Goal: Information Seeking & Learning: Learn about a topic

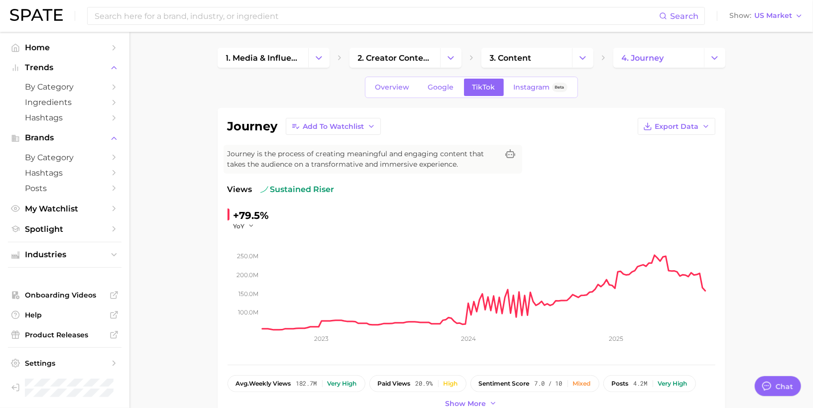
type textarea "x"
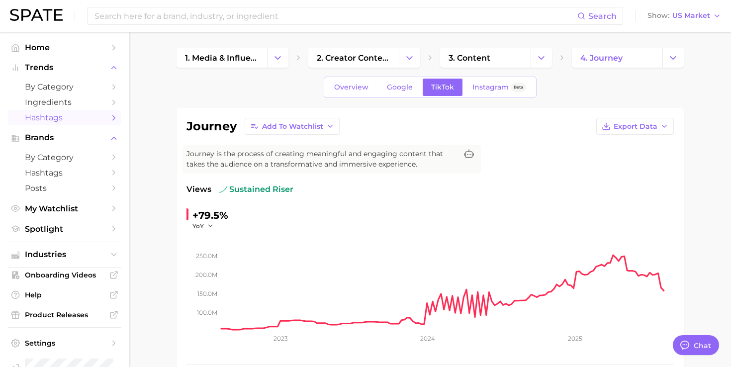
click at [96, 122] on span "Hashtags" at bounding box center [65, 117] width 80 height 9
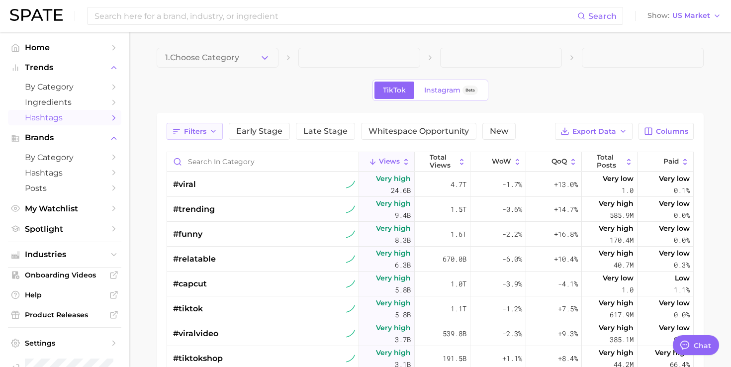
click at [206, 131] on button "Filters" at bounding box center [195, 131] width 56 height 17
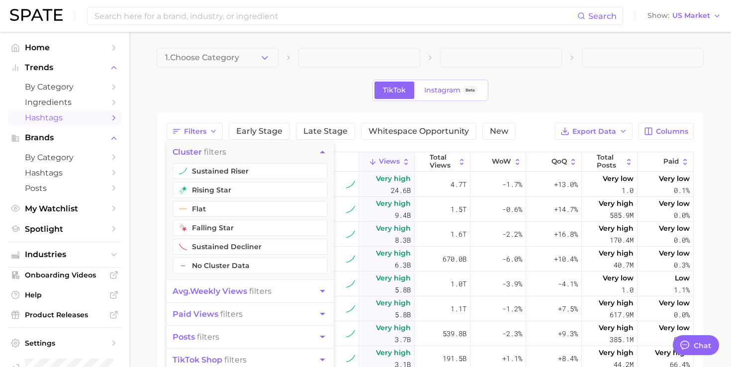
click at [295, 92] on div "TikTok Instagram Beta" at bounding box center [430, 90] width 547 height 21
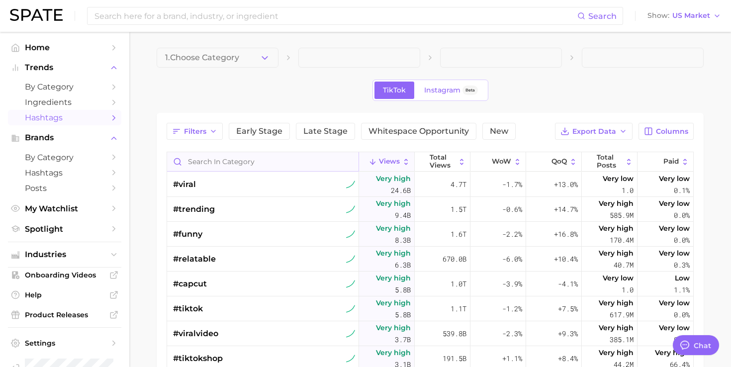
click at [243, 159] on input "Search in category" at bounding box center [263, 161] width 192 height 19
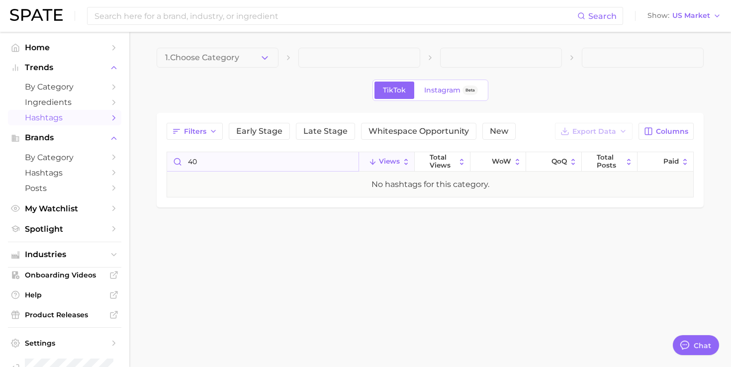
type input "4"
type input "over"
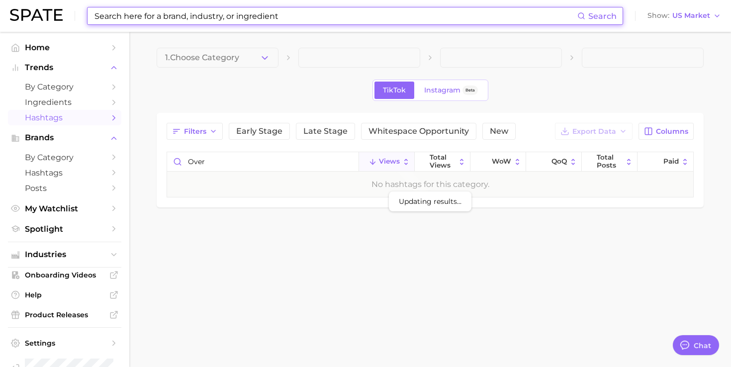
click at [262, 13] on input at bounding box center [336, 15] width 484 height 17
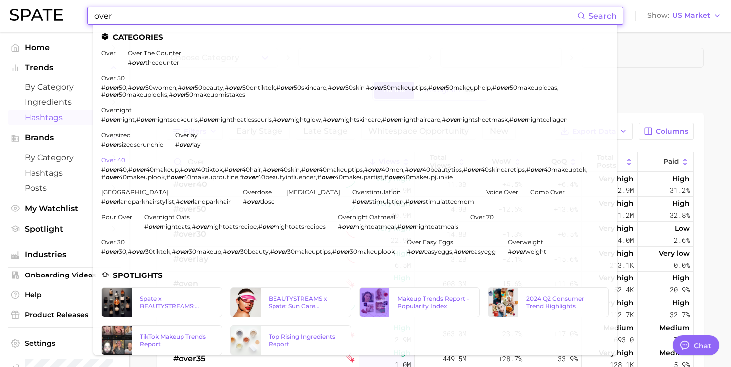
type input "over"
click at [118, 157] on link "over 40" at bounding box center [114, 159] width 24 height 7
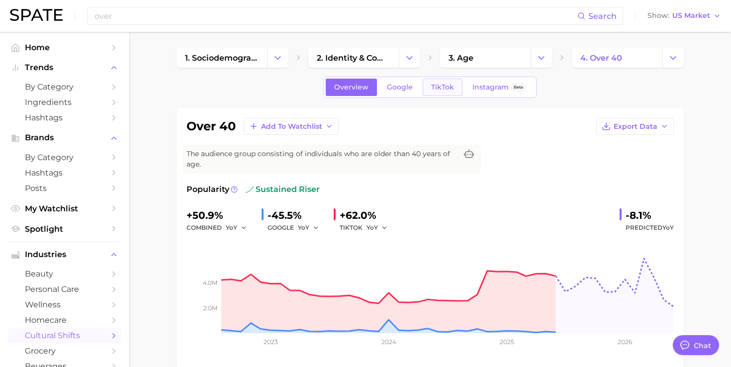
click at [442, 87] on span "TikTok" at bounding box center [442, 87] width 23 height 8
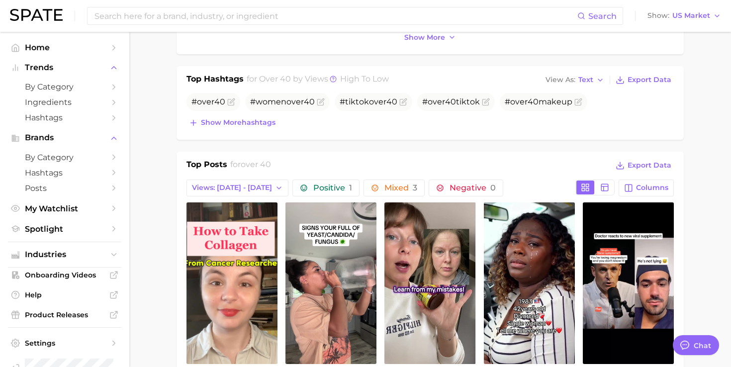
scroll to position [367, 0]
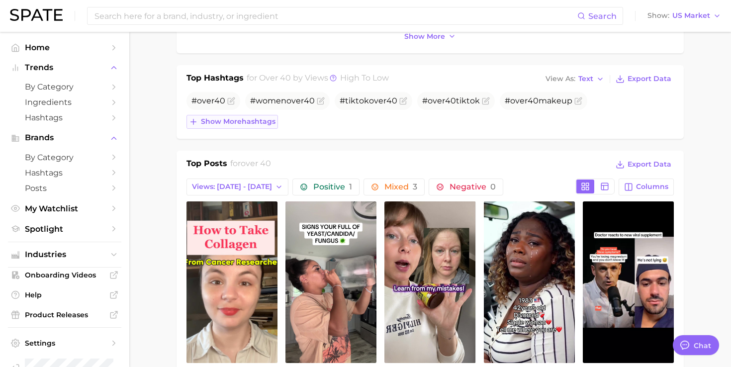
click at [271, 123] on span "Show more hashtags" at bounding box center [238, 121] width 75 height 8
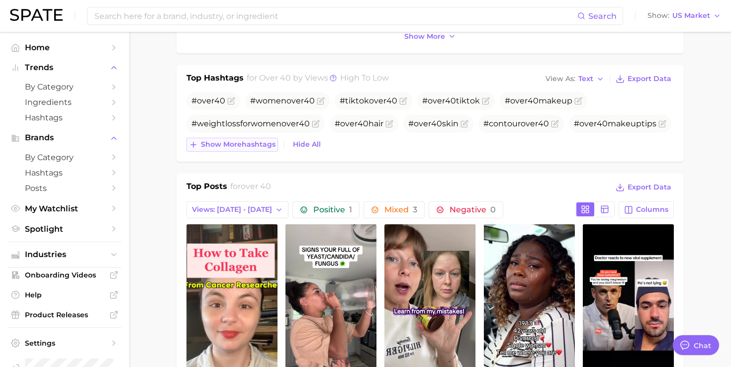
click at [262, 144] on span "Show more hashtags" at bounding box center [238, 144] width 75 height 8
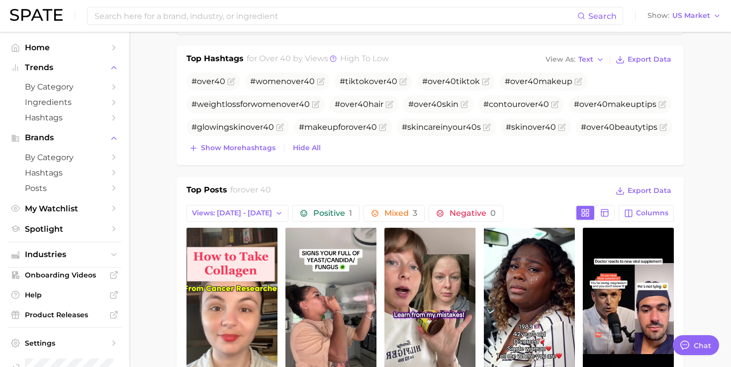
scroll to position [387, 0]
click at [254, 149] on span "Show more hashtags" at bounding box center [238, 147] width 75 height 8
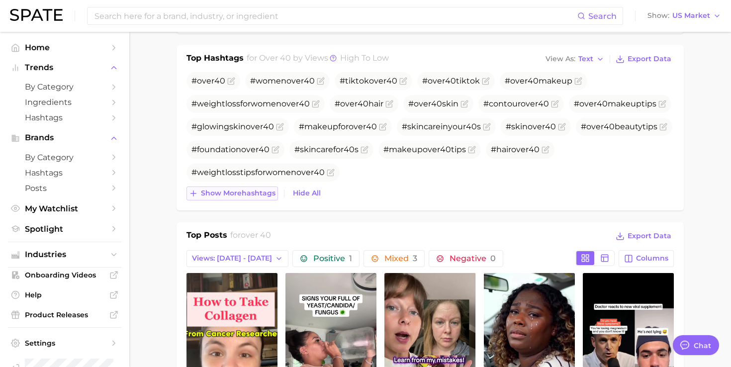
click at [248, 196] on span "Show more hashtags" at bounding box center [238, 193] width 75 height 8
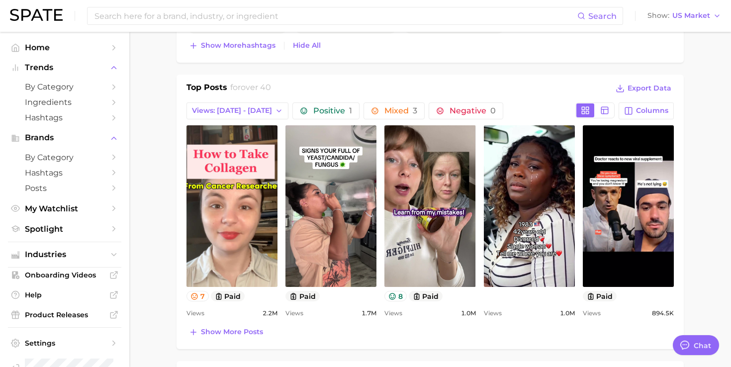
scroll to position [566, 0]
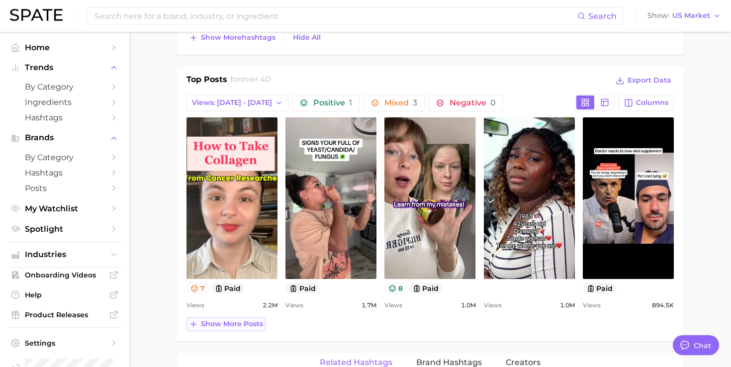
click at [251, 329] on button "Show more posts" at bounding box center [226, 324] width 79 height 14
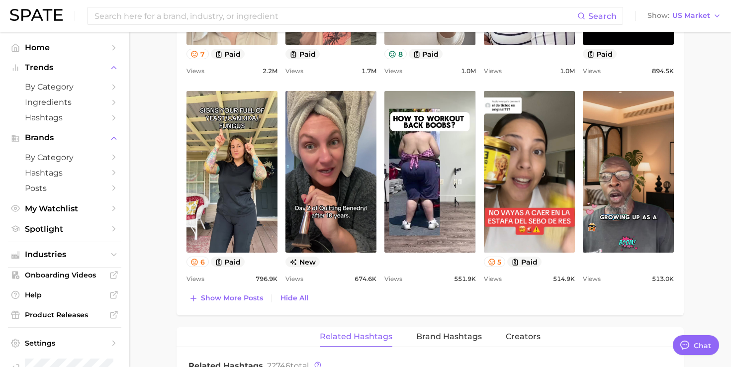
scroll to position [814, 0]
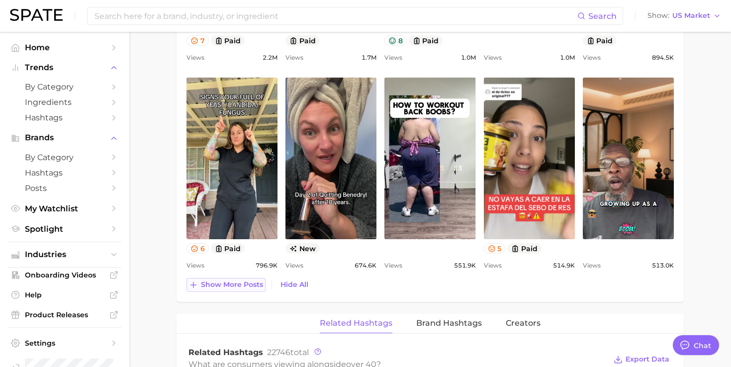
click at [248, 287] on span "Show more posts" at bounding box center [232, 285] width 62 height 8
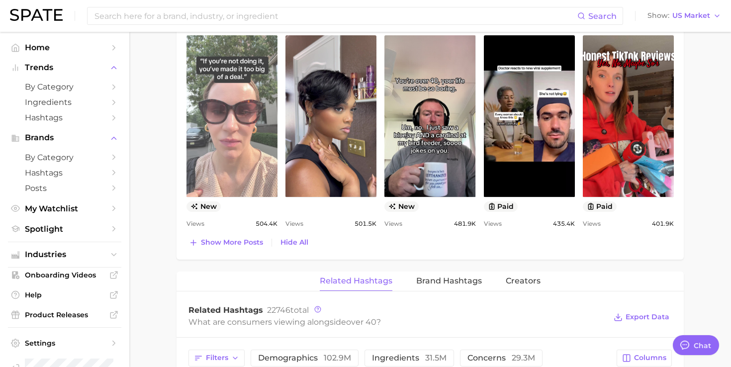
scroll to position [1070, 0]
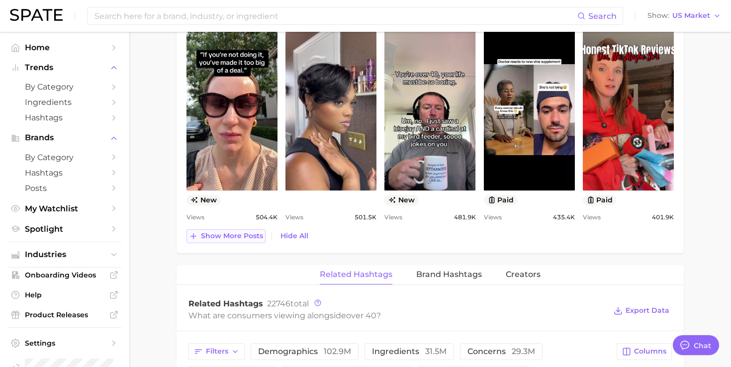
click at [253, 237] on span "Show more posts" at bounding box center [232, 236] width 62 height 8
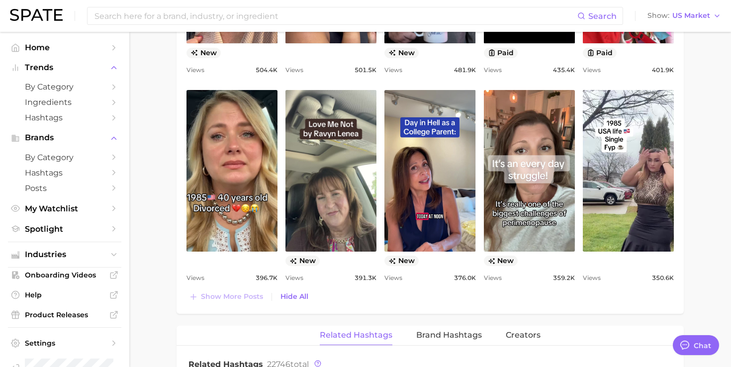
scroll to position [1219, 0]
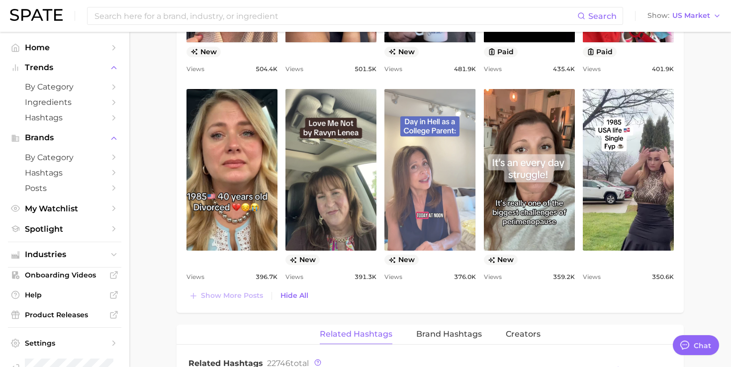
click at [434, 171] on link "view post on TikTok" at bounding box center [430, 170] width 91 height 162
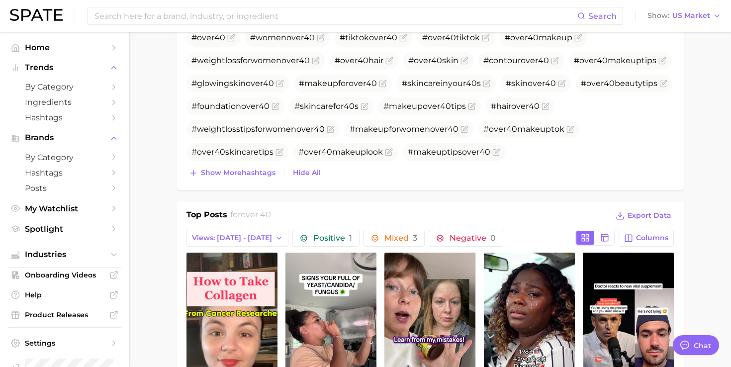
scroll to position [433, 0]
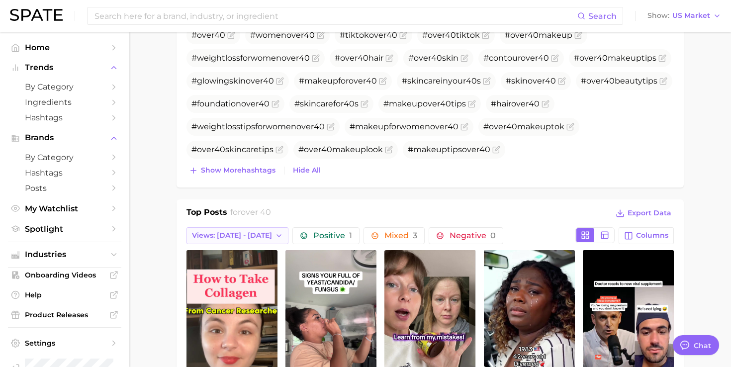
click at [246, 229] on button "Views: [DATE] - [DATE]" at bounding box center [238, 235] width 102 height 17
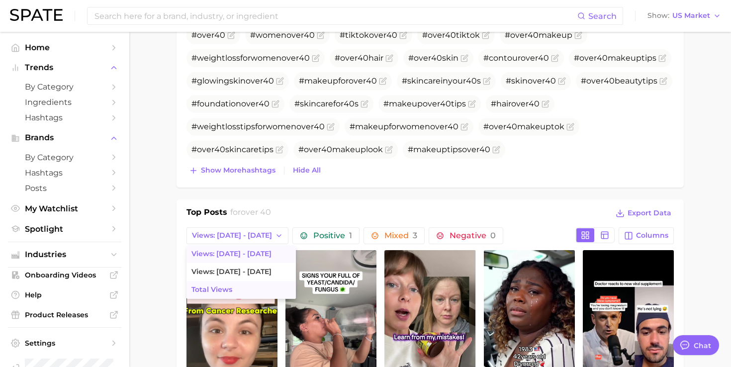
click at [218, 287] on span "Total Views" at bounding box center [212, 290] width 41 height 8
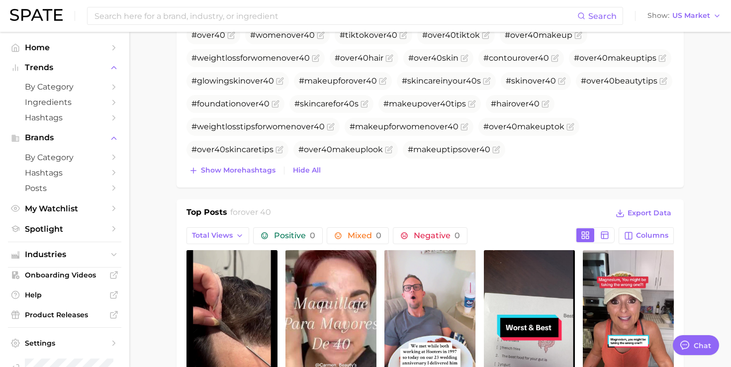
scroll to position [0, 0]
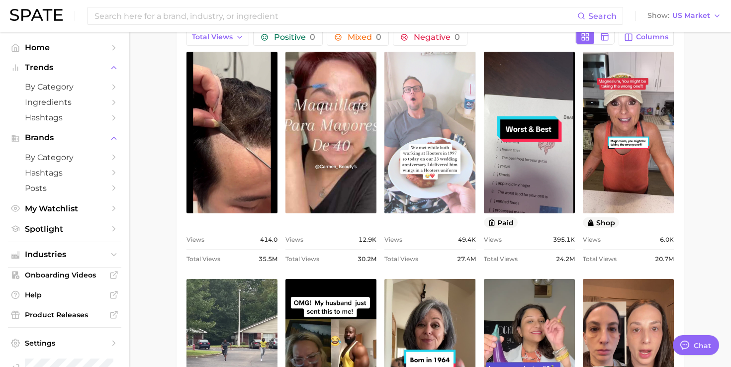
click at [457, 140] on link "view post on TikTok" at bounding box center [430, 133] width 91 height 162
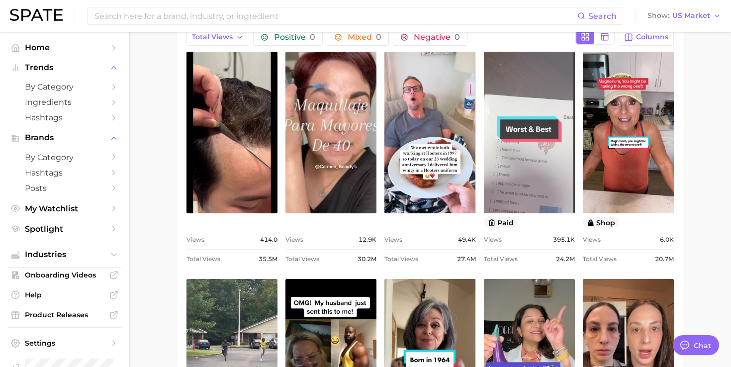
click at [564, 114] on link "view post on TikTok" at bounding box center [529, 133] width 91 height 162
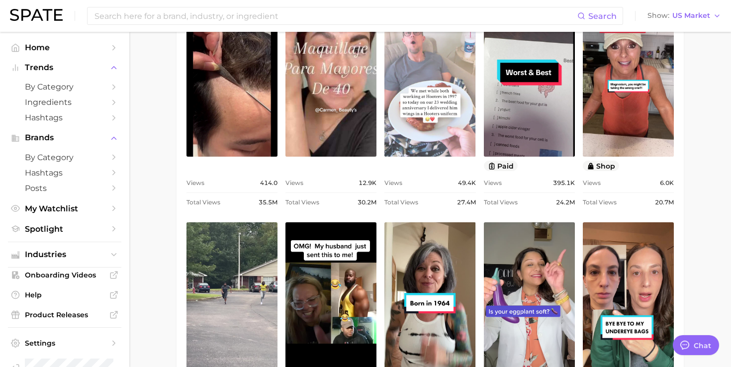
scroll to position [694, 0]
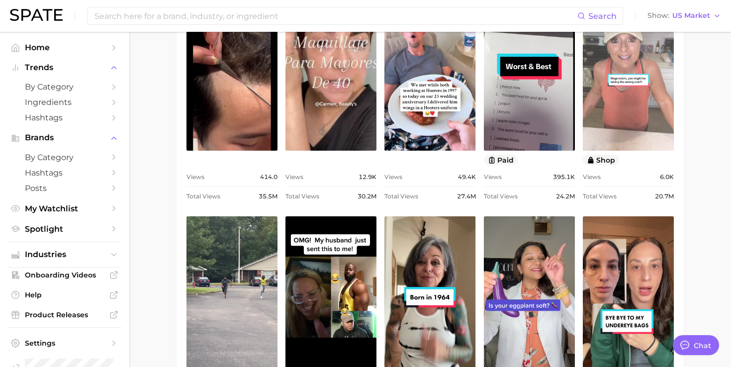
click at [657, 69] on link "view post on TikTok" at bounding box center [628, 70] width 91 height 162
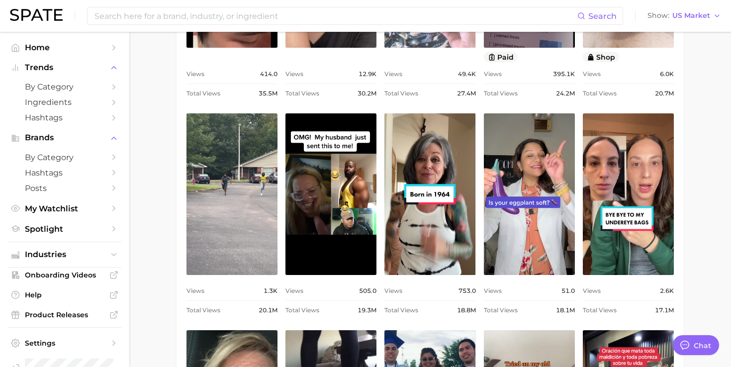
scroll to position [798, 0]
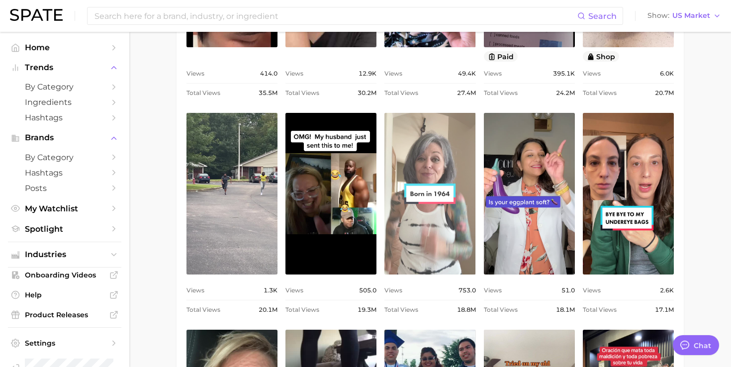
click at [435, 181] on link "view post on TikTok" at bounding box center [430, 194] width 91 height 162
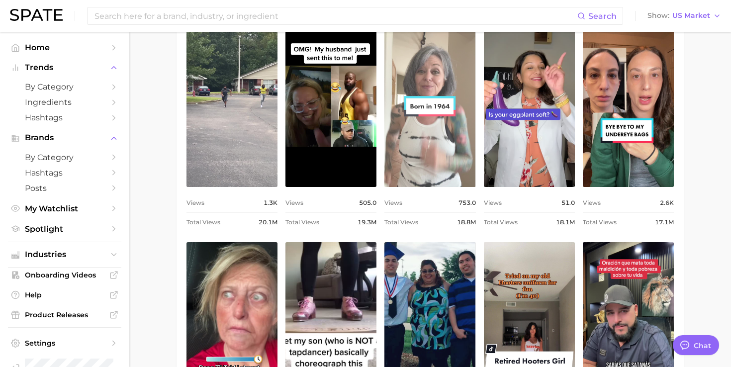
scroll to position [887, 0]
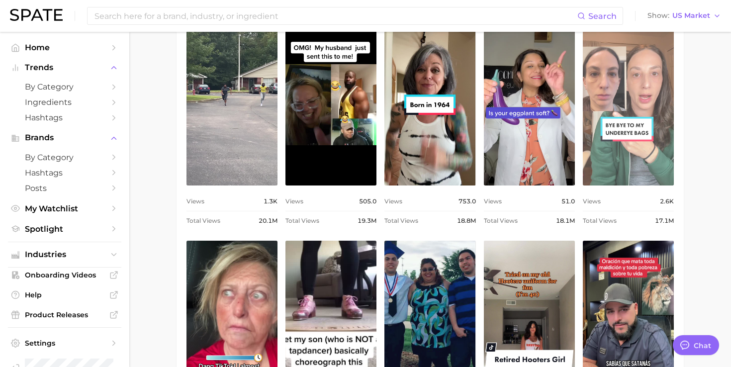
click at [641, 104] on link "view post on TikTok" at bounding box center [628, 105] width 91 height 162
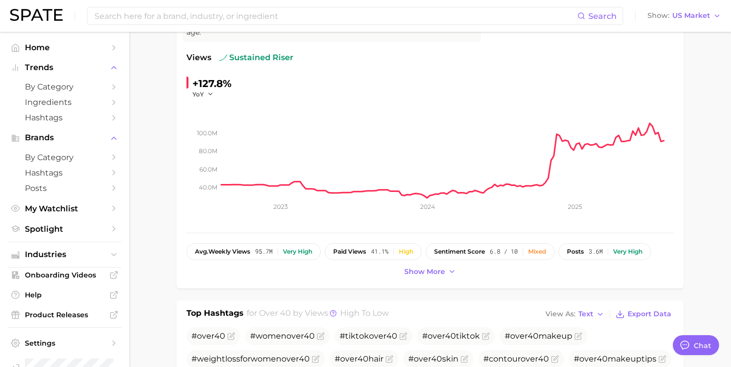
scroll to position [131, 0]
click at [445, 274] on button "Show more" at bounding box center [430, 272] width 57 height 13
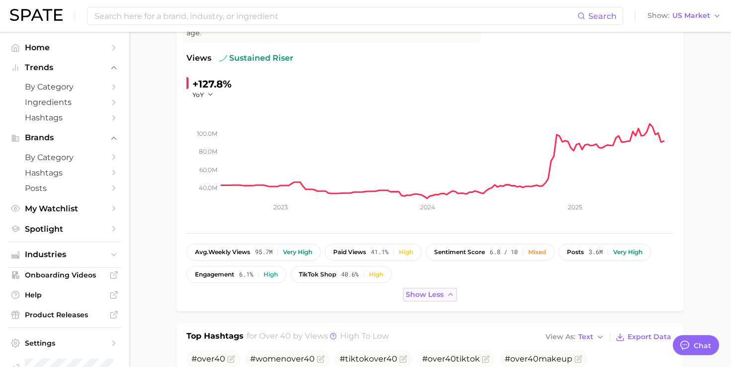
click at [438, 298] on span "Show less" at bounding box center [425, 295] width 38 height 8
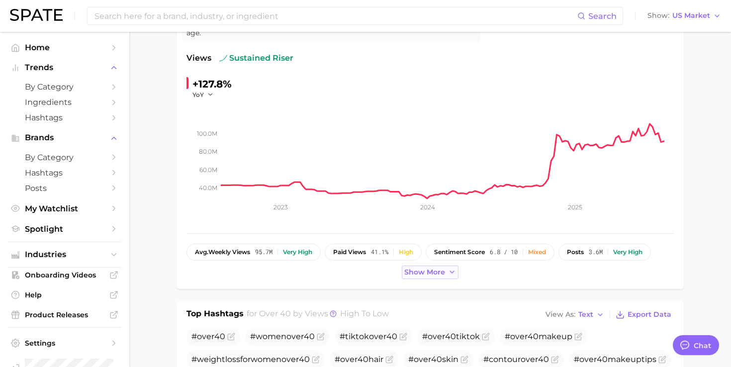
click at [442, 266] on button "Show more" at bounding box center [430, 272] width 57 height 13
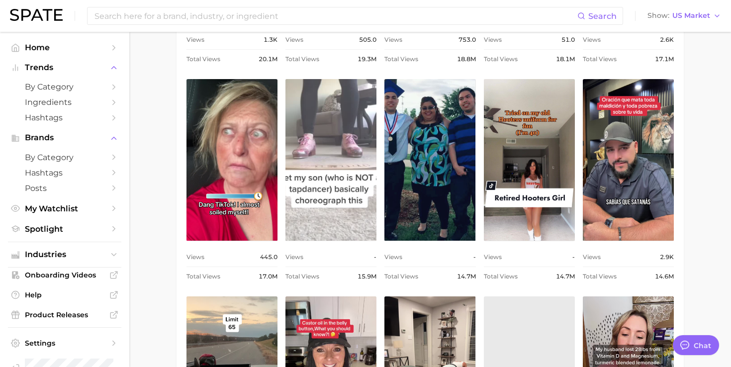
scroll to position [1075, 0]
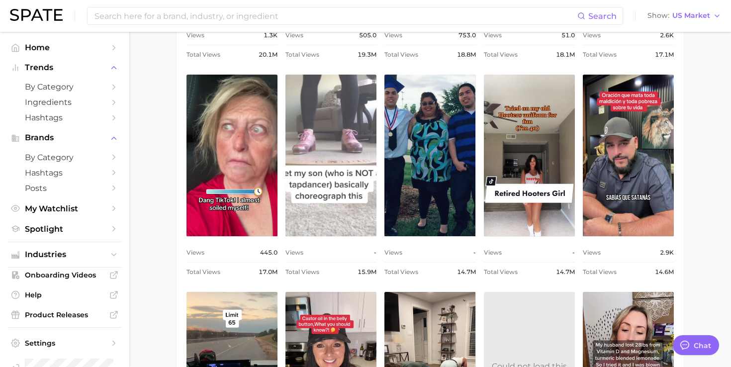
click at [360, 139] on link "view post on TikTok" at bounding box center [331, 156] width 91 height 162
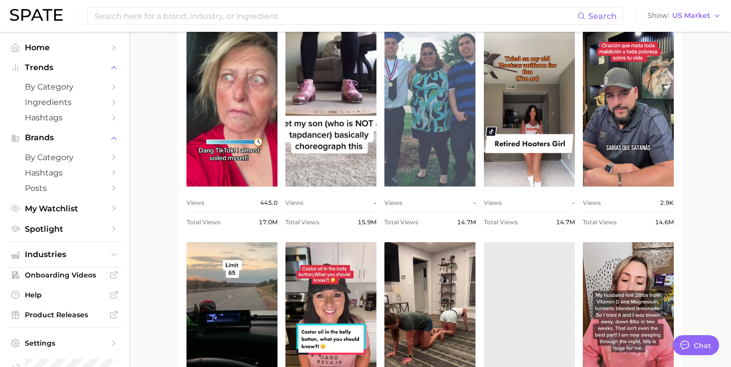
scroll to position [1127, 0]
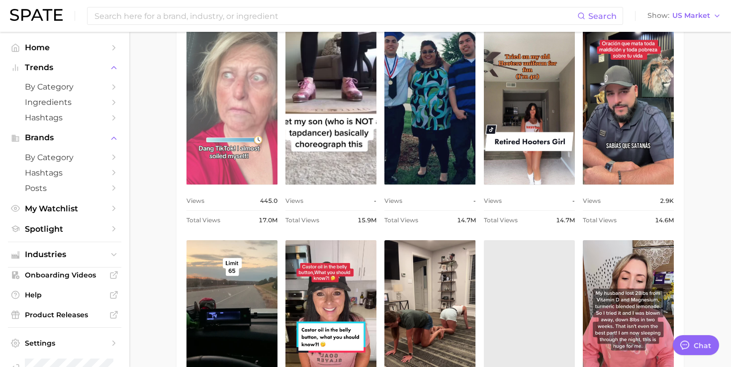
click at [238, 134] on link "view post on TikTok" at bounding box center [232, 104] width 91 height 162
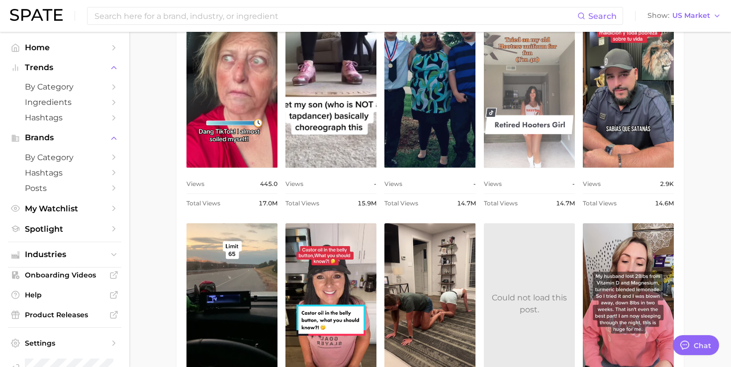
scroll to position [1146, 0]
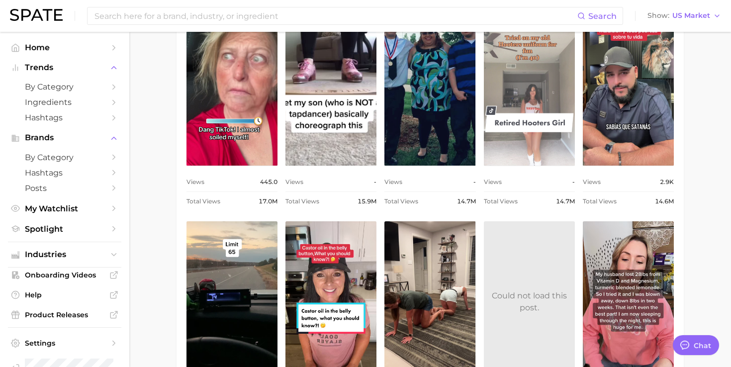
click at [511, 115] on link "view post on TikTok" at bounding box center [529, 85] width 91 height 162
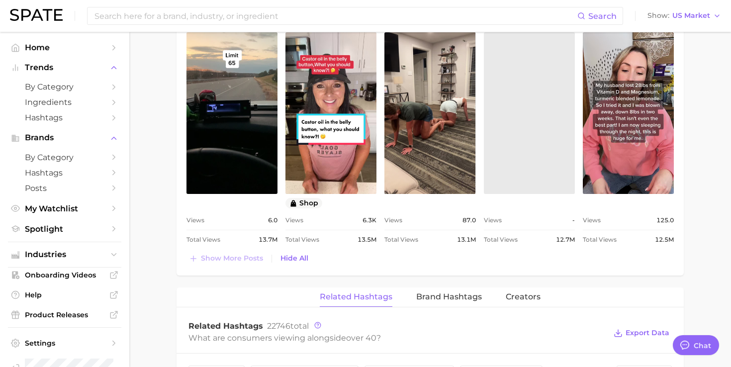
scroll to position [1337, 0]
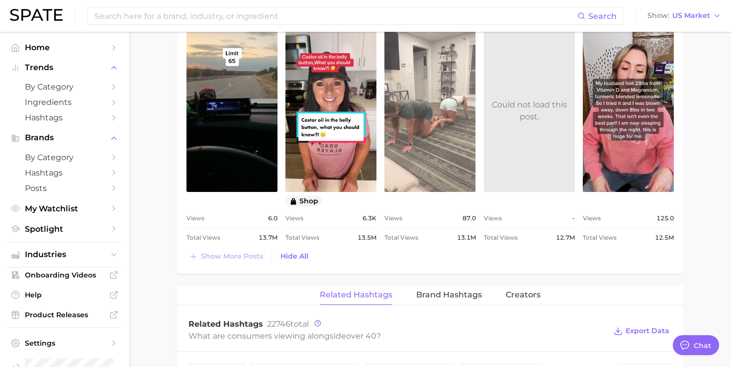
click at [420, 116] on link "view post on TikTok" at bounding box center [430, 111] width 91 height 162
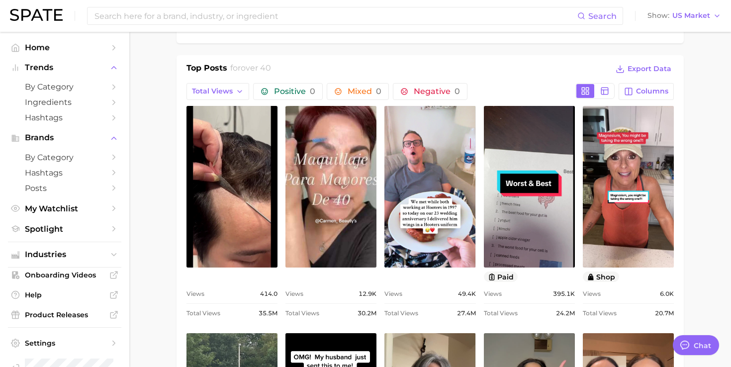
scroll to position [587, 0]
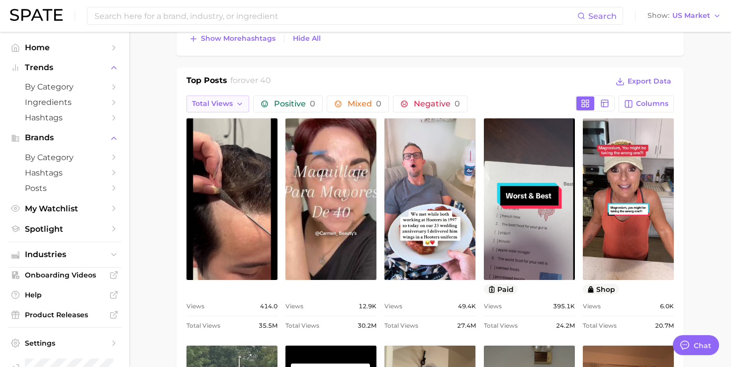
click at [249, 104] on button "Total Views" at bounding box center [218, 104] width 63 height 17
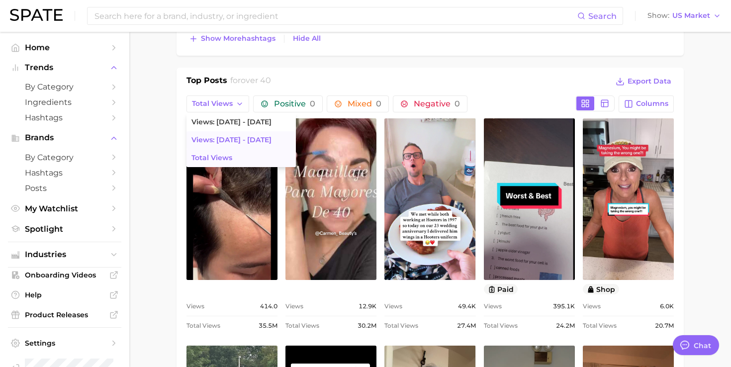
click at [233, 139] on span "Views: [DATE] - [DATE]" at bounding box center [232, 140] width 80 height 8
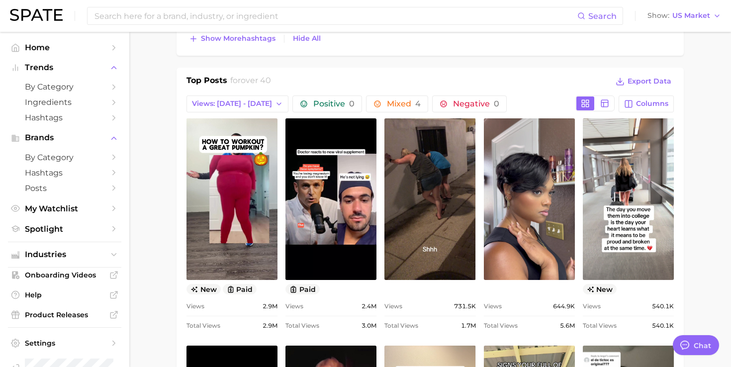
scroll to position [0, 0]
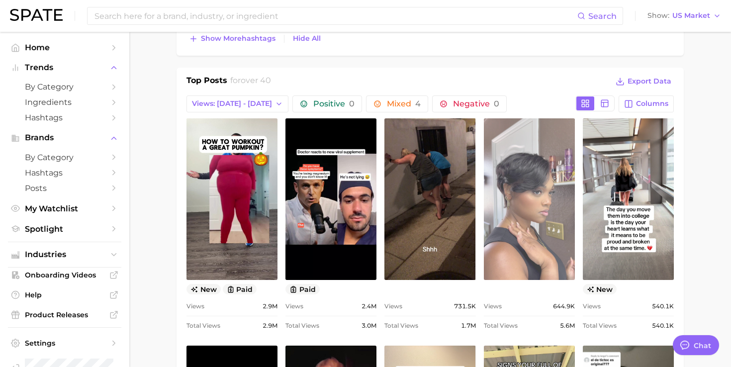
click at [508, 193] on link "view post on TikTok" at bounding box center [529, 199] width 91 height 162
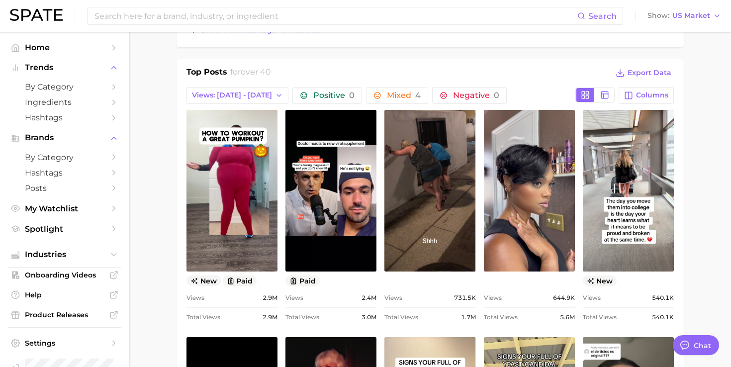
scroll to position [599, 0]
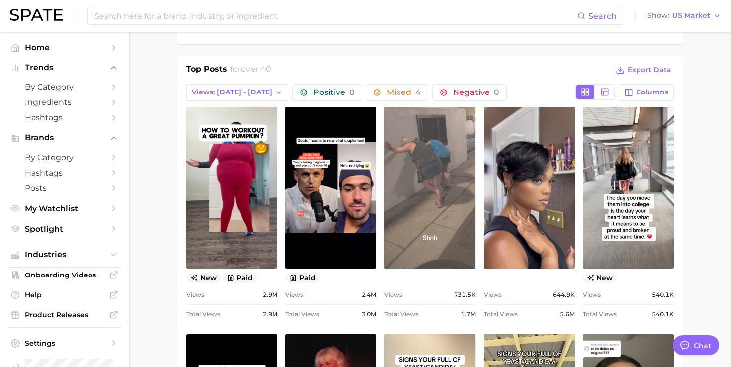
click at [442, 139] on link "view post on TikTok" at bounding box center [430, 188] width 91 height 162
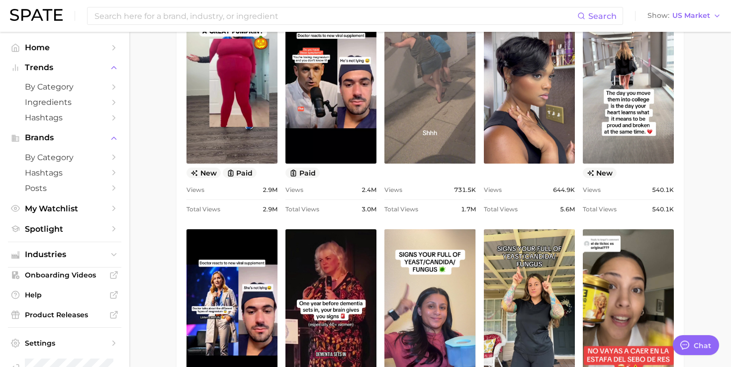
scroll to position [658, 0]
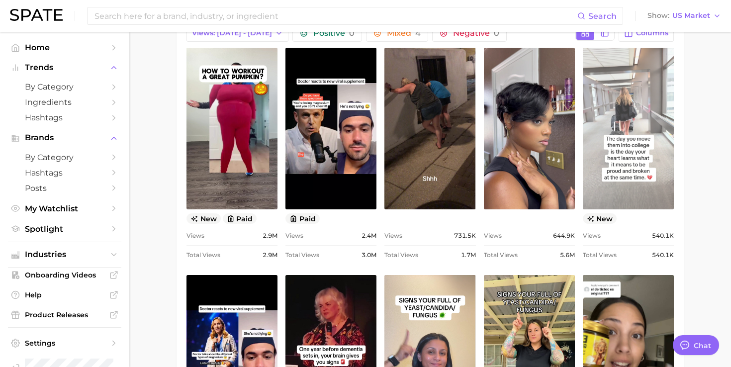
click at [648, 86] on link "view post on TikTok" at bounding box center [628, 129] width 91 height 162
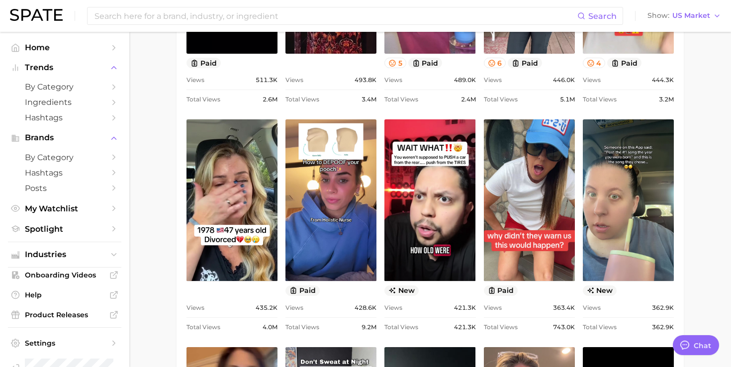
scroll to position [1043, 0]
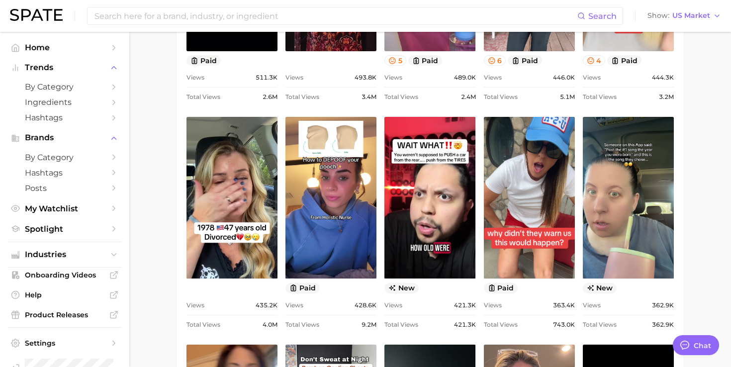
click at [498, 214] on link "view post on TikTok" at bounding box center [529, 198] width 91 height 162
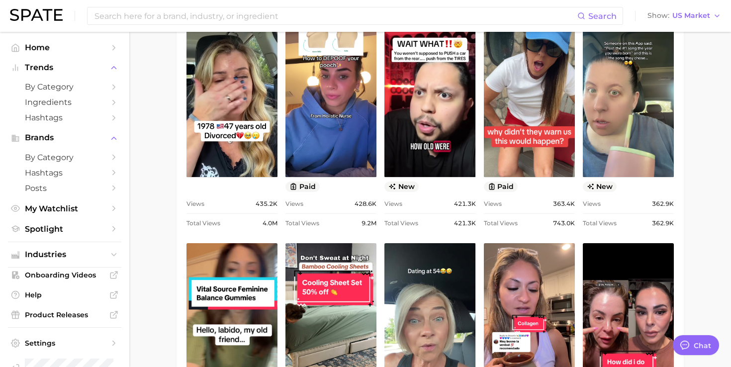
scroll to position [1146, 0]
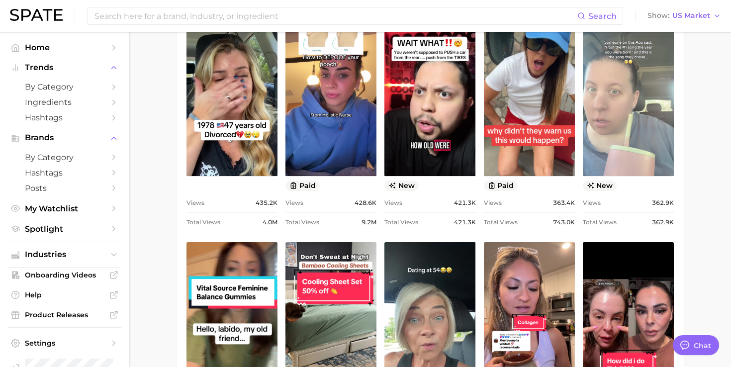
click at [603, 77] on link "view post on TikTok" at bounding box center [628, 95] width 91 height 162
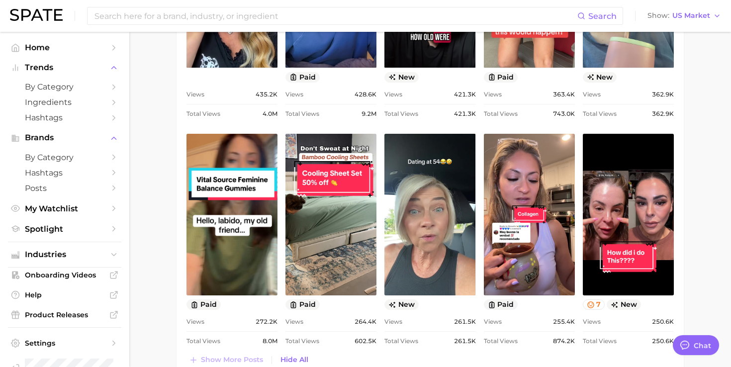
scroll to position [1255, 0]
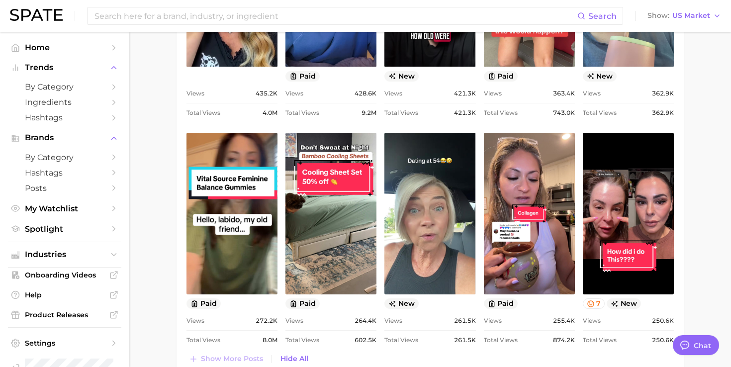
click at [454, 189] on link "view post on TikTok" at bounding box center [430, 214] width 91 height 162
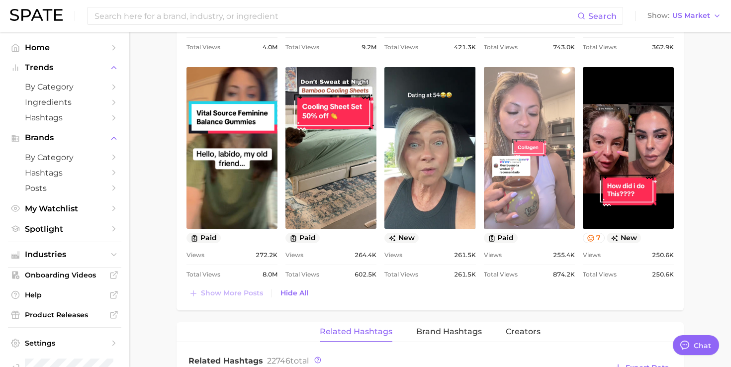
scroll to position [1322, 0]
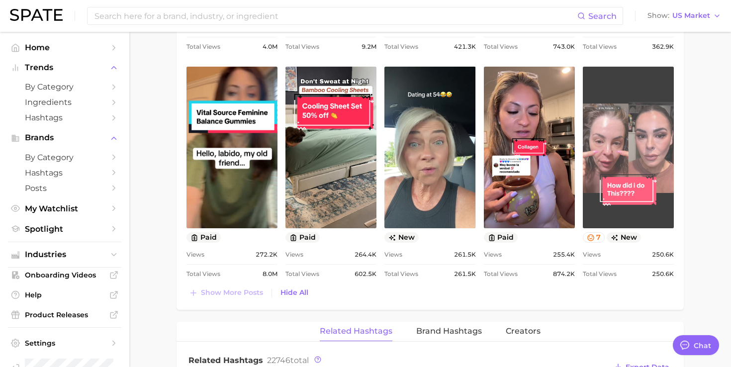
click at [619, 142] on link "view post on TikTok" at bounding box center [628, 148] width 91 height 162
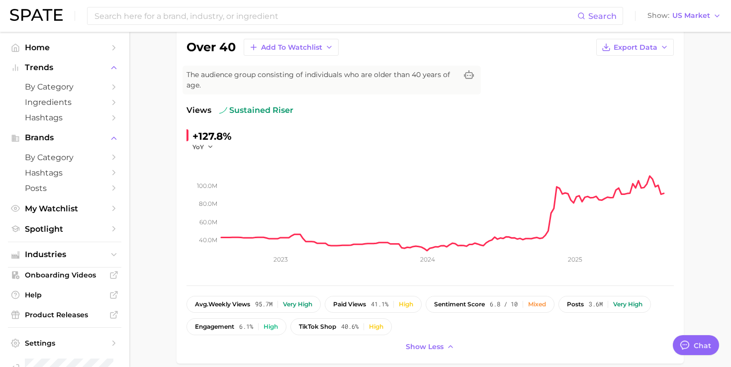
scroll to position [198, 0]
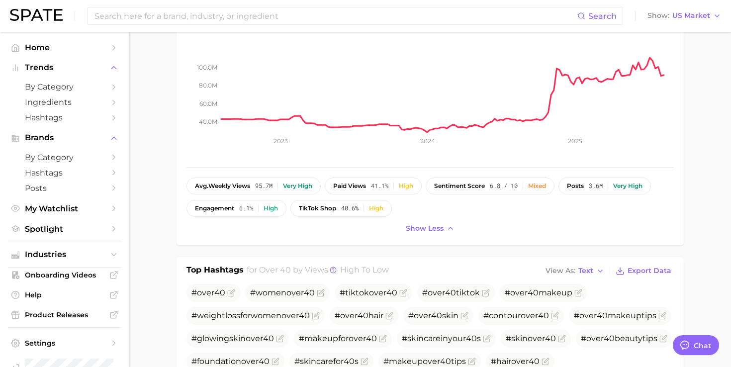
click at [198, 25] on div "Search Show US Market" at bounding box center [366, 16] width 712 height 32
click at [197, 16] on input at bounding box center [336, 15] width 484 height 17
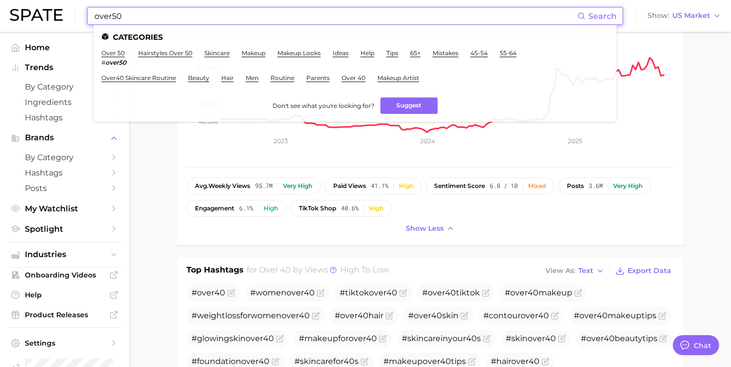
type input "over50"
click at [105, 57] on li "over 50 # over50" at bounding box center [114, 57] width 25 height 17
click at [108, 54] on link "over 50" at bounding box center [113, 52] width 23 height 7
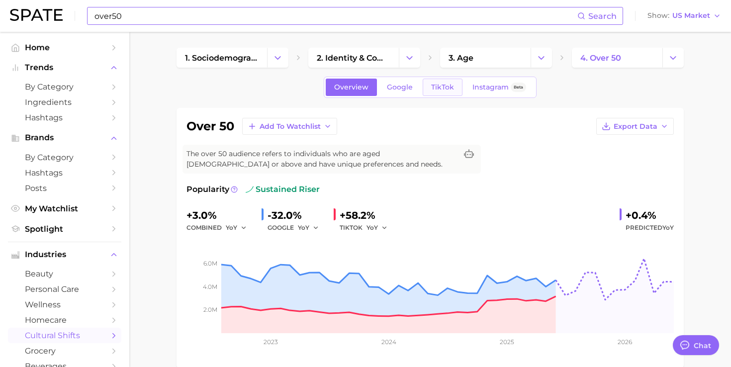
click at [446, 87] on span "TikTok" at bounding box center [442, 87] width 23 height 8
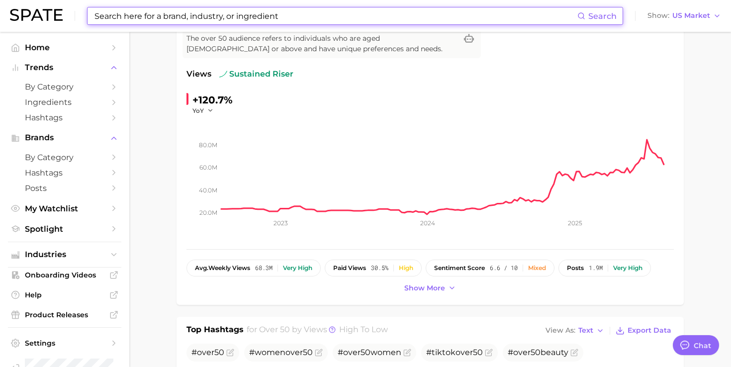
scroll to position [107, 0]
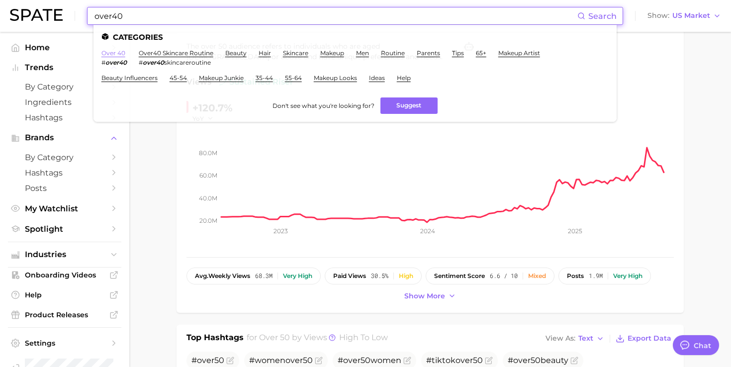
type input "over40"
click at [115, 53] on link "over 40" at bounding box center [114, 52] width 24 height 7
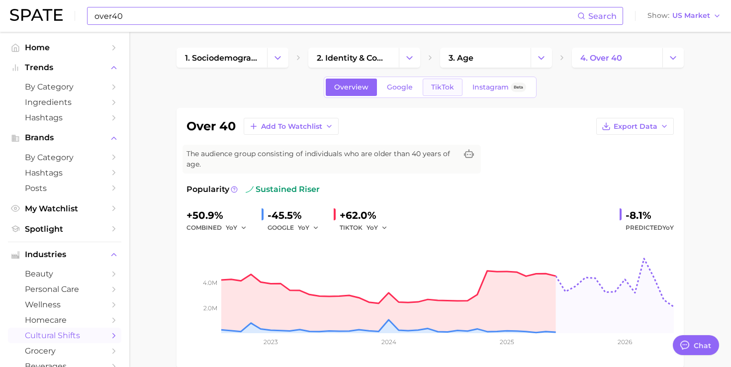
click at [453, 89] on link "TikTok" at bounding box center [443, 87] width 40 height 17
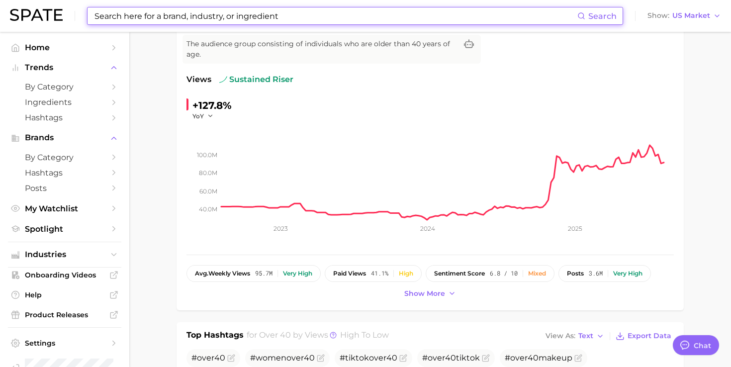
scroll to position [109, 0]
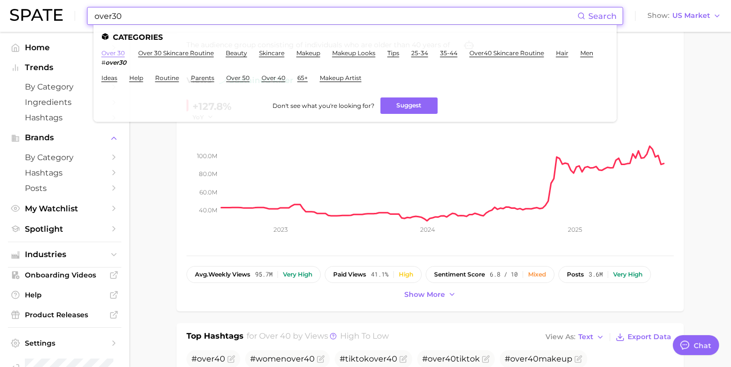
type input "over30"
click at [102, 55] on link "over 30" at bounding box center [113, 52] width 23 height 7
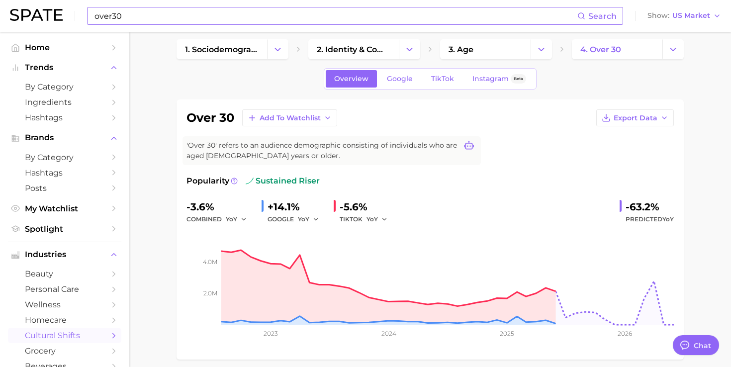
scroll to position [9, 0]
click at [441, 83] on link "TikTok" at bounding box center [443, 77] width 40 height 17
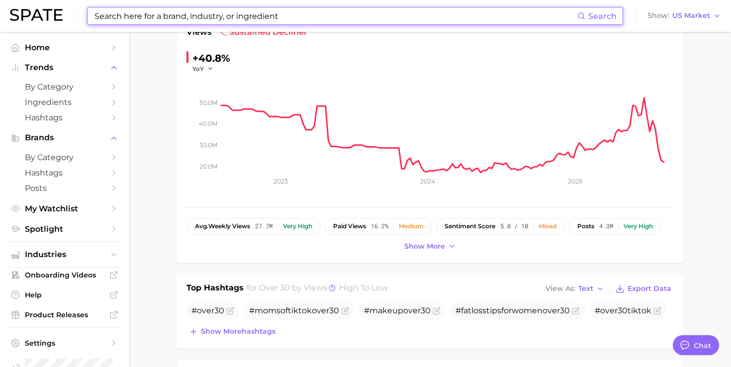
click at [401, 18] on input at bounding box center [336, 15] width 484 height 17
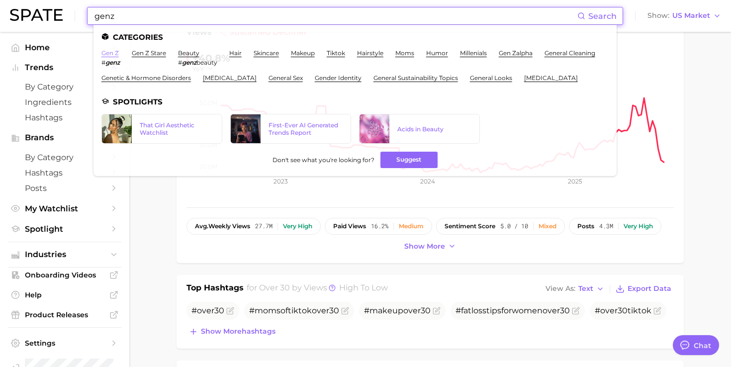
type input "genz"
click at [112, 50] on link "gen z" at bounding box center [110, 52] width 17 height 7
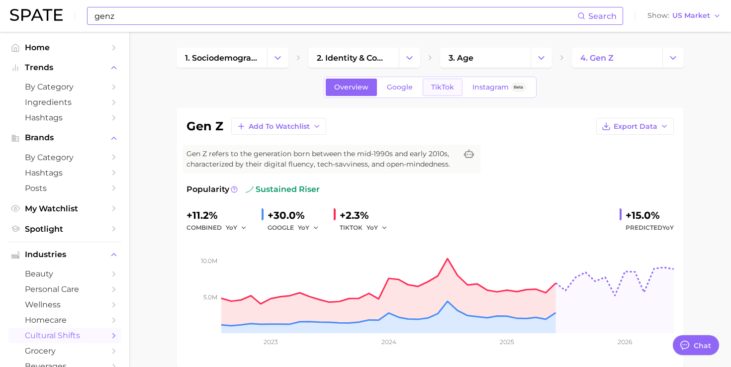
click at [445, 87] on span "TikTok" at bounding box center [442, 87] width 23 height 8
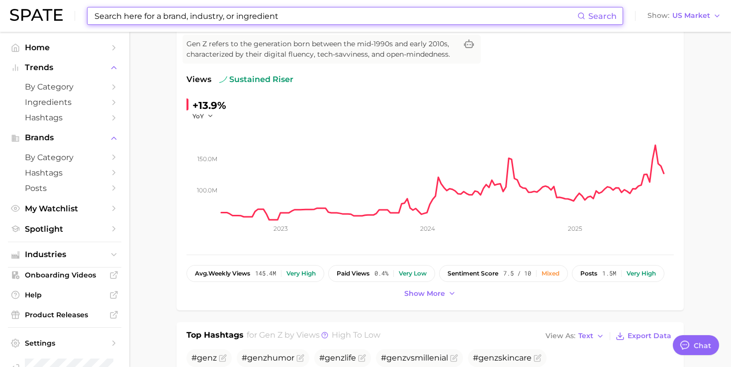
scroll to position [109, 0]
click at [375, 9] on input at bounding box center [336, 15] width 484 height 17
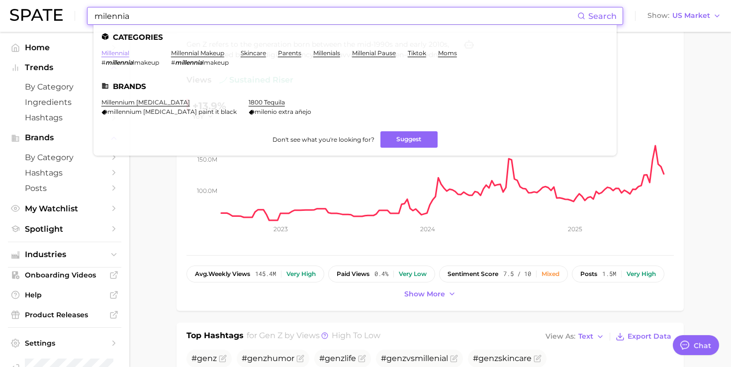
type input "milennia"
click at [112, 52] on link "millennial" at bounding box center [116, 52] width 28 height 7
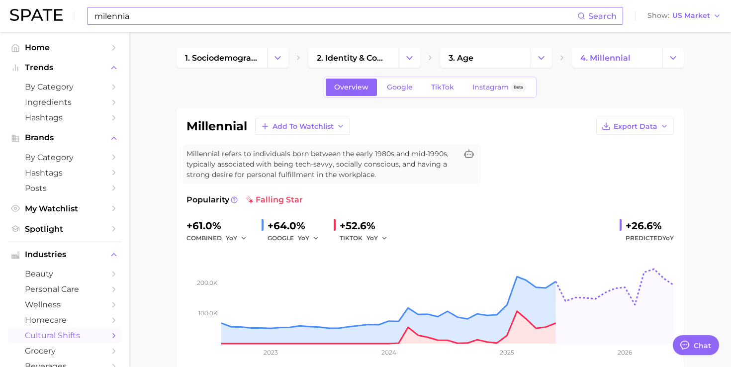
scroll to position [1, 0]
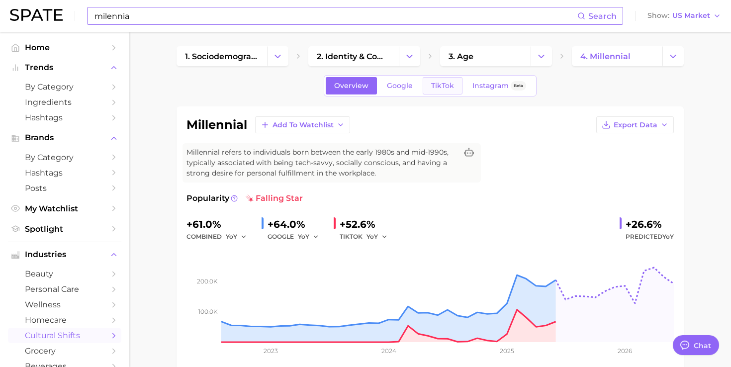
click at [446, 90] on link "TikTok" at bounding box center [443, 85] width 40 height 17
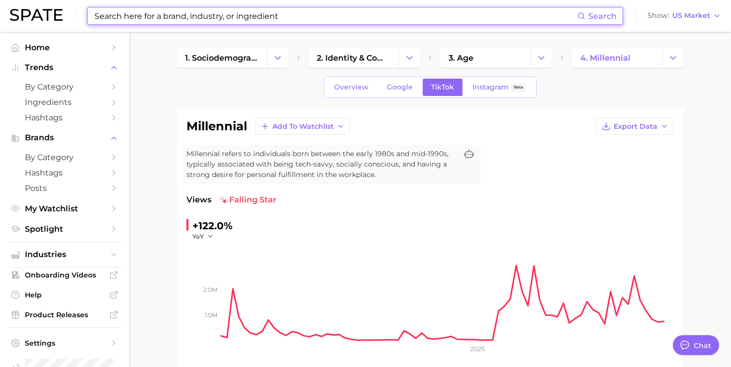
click at [177, 17] on input at bounding box center [336, 15] width 484 height 17
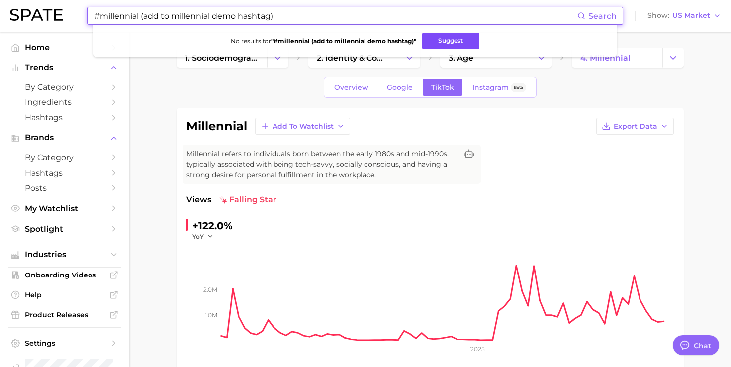
click at [450, 40] on button "Suggest" at bounding box center [450, 41] width 57 height 16
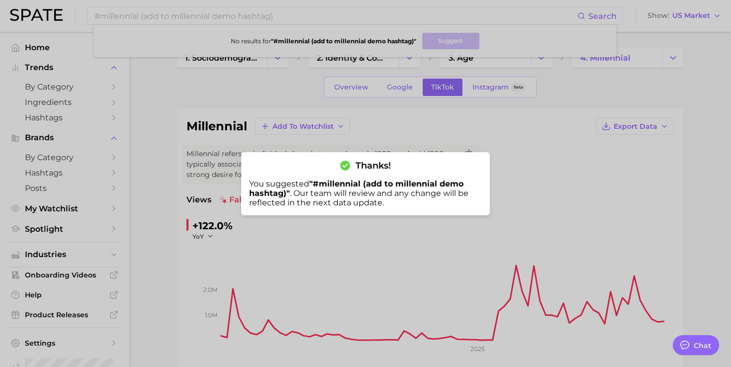
click at [423, 141] on div at bounding box center [365, 183] width 731 height 367
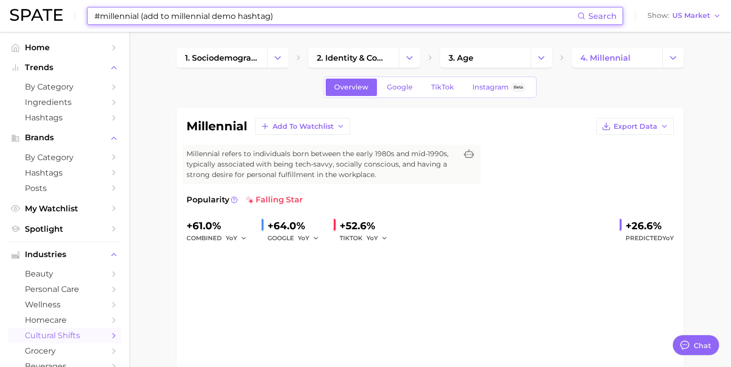
type input "milennia"
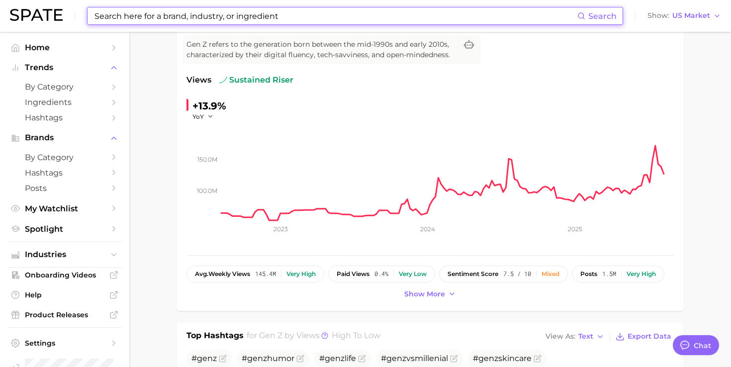
type input "genz"
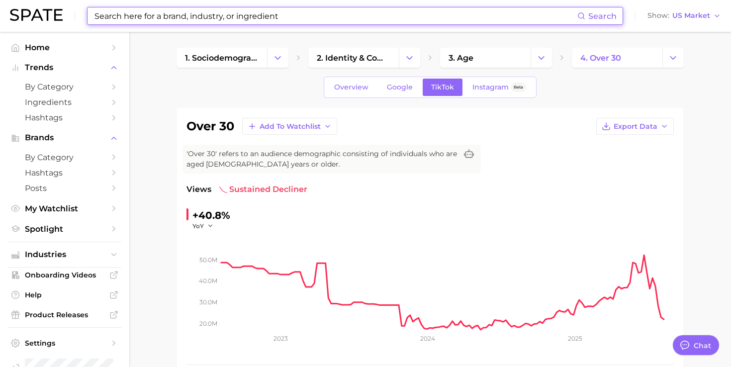
click at [181, 18] on input at bounding box center [336, 15] width 484 height 17
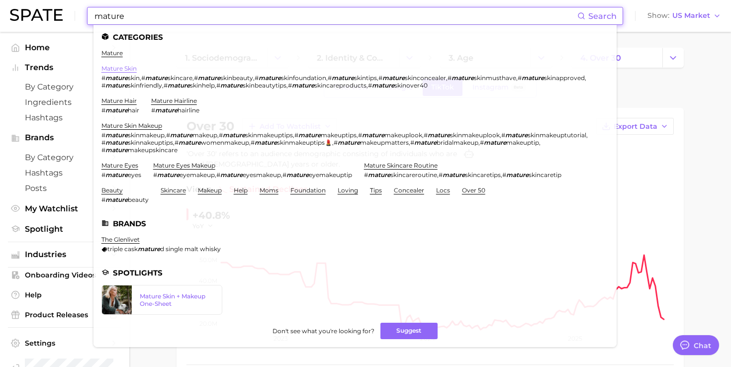
type input "mature"
click at [126, 69] on link "mature skin" at bounding box center [119, 68] width 35 height 7
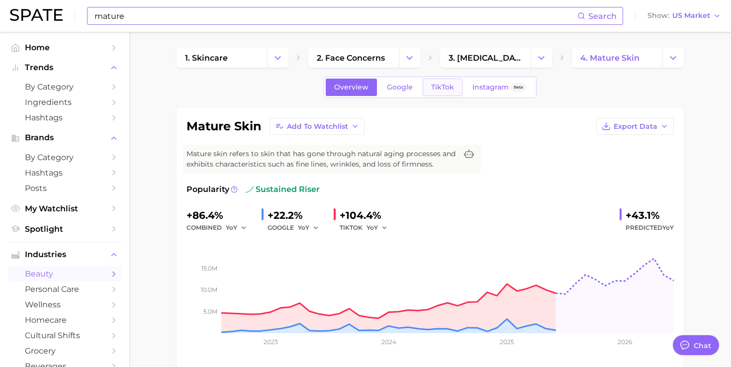
click at [448, 88] on span "TikTok" at bounding box center [442, 87] width 23 height 8
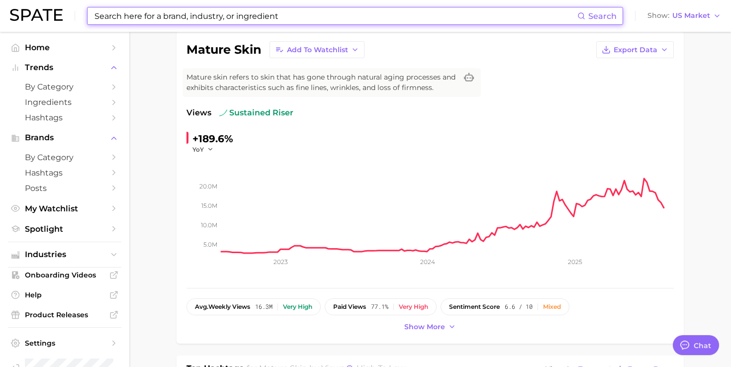
scroll to position [73, 0]
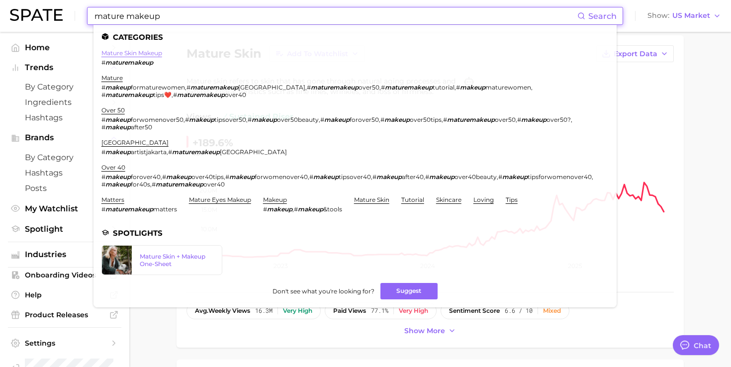
type input "mature makeup"
click at [132, 55] on link "mature skin makeup" at bounding box center [132, 52] width 61 height 7
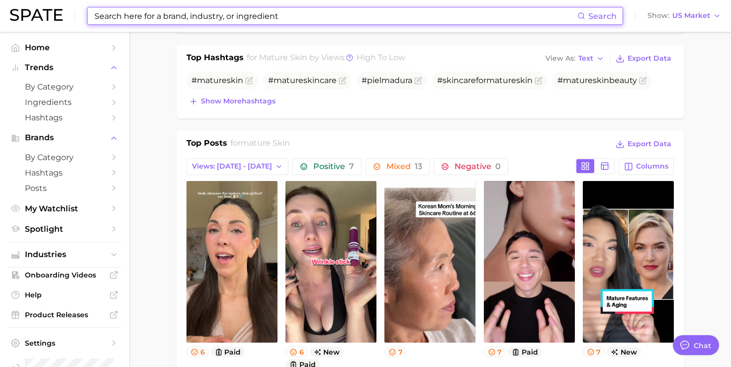
scroll to position [417, 0]
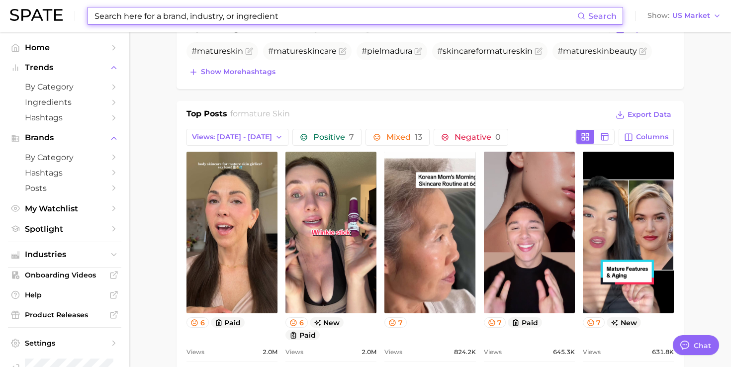
click at [243, 146] on div "Top Posts for mature skin Export Data Views: Aug 3 - 10 Positive 7 Mixed 13 Neg…" at bounding box center [431, 253] width 488 height 290
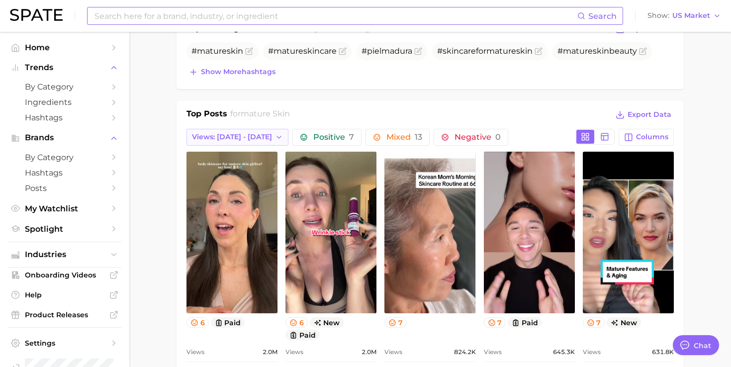
click at [248, 135] on span "Views: [DATE] - [DATE]" at bounding box center [232, 137] width 80 height 8
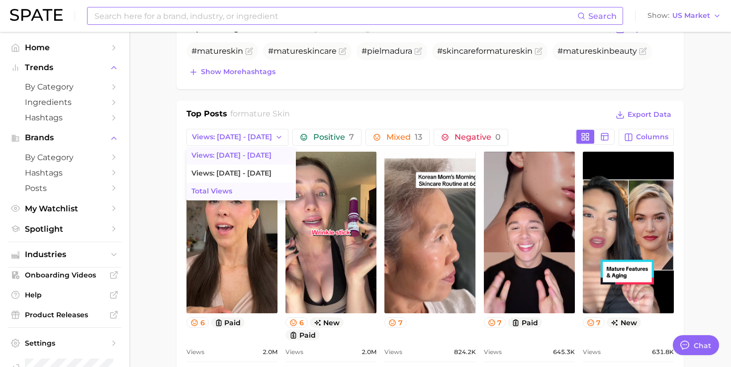
click at [237, 192] on button "Total Views" at bounding box center [241, 192] width 109 height 18
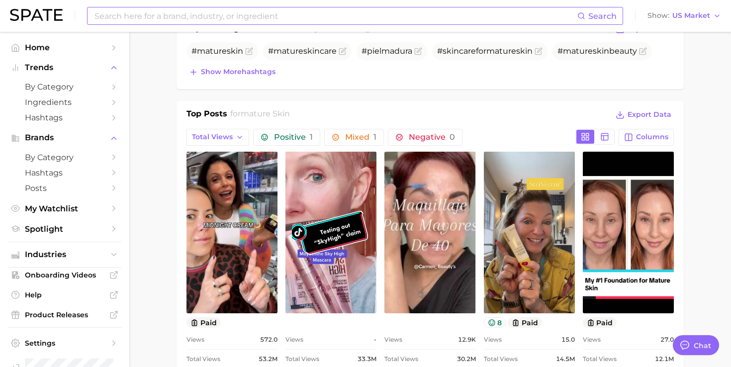
scroll to position [0, 0]
click at [237, 192] on link "view post on TikTok" at bounding box center [232, 233] width 91 height 162
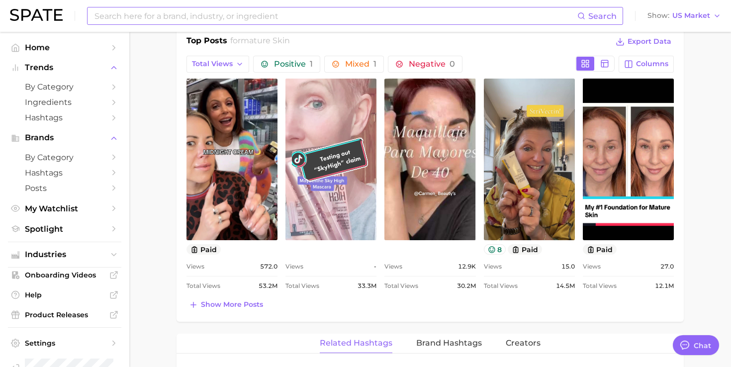
scroll to position [503, 0]
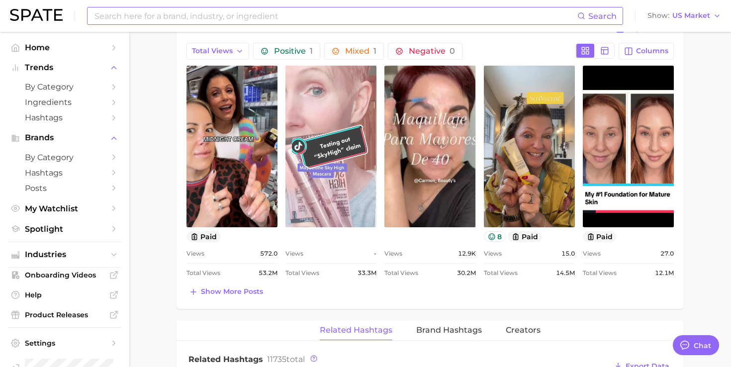
click at [362, 167] on link "view post on TikTok" at bounding box center [331, 147] width 91 height 162
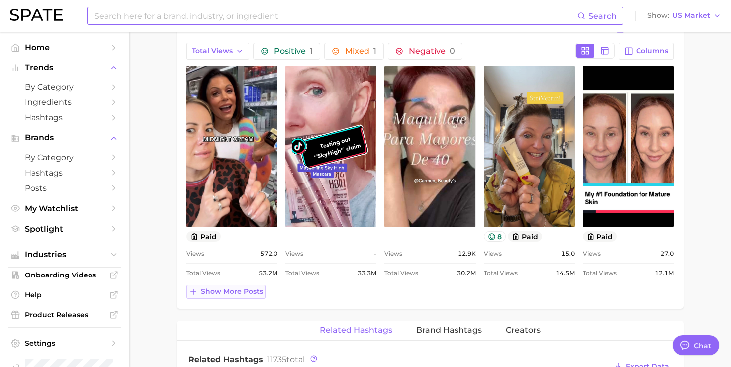
click at [255, 295] on span "Show more posts" at bounding box center [232, 292] width 62 height 8
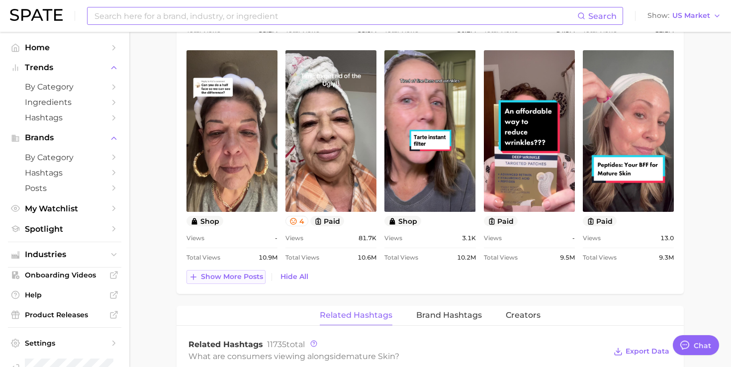
scroll to position [749, 0]
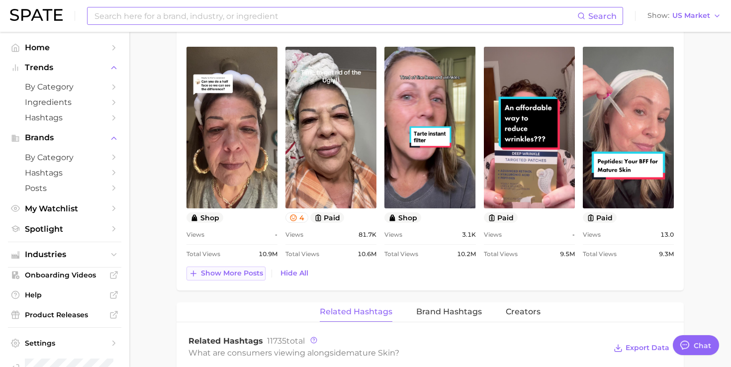
click at [255, 275] on span "Show more posts" at bounding box center [232, 273] width 62 height 8
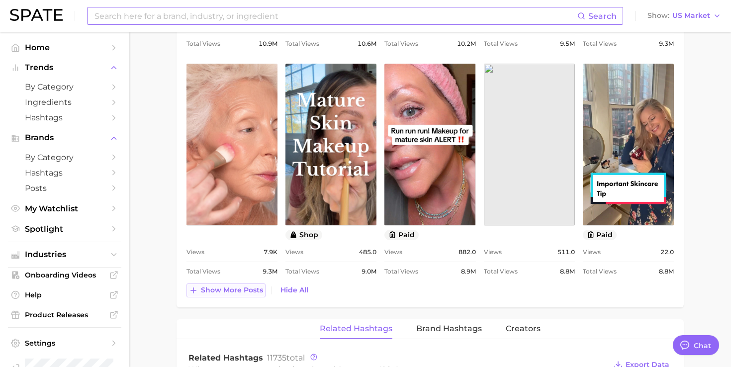
scroll to position [964, 0]
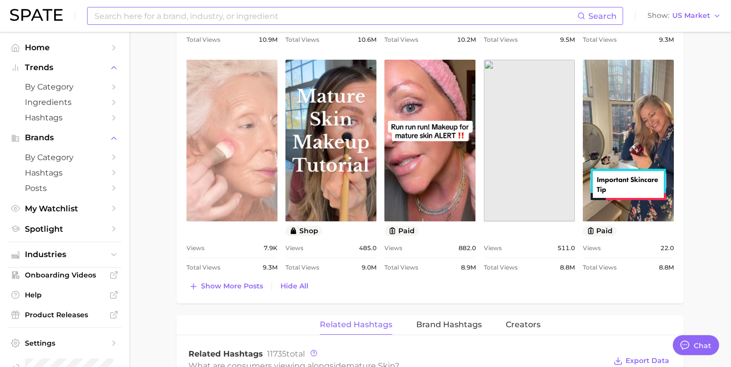
click at [262, 158] on link "view post on TikTok" at bounding box center [232, 141] width 91 height 162
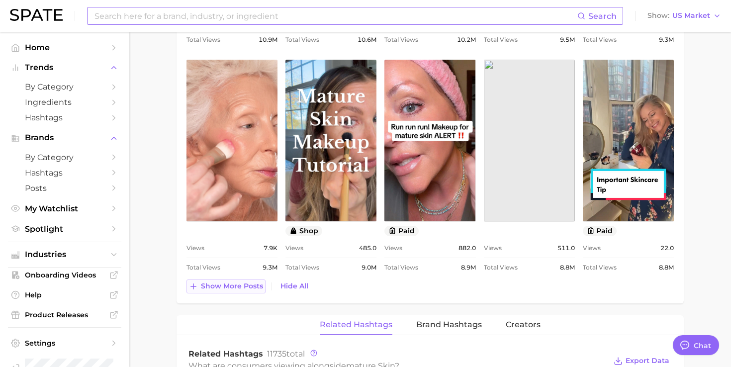
click at [250, 284] on span "Show more posts" at bounding box center [232, 286] width 62 height 8
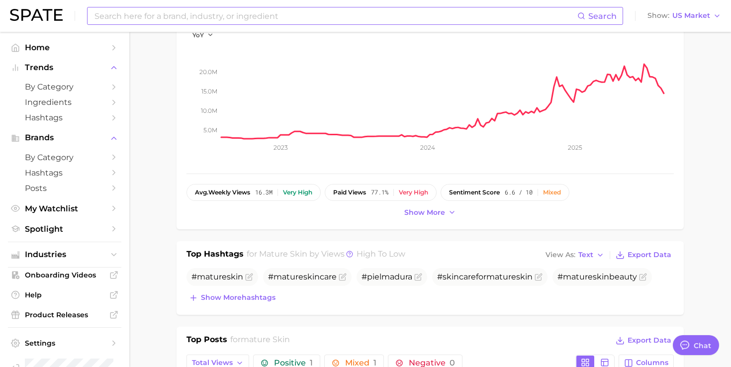
scroll to position [97, 0]
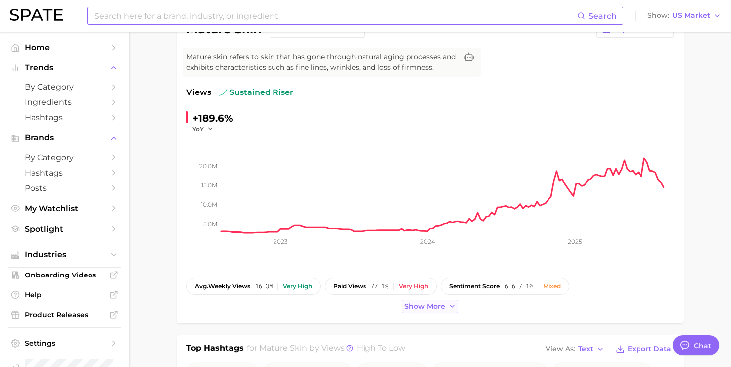
click at [417, 302] on button "Show more" at bounding box center [430, 306] width 57 height 13
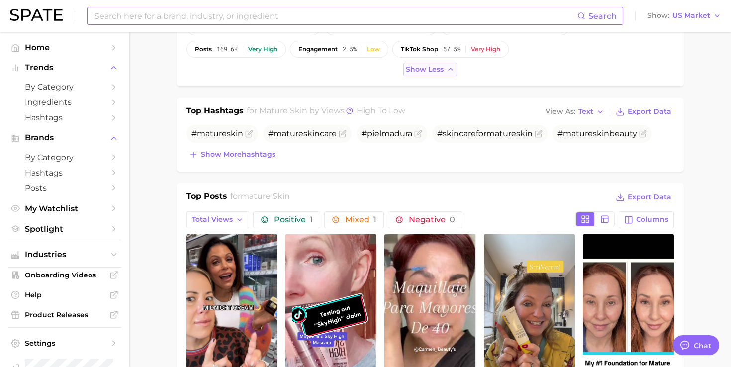
scroll to position [332, 0]
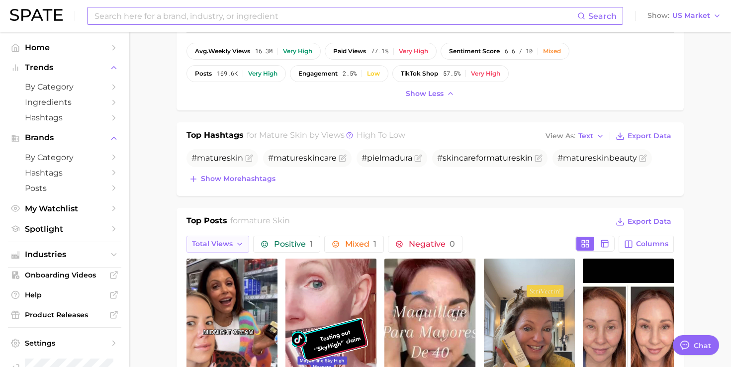
click at [229, 245] on span "Total Views" at bounding box center [212, 244] width 41 height 8
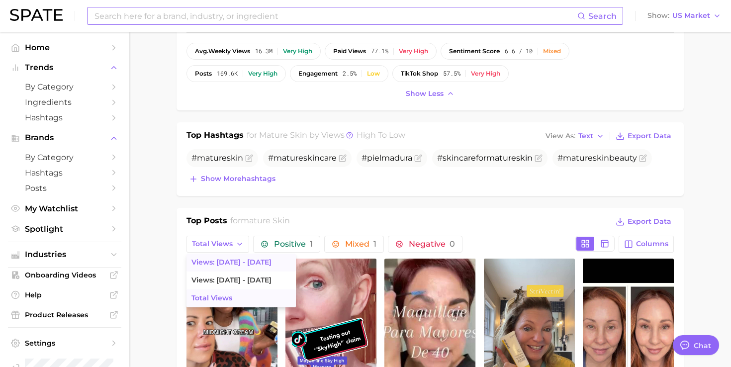
click at [227, 269] on button "Views: [DATE] - [DATE]" at bounding box center [241, 263] width 109 height 18
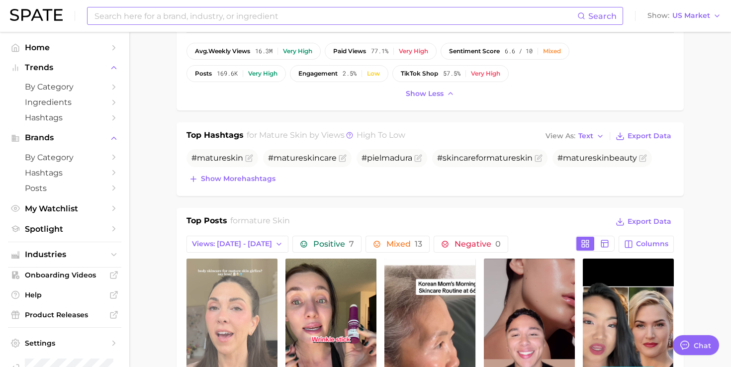
scroll to position [0, 0]
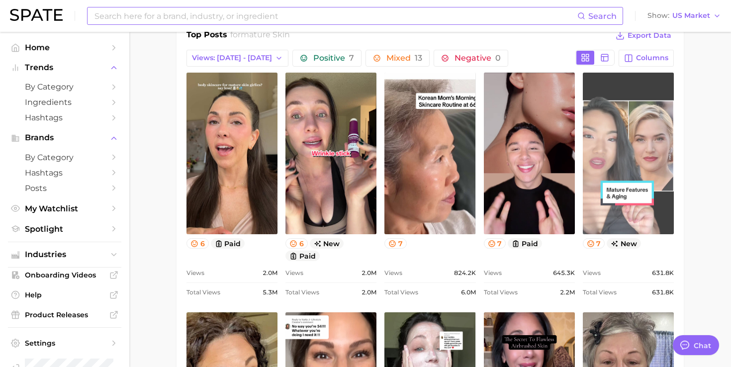
click at [634, 91] on link "view post on TikTok" at bounding box center [628, 154] width 91 height 162
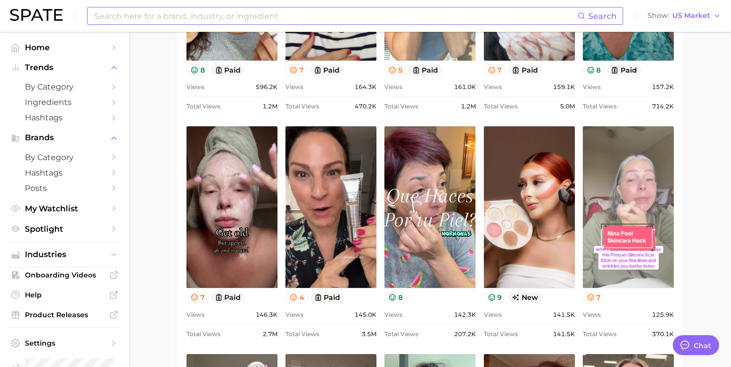
click at [632, 199] on link "view post on TikTok" at bounding box center [628, 207] width 91 height 162
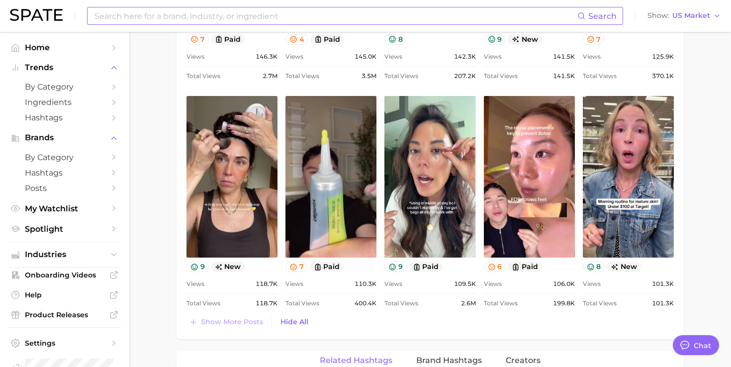
scroll to position [1194, 0]
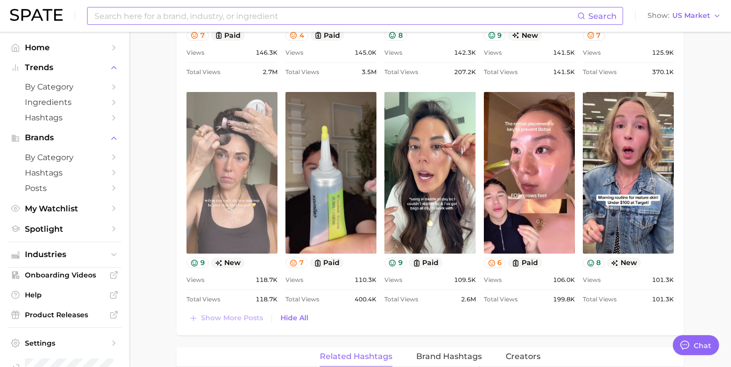
click at [241, 230] on link "view post on TikTok" at bounding box center [232, 173] width 91 height 162
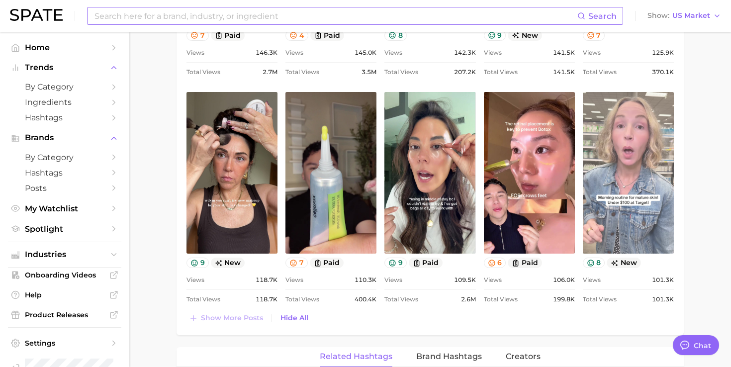
click at [597, 130] on link "view post on TikTok" at bounding box center [628, 173] width 91 height 162
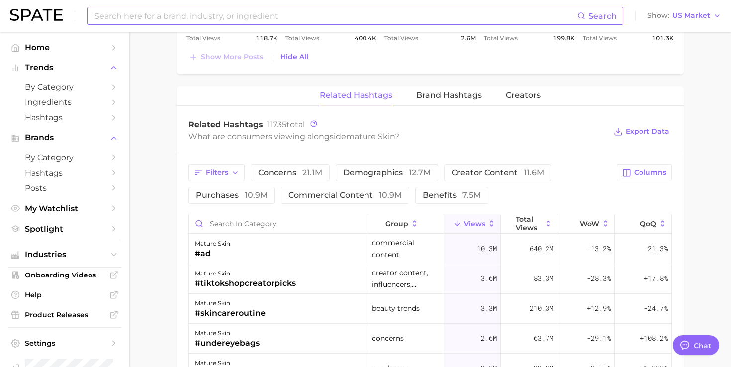
scroll to position [1458, 0]
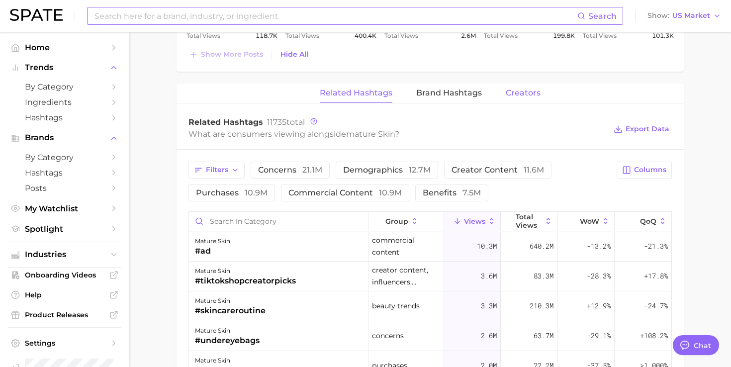
click at [520, 97] on span "Creators" at bounding box center [523, 93] width 35 height 9
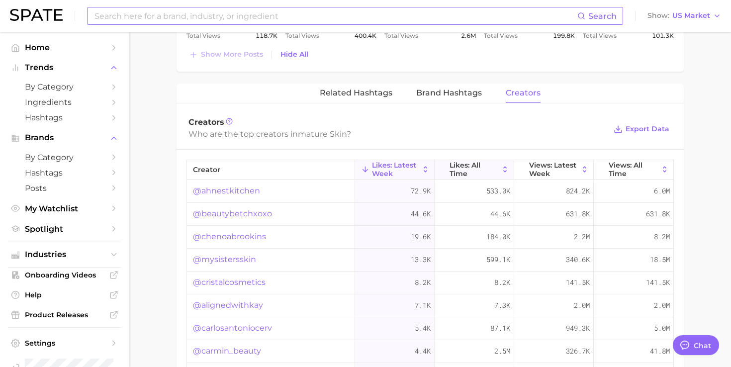
click at [477, 161] on span "Likes: All Time" at bounding box center [474, 169] width 49 height 16
click at [227, 192] on link "@kspader79" at bounding box center [218, 191] width 50 height 12
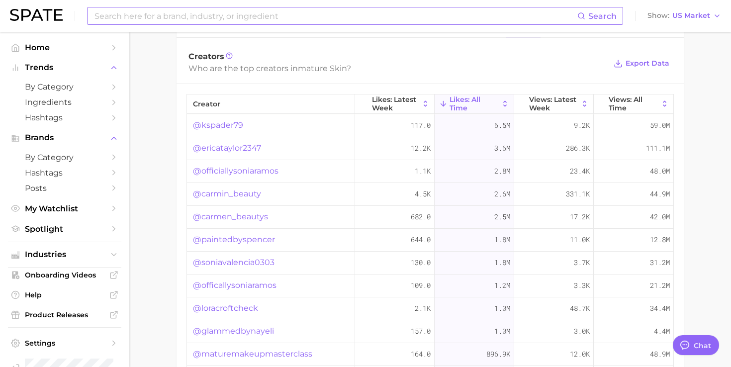
scroll to position [1532, 0]
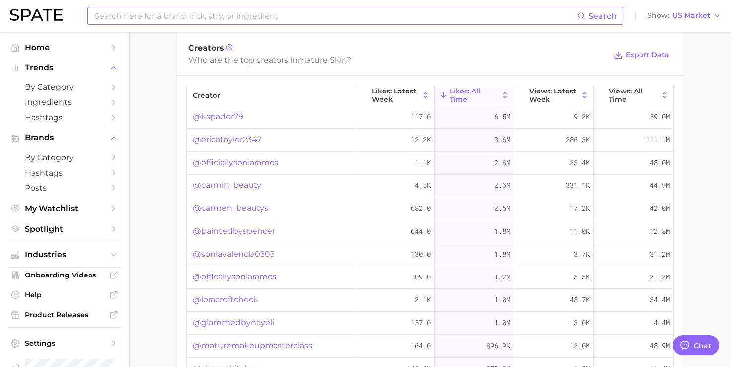
click at [233, 20] on input at bounding box center [336, 15] width 484 height 17
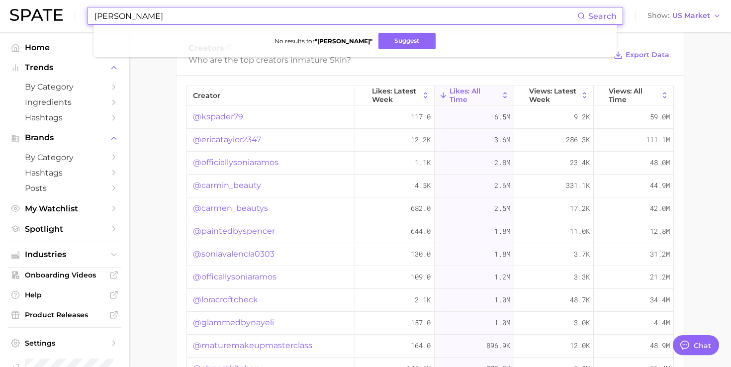
click at [116, 17] on input "erica taylor" at bounding box center [336, 15] width 484 height 17
type input "ericataylor"
click at [116, 17] on input "ericataylor" at bounding box center [336, 15] width 484 height 17
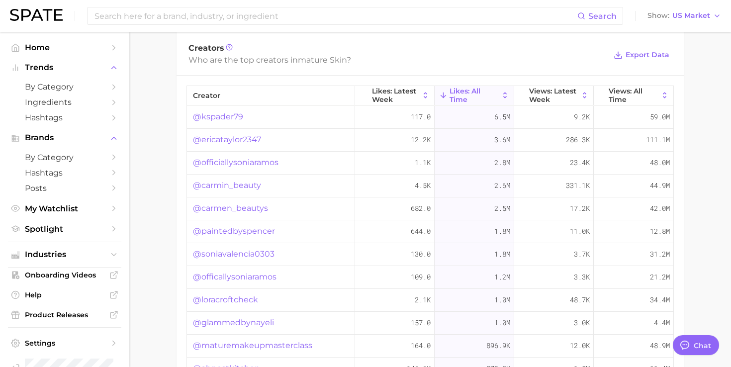
click at [214, 160] on link "@officiallysoniaramos" at bounding box center [236, 163] width 86 height 12
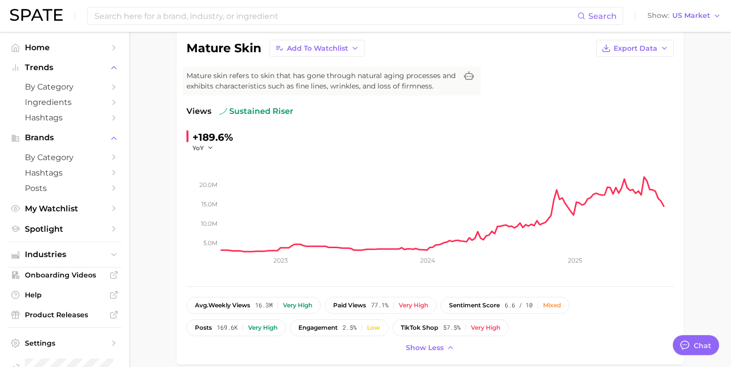
scroll to position [0, 0]
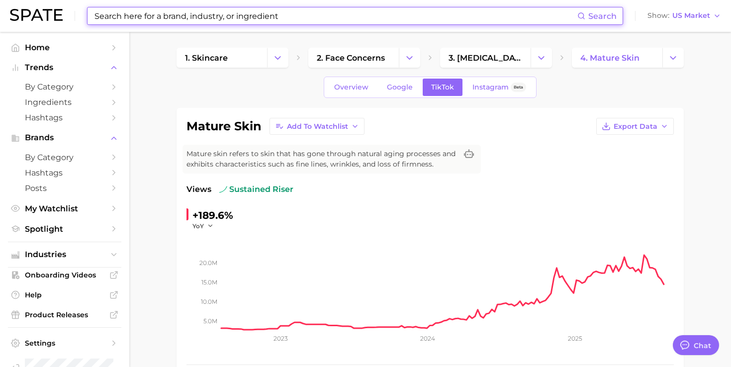
click at [298, 14] on input at bounding box center [336, 15] width 484 height 17
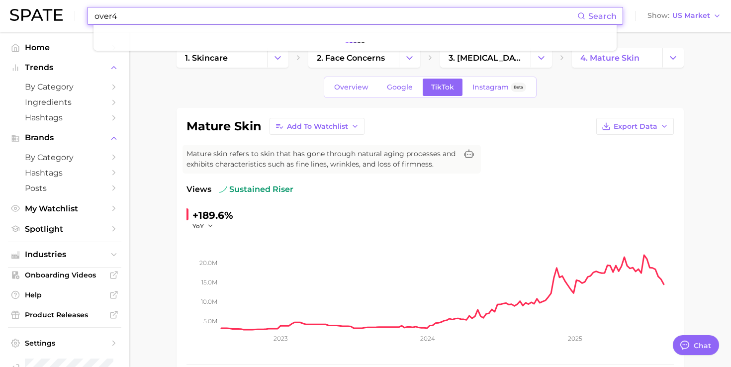
type input "over40"
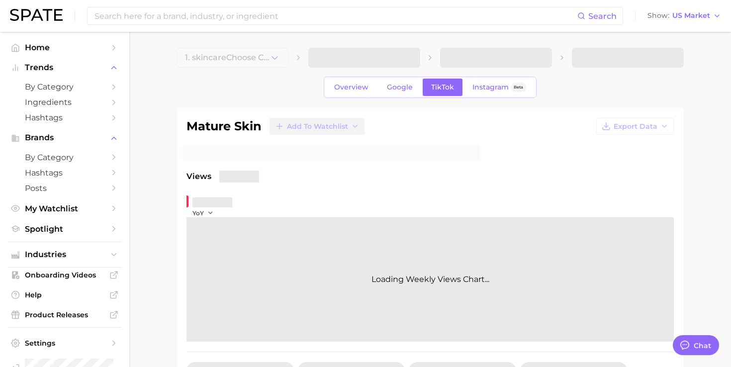
type textarea "x"
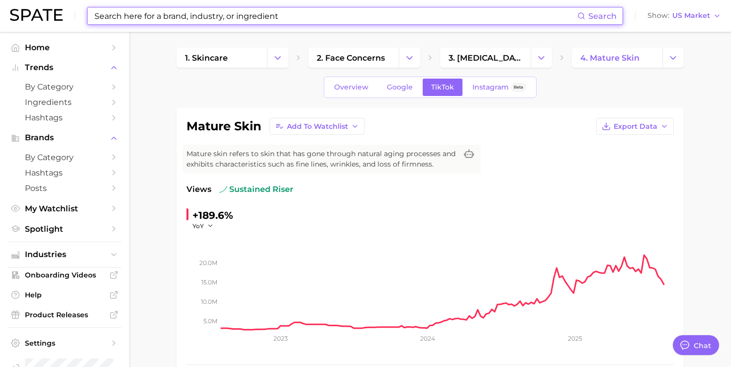
click at [117, 17] on input at bounding box center [336, 15] width 484 height 17
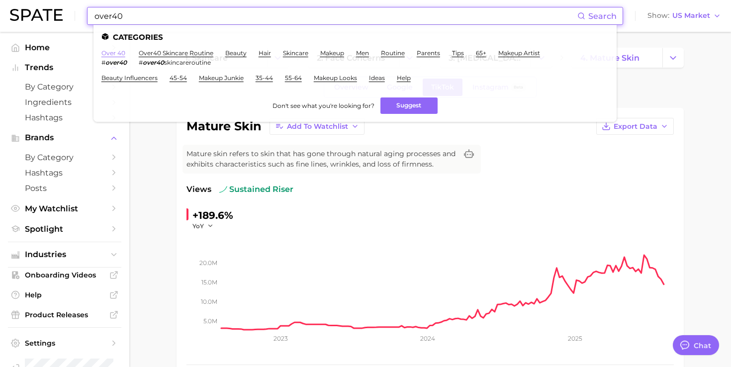
type input "over40"
click at [116, 53] on link "over 40" at bounding box center [114, 52] width 24 height 7
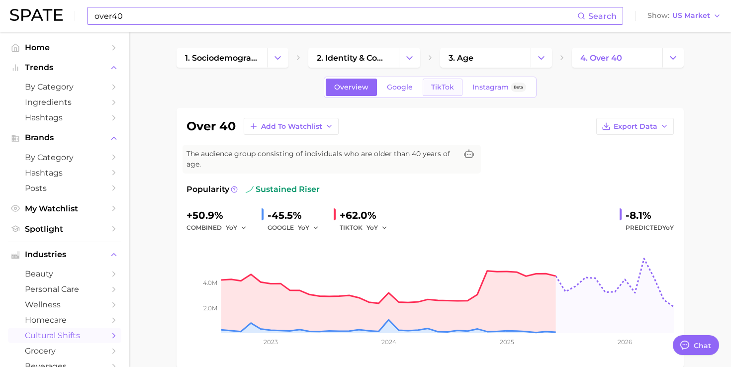
click at [448, 86] on span "TikTok" at bounding box center [442, 87] width 23 height 8
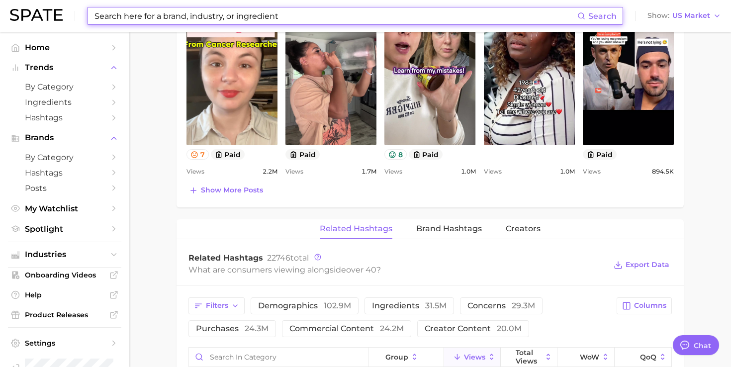
scroll to position [599, 0]
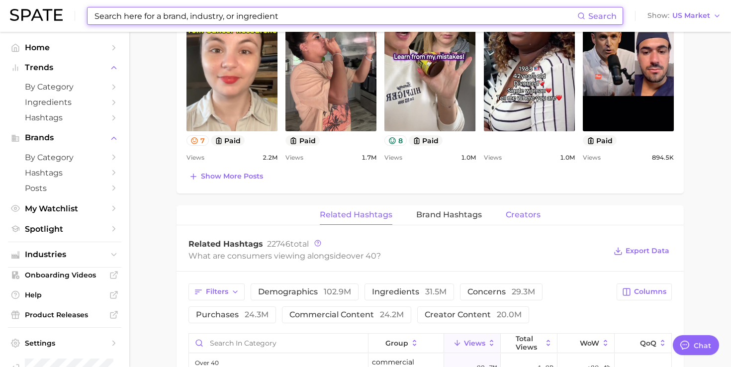
click at [530, 209] on button "Creators" at bounding box center [523, 215] width 35 height 19
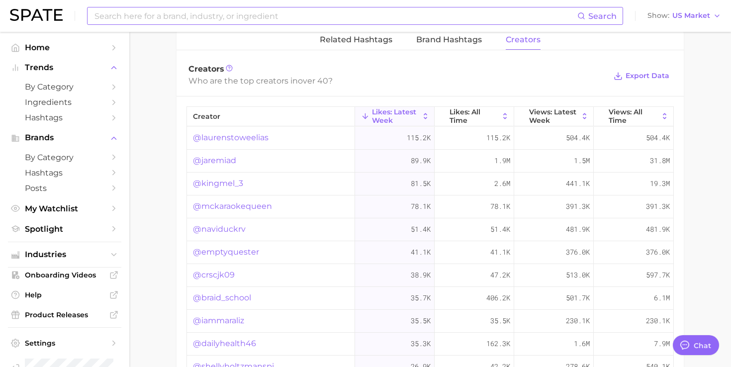
scroll to position [778, 0]
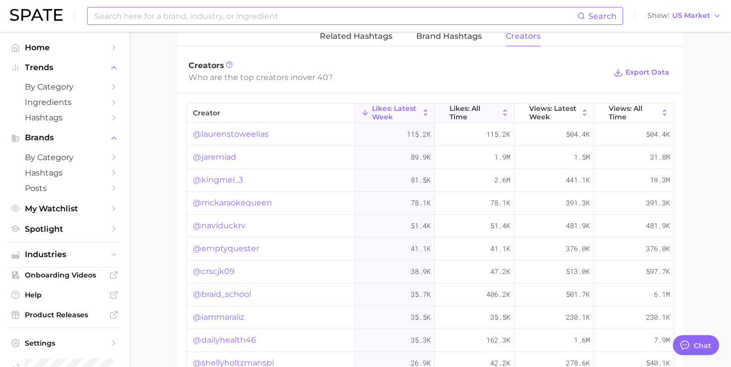
click at [483, 116] on span "Likes: All Time" at bounding box center [474, 112] width 49 height 16
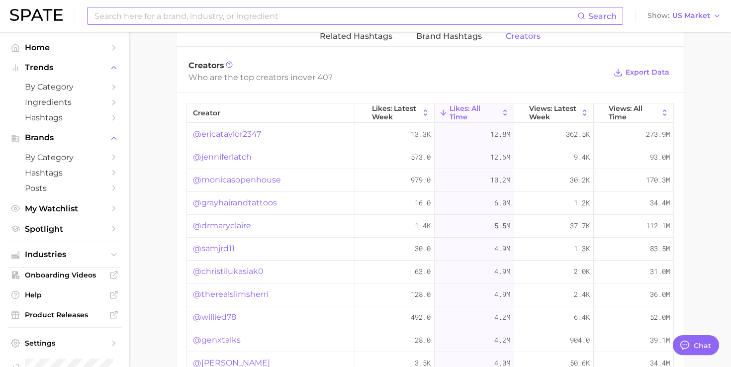
click at [241, 157] on link "@jenniferlatch" at bounding box center [222, 157] width 59 height 12
click at [237, 154] on link "@jenniferlatch" at bounding box center [222, 157] width 59 height 12
click at [266, 179] on link "@monicasopenhouse" at bounding box center [237, 180] width 88 height 12
click at [650, 109] on span "Views: All Time" at bounding box center [634, 112] width 50 height 16
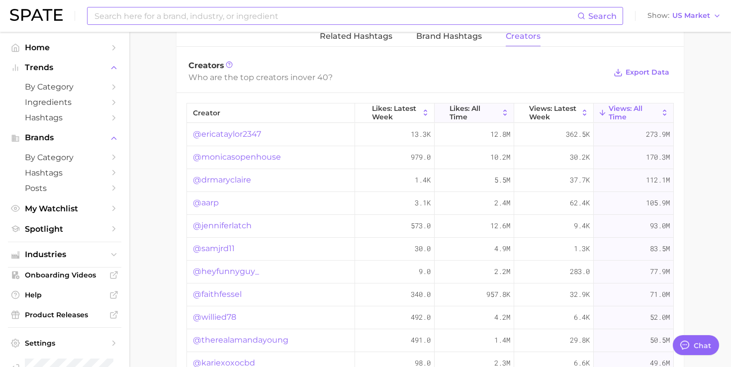
click at [490, 109] on span "Likes: All Time" at bounding box center [474, 112] width 49 height 16
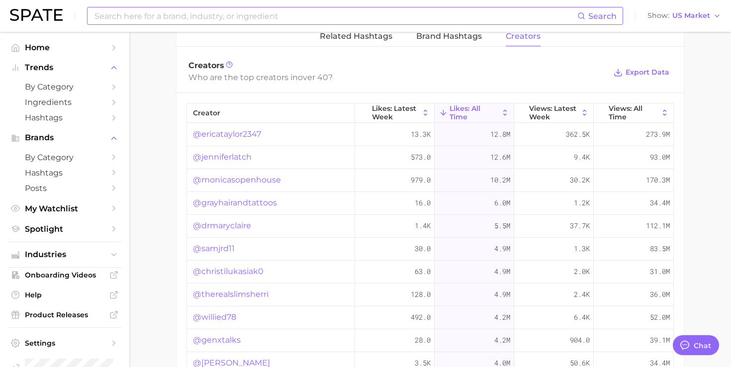
click at [237, 226] on link "@drmaryclaire" at bounding box center [222, 226] width 58 height 12
click at [213, 249] on link "@samjrd11" at bounding box center [214, 249] width 42 height 12
click at [231, 273] on link "@christilukasiak0" at bounding box center [228, 272] width 71 height 12
click at [230, 158] on link "@jenniferlatch" at bounding box center [222, 157] width 59 height 12
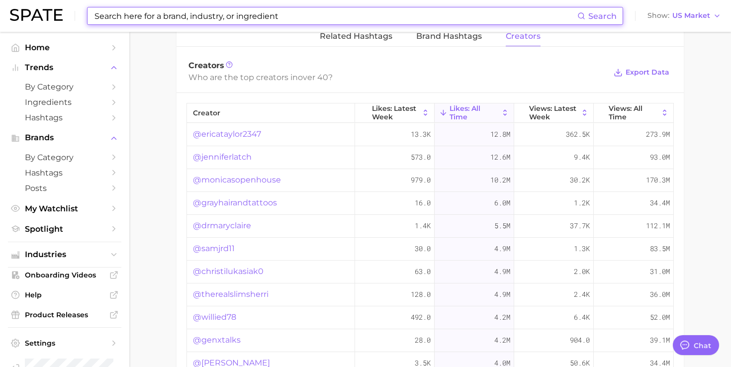
click at [279, 12] on input at bounding box center [336, 15] width 484 height 17
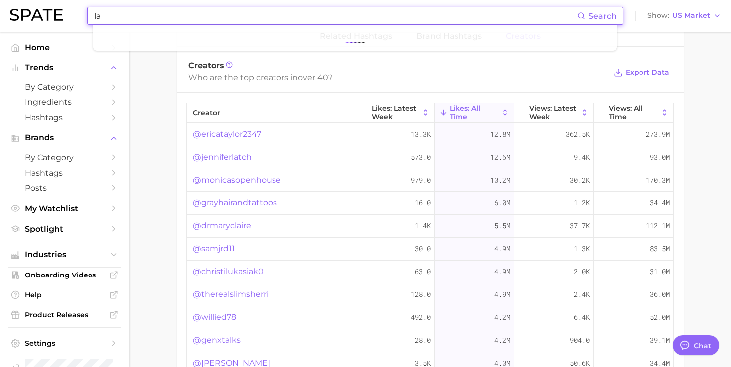
type input "l"
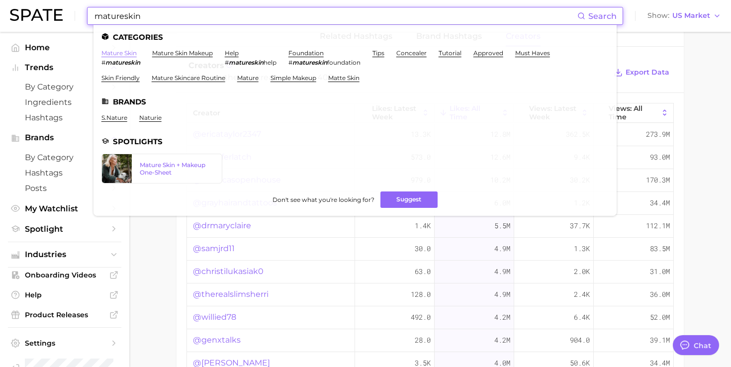
type input "matureskin"
click at [113, 50] on link "mature skin" at bounding box center [119, 52] width 35 height 7
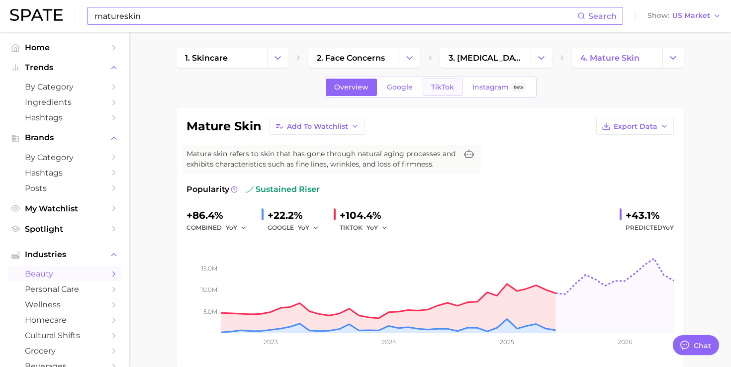
click at [444, 83] on link "TikTok" at bounding box center [443, 87] width 40 height 17
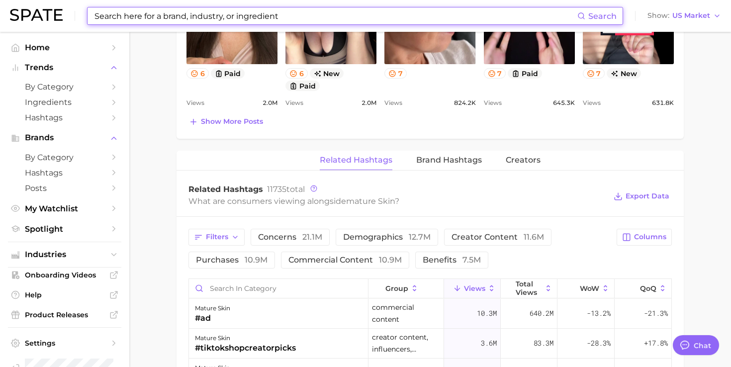
scroll to position [740, 0]
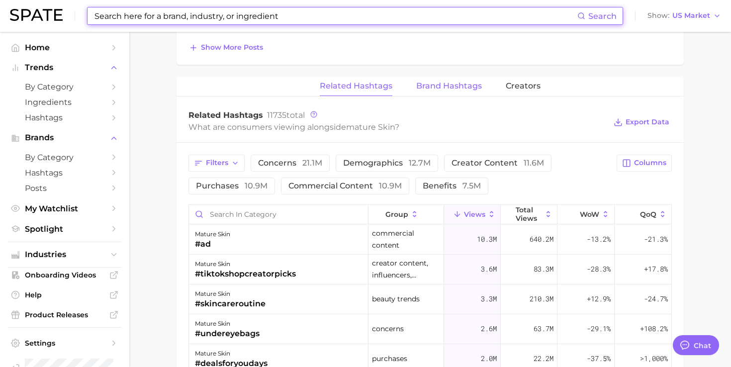
click at [448, 83] on span "Brand Hashtags" at bounding box center [449, 86] width 66 height 9
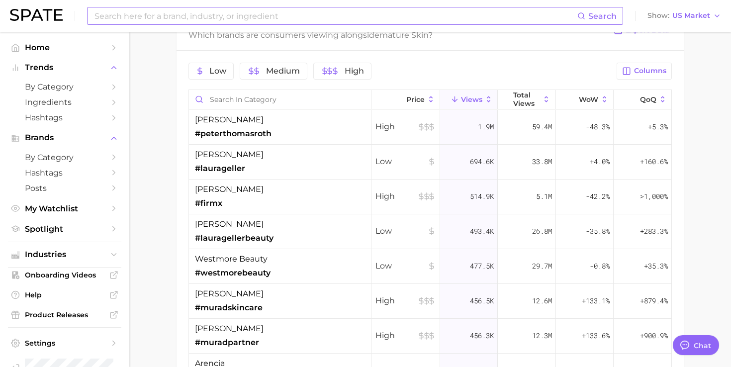
scroll to position [841, 0]
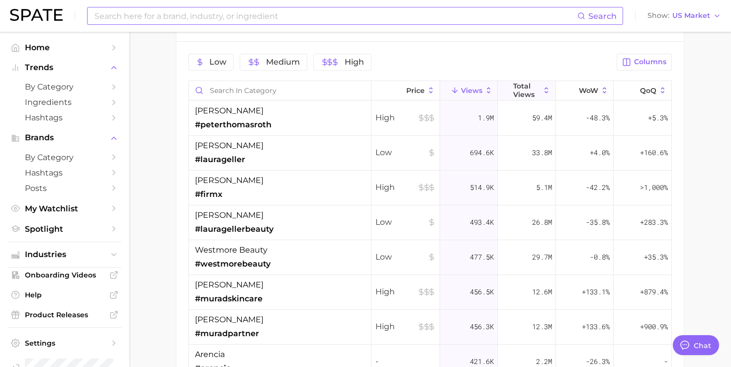
click at [533, 94] on span "Total Views" at bounding box center [527, 90] width 27 height 16
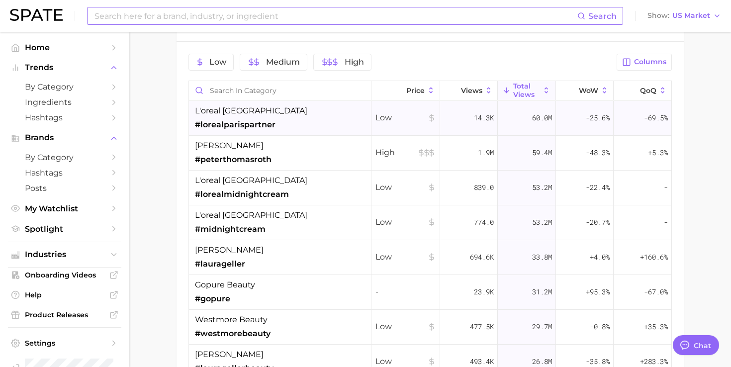
click at [308, 120] on div "l'oreal paris #lorealparispartner" at bounding box center [280, 118] width 183 height 35
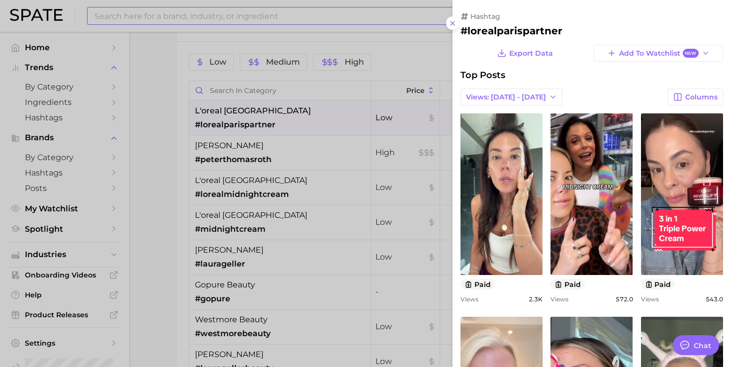
scroll to position [0, 0]
click at [308, 120] on div at bounding box center [365, 183] width 731 height 367
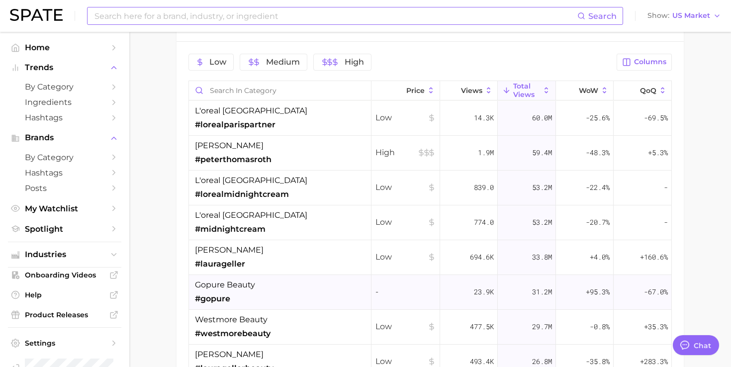
click at [253, 280] on span "gopure beauty" at bounding box center [225, 285] width 60 height 12
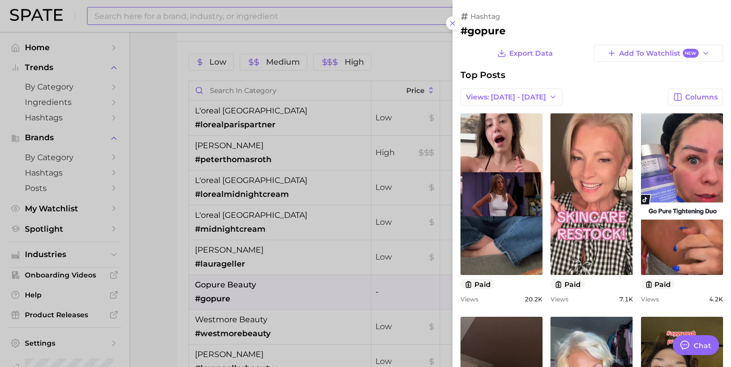
click at [350, 13] on div at bounding box center [365, 183] width 731 height 367
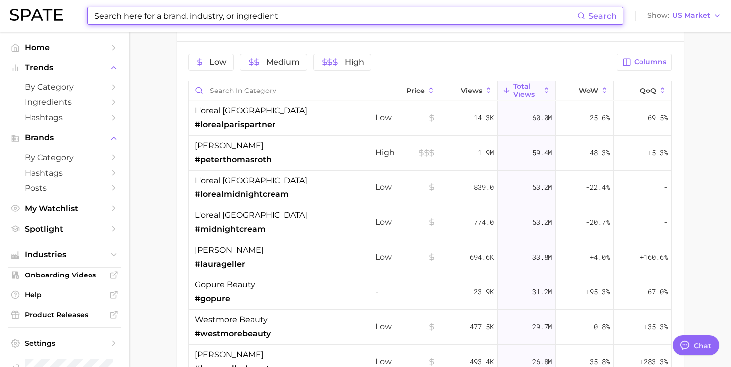
click at [343, 16] on input at bounding box center [336, 15] width 484 height 17
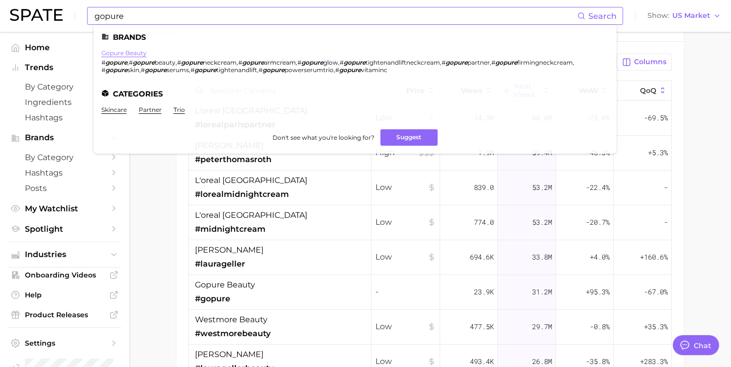
click at [119, 51] on link "gopure beauty" at bounding box center [124, 52] width 45 height 7
click at [333, 17] on input "gopure" at bounding box center [336, 15] width 484 height 17
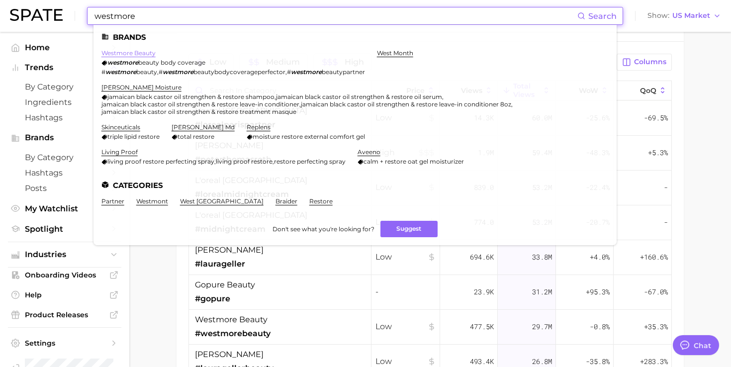
type input "westmore"
click at [153, 53] on link "westmore beauty" at bounding box center [129, 52] width 54 height 7
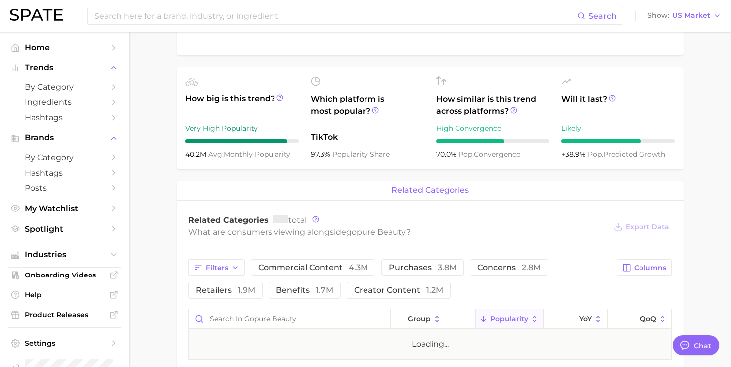
scroll to position [314, 0]
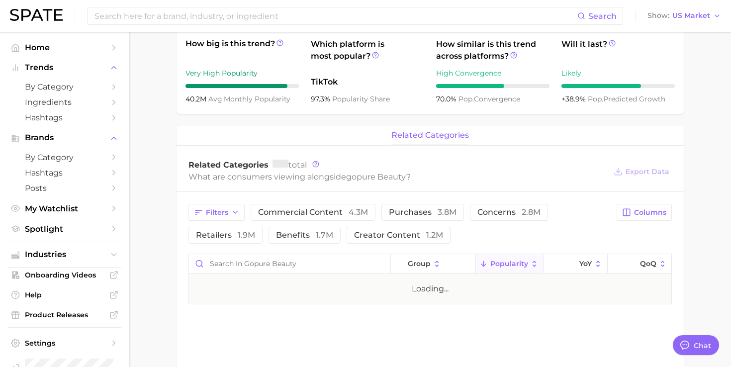
type textarea "x"
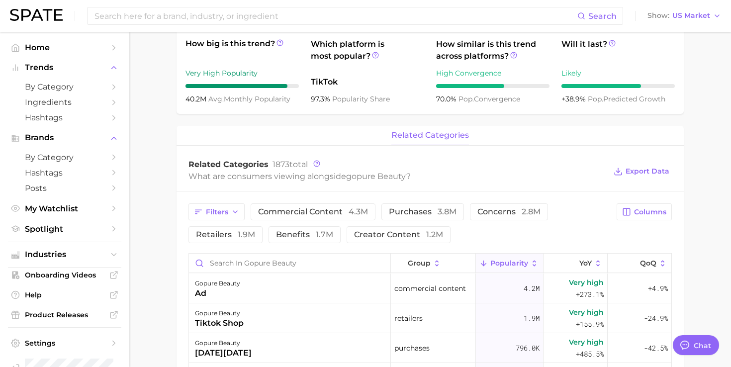
scroll to position [0, 0]
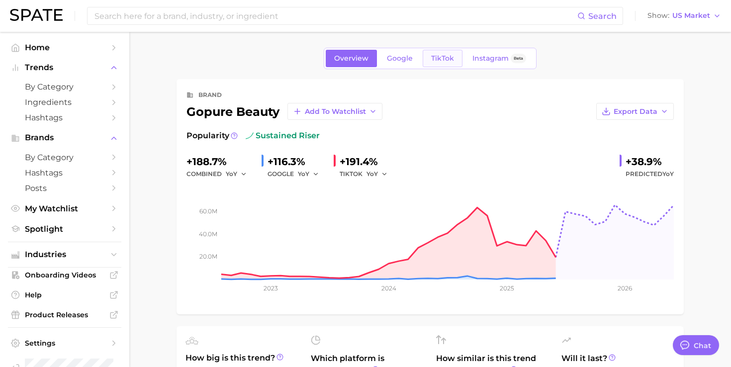
click at [440, 61] on span "TikTok" at bounding box center [442, 58] width 23 height 8
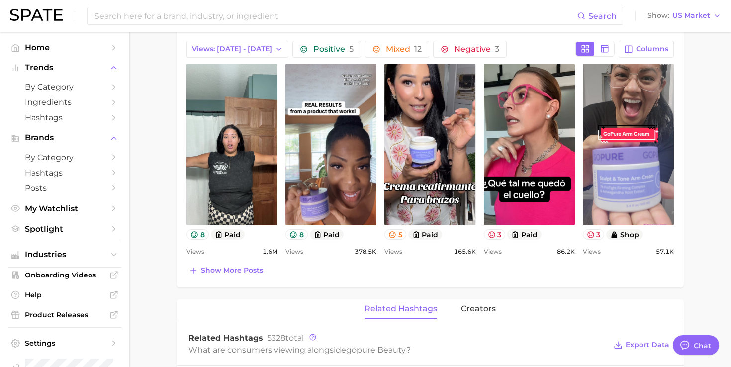
scroll to position [433, 0]
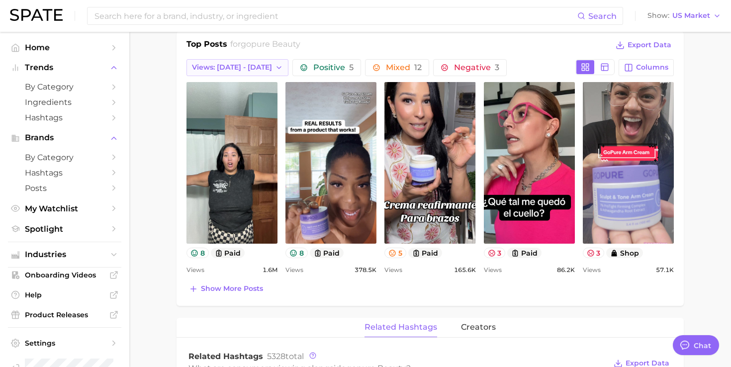
click at [237, 69] on span "Views: [DATE] - [DATE]" at bounding box center [232, 67] width 80 height 8
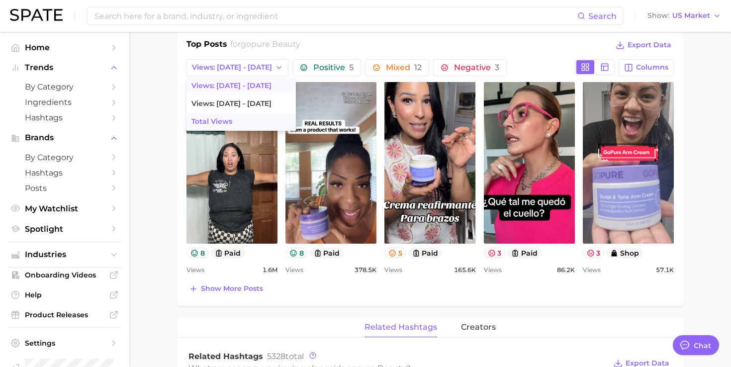
click at [223, 121] on span "Total Views" at bounding box center [212, 121] width 41 height 8
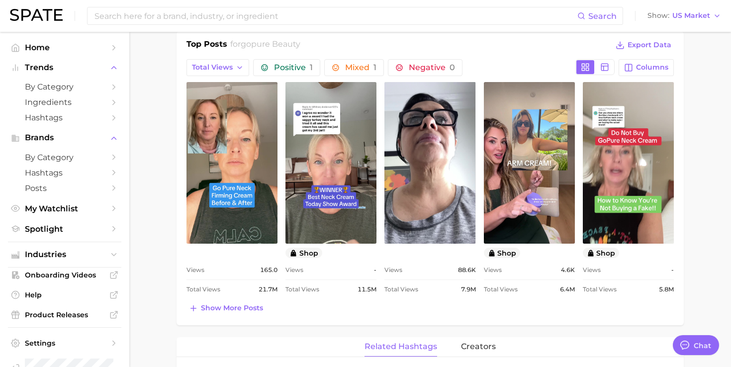
scroll to position [0, 0]
click at [223, 121] on link "view post on TikTok" at bounding box center [232, 163] width 91 height 162
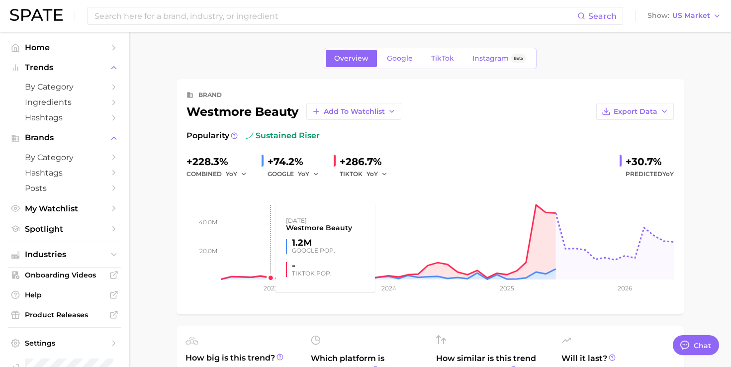
type textarea "x"
click at [442, 57] on span "TikTok" at bounding box center [442, 58] width 23 height 8
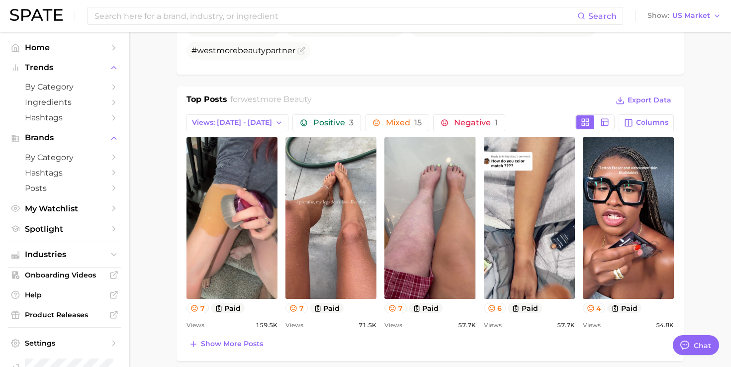
scroll to position [387, 0]
click at [237, 120] on span "Views: [DATE] - [DATE]" at bounding box center [232, 122] width 80 height 8
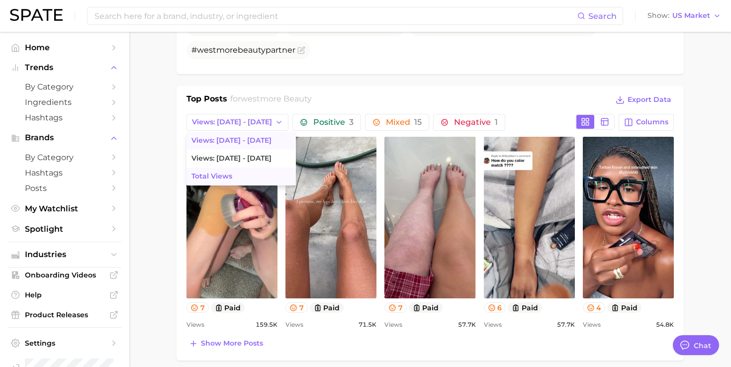
click at [218, 179] on span "Total Views" at bounding box center [212, 176] width 41 height 8
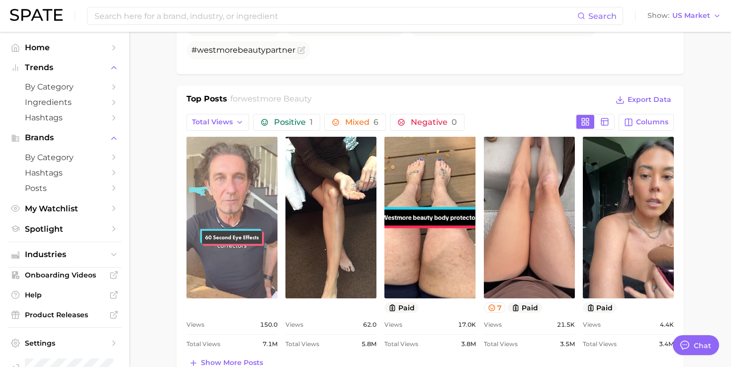
scroll to position [0, 0]
click at [228, 171] on link "view post on TikTok" at bounding box center [232, 218] width 91 height 162
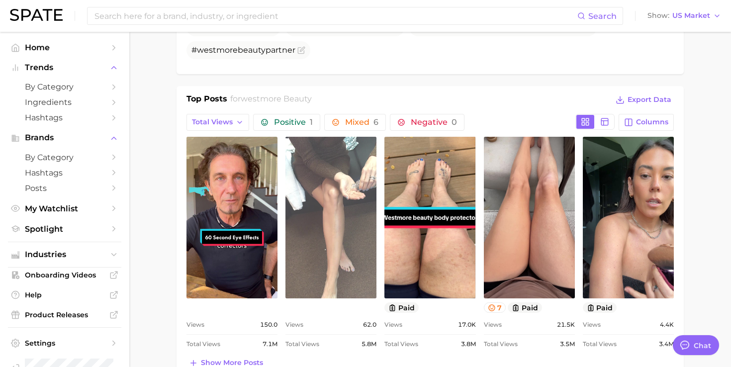
click at [312, 151] on link "view post on TikTok" at bounding box center [331, 218] width 91 height 162
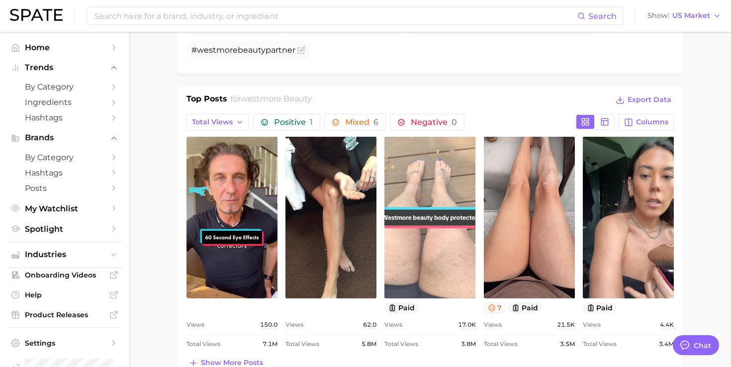
click at [455, 170] on link "view post on TikTok" at bounding box center [430, 218] width 91 height 162
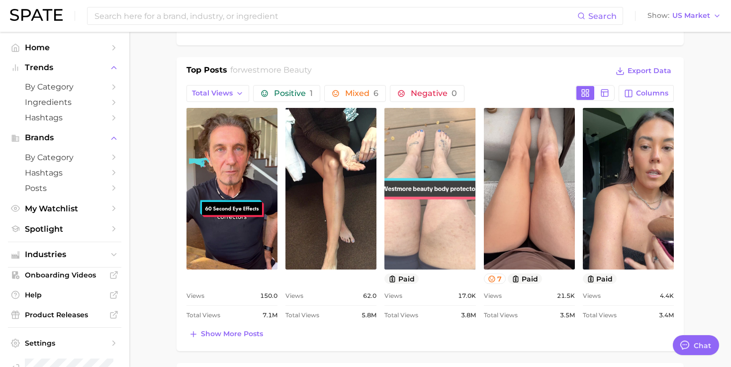
scroll to position [423, 0]
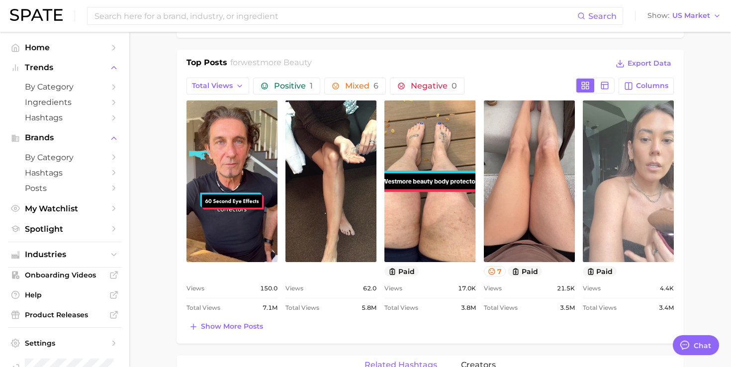
click at [608, 191] on link "view post on TikTok" at bounding box center [628, 182] width 91 height 162
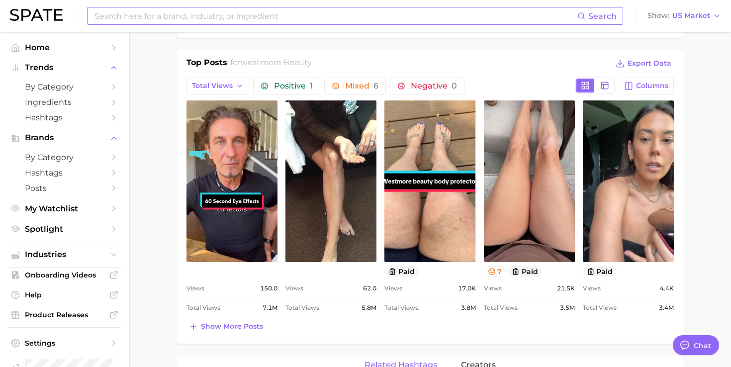
click at [343, 14] on input at bounding box center [336, 15] width 484 height 17
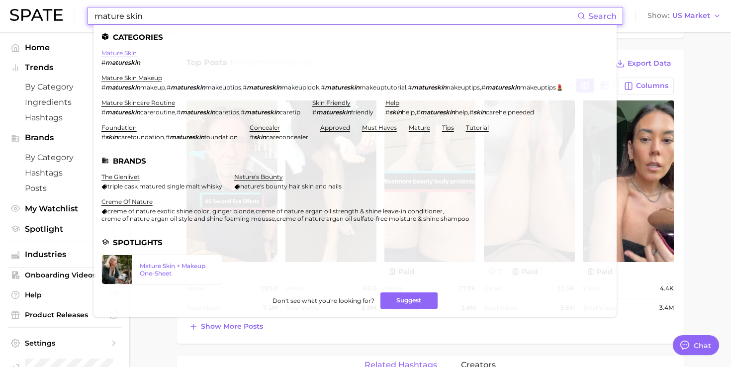
type input "mature skin"
click at [131, 55] on link "mature skin" at bounding box center [119, 52] width 35 height 7
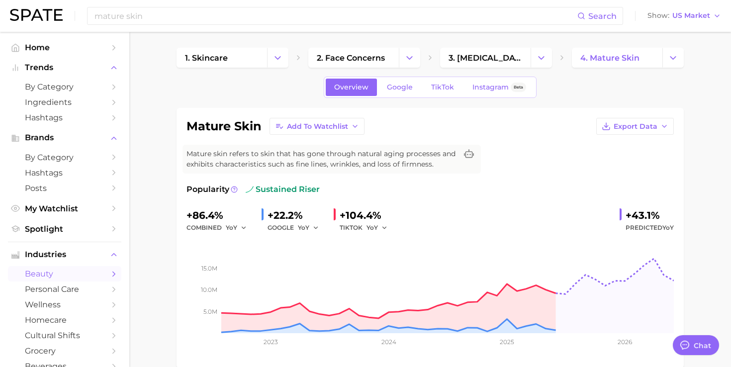
click at [444, 83] on span "TikTok" at bounding box center [442, 87] width 23 height 8
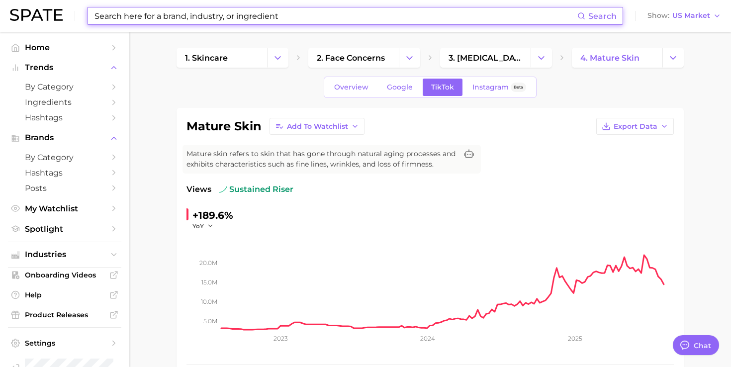
click at [311, 12] on input at bounding box center [336, 15] width 484 height 17
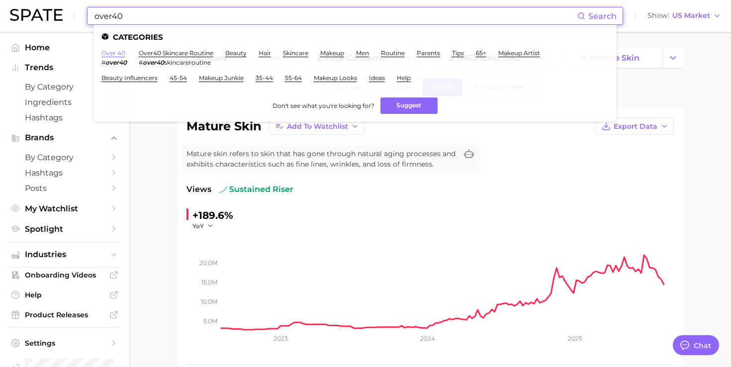
type input "over40"
click at [119, 55] on link "over 40" at bounding box center [114, 52] width 24 height 7
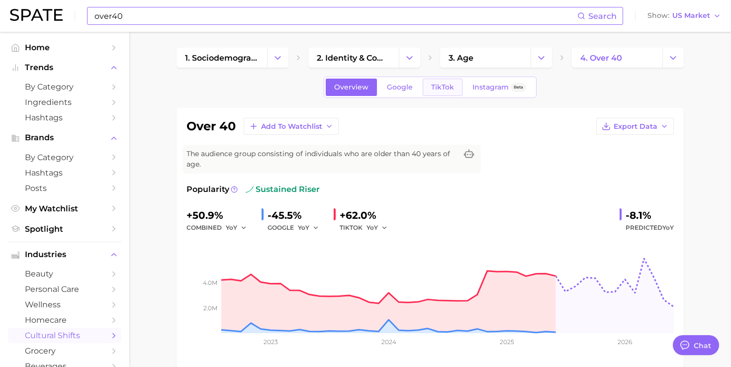
click at [442, 85] on span "TikTok" at bounding box center [442, 87] width 23 height 8
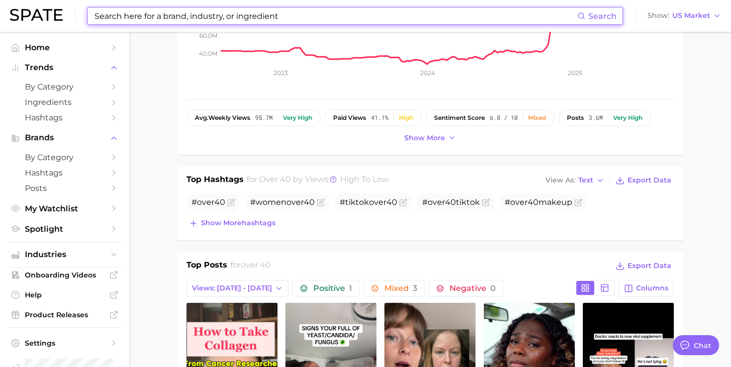
scroll to position [310, 0]
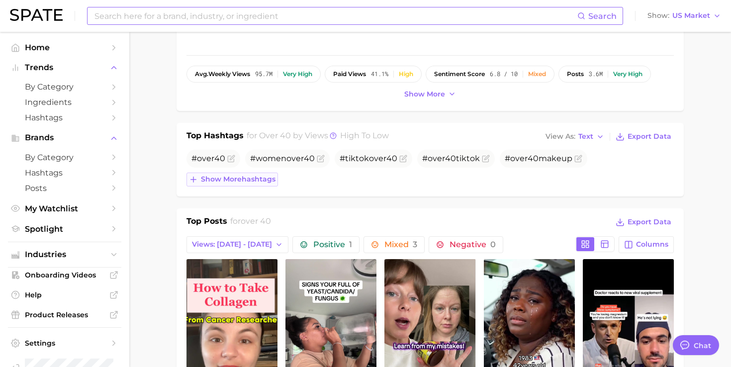
click at [272, 184] on span "Show more hashtags" at bounding box center [238, 179] width 75 height 8
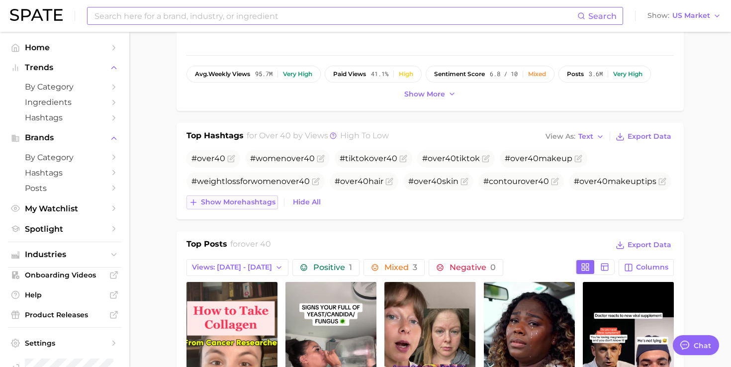
click at [267, 207] on button "Show more hashtags" at bounding box center [233, 203] width 92 height 14
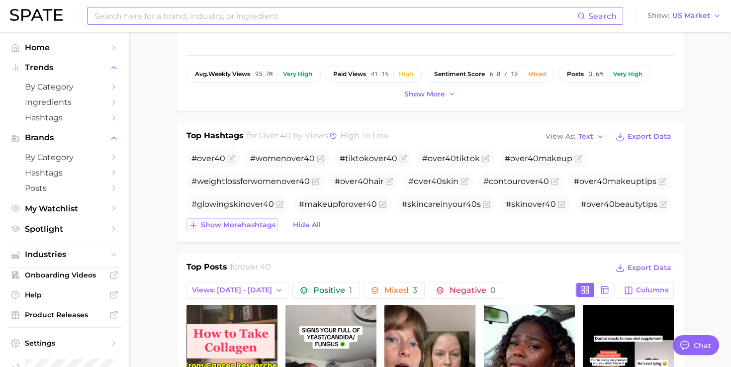
click at [255, 229] on span "Show more hashtags" at bounding box center [238, 225] width 75 height 8
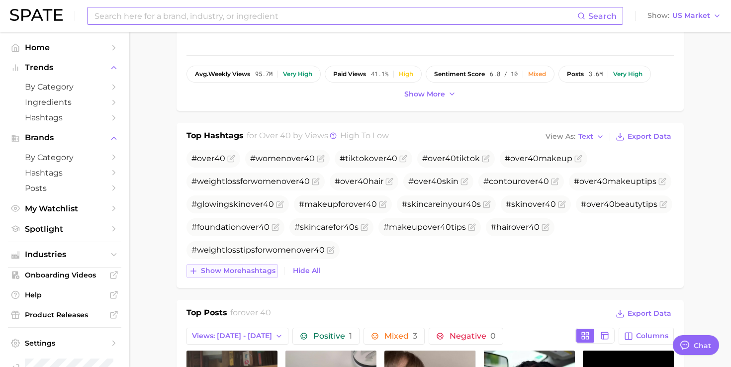
click at [243, 272] on span "Show more hashtags" at bounding box center [238, 271] width 75 height 8
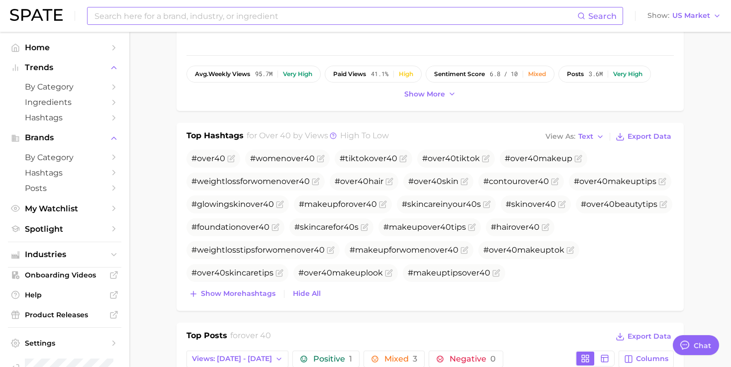
click at [278, 21] on input at bounding box center [336, 15] width 484 height 17
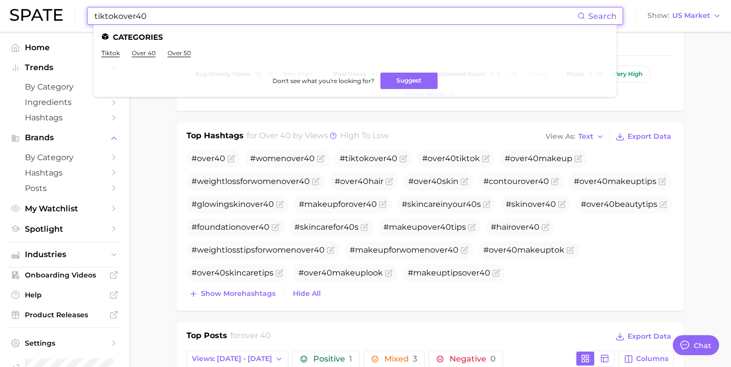
type input "tiktokover40"
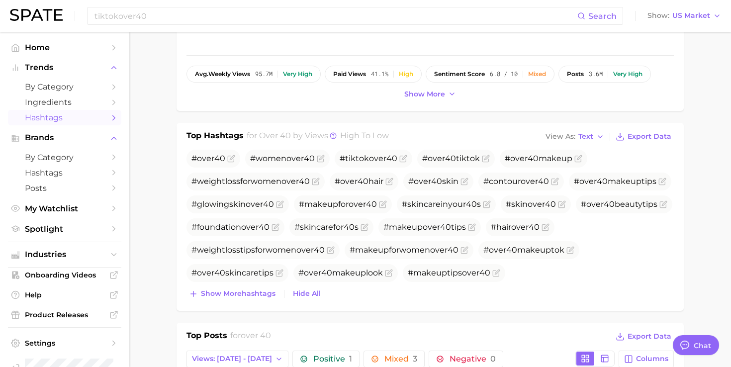
click at [79, 114] on span "Hashtags" at bounding box center [65, 117] width 80 height 9
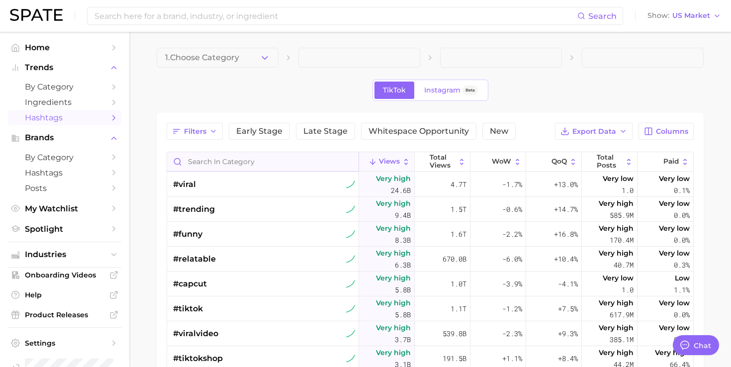
click at [256, 159] on input "Search in category" at bounding box center [263, 161] width 192 height 19
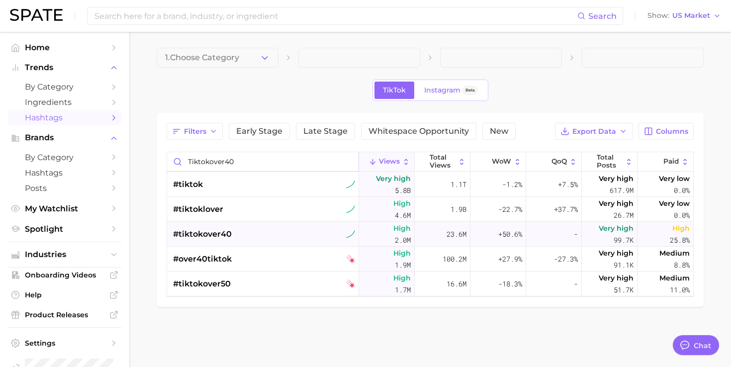
type input "tiktokover40"
click at [227, 230] on span "#tiktokover40" at bounding box center [202, 234] width 59 height 12
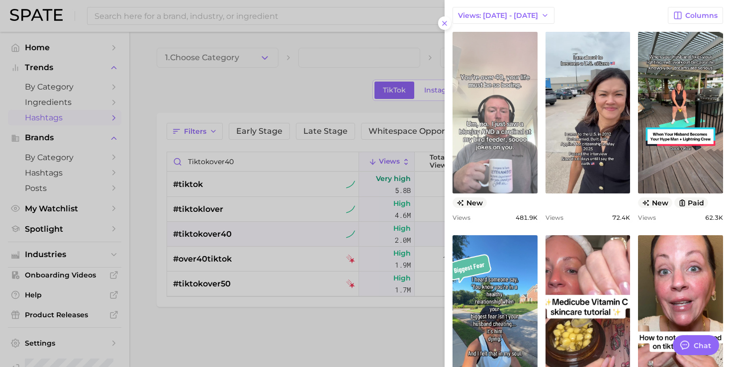
scroll to position [232, 0]
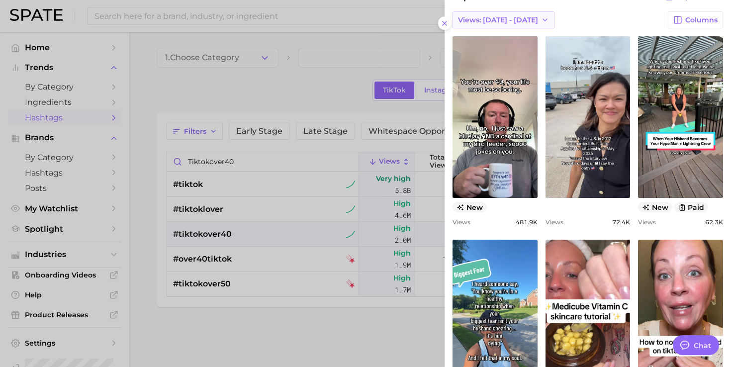
click at [520, 19] on button "Views: [DATE] - [DATE]" at bounding box center [504, 19] width 102 height 17
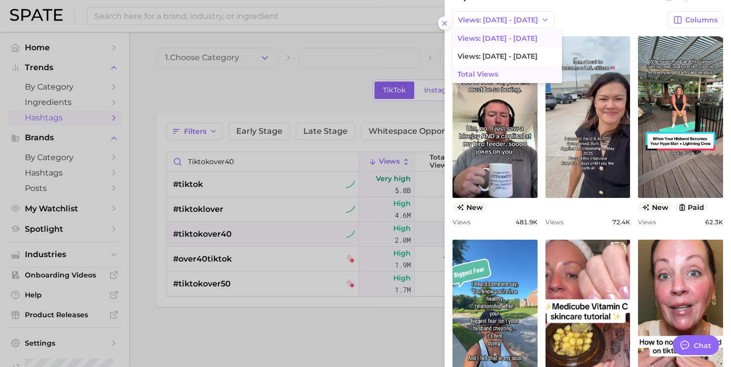
click at [494, 70] on span "Total Views" at bounding box center [478, 74] width 41 height 8
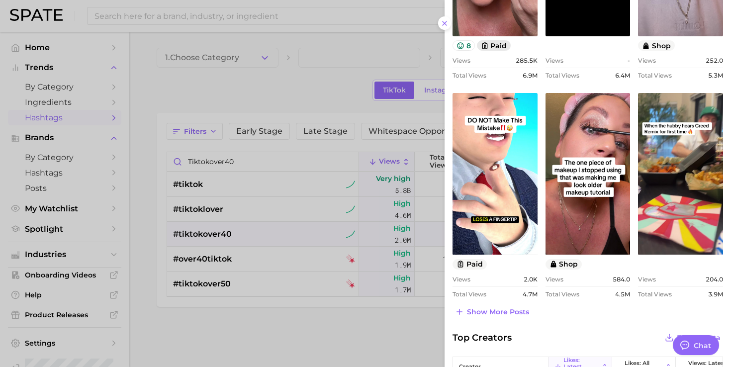
scroll to position [397, 0]
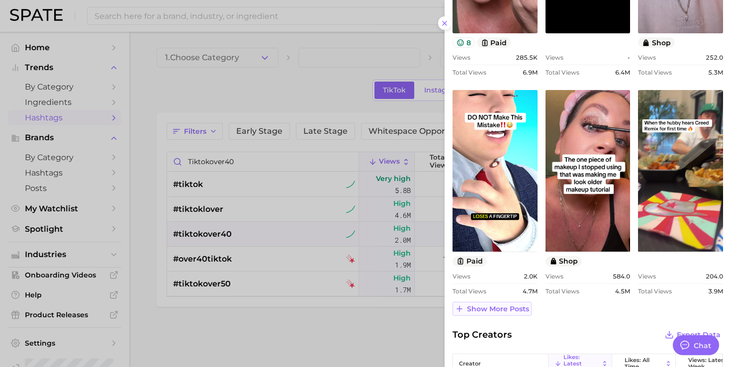
click at [507, 310] on span "Show more posts" at bounding box center [498, 309] width 62 height 8
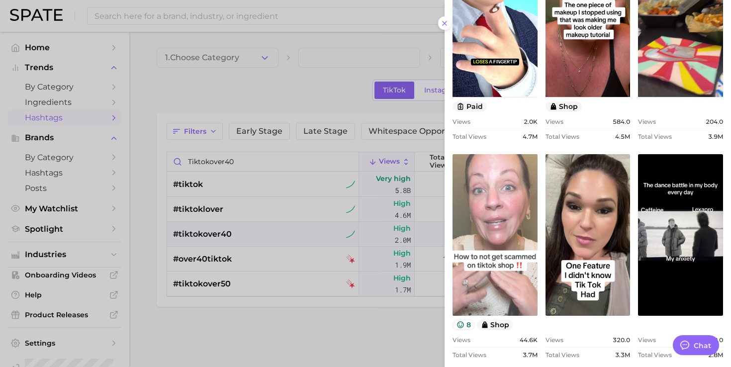
scroll to position [552, 0]
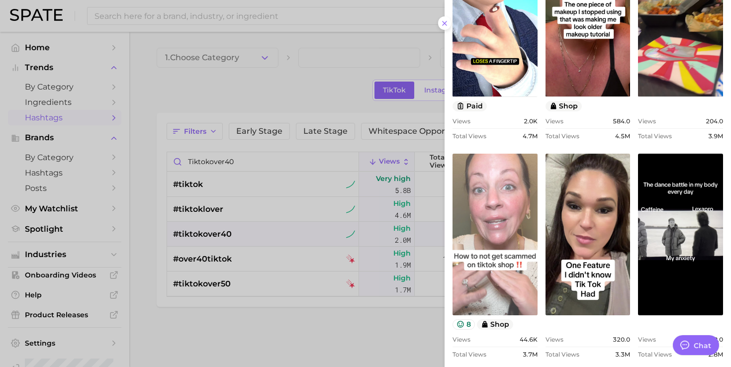
click at [487, 260] on link "view post on TikTok" at bounding box center [495, 235] width 85 height 162
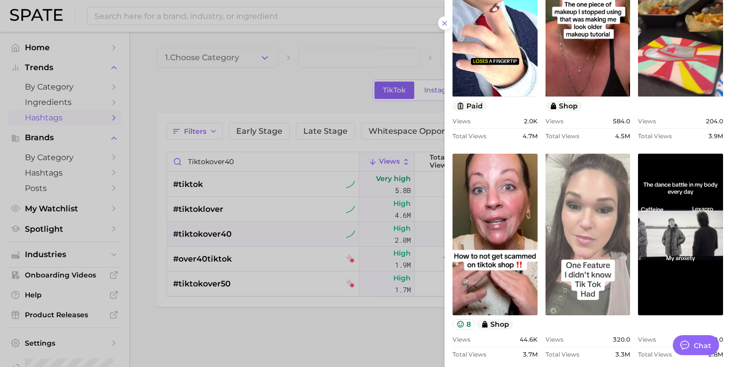
click at [563, 258] on link "view post on TikTok" at bounding box center [588, 235] width 85 height 162
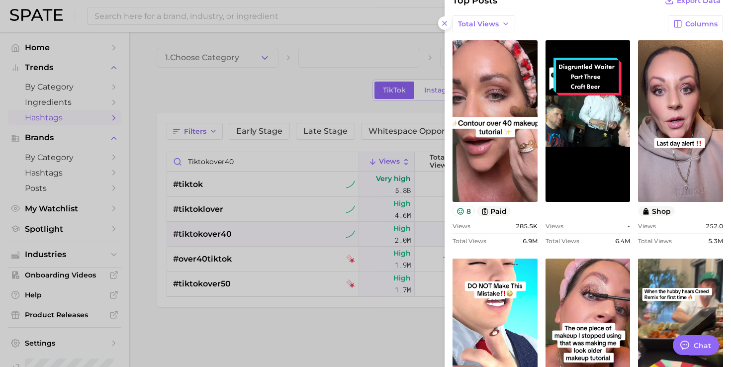
scroll to position [0, 0]
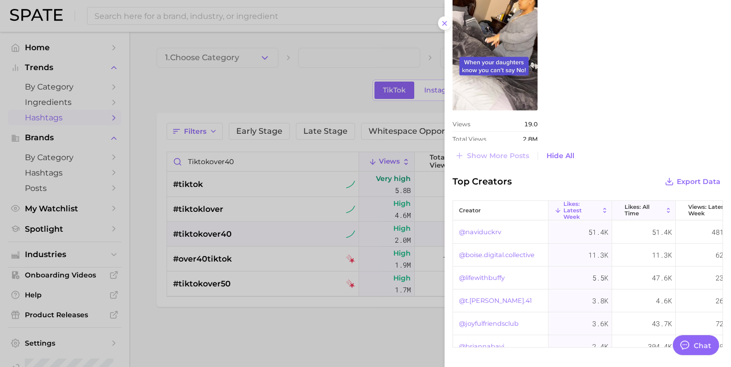
click at [635, 211] on span "Likes: All Time" at bounding box center [644, 210] width 38 height 13
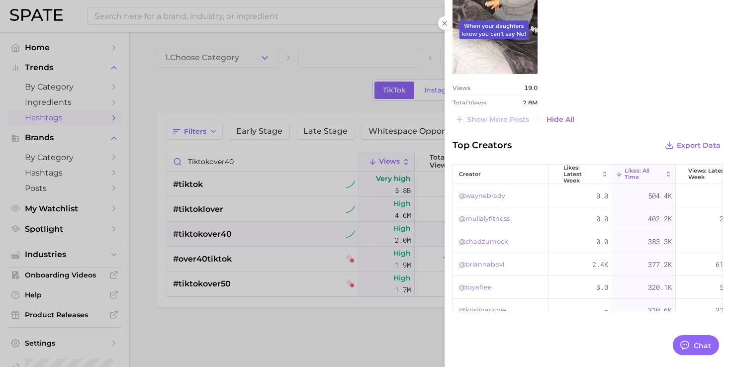
click at [487, 219] on link "@mullalyfitness" at bounding box center [484, 219] width 51 height 12
click at [483, 198] on link "@waynebrady" at bounding box center [482, 196] width 46 height 12
click at [500, 244] on link "@chadzumock" at bounding box center [483, 242] width 49 height 12
click at [489, 266] on link "@briannabavi" at bounding box center [481, 265] width 45 height 12
click at [475, 260] on link "@briannabavi" at bounding box center [481, 265] width 45 height 12
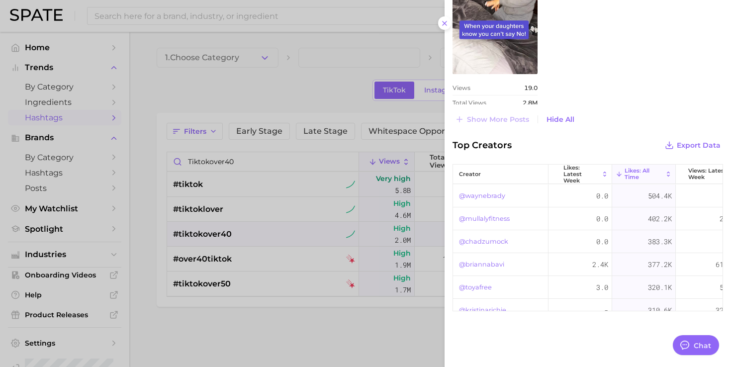
click at [465, 289] on link "@toyafree" at bounding box center [475, 288] width 33 height 12
click at [362, 37] on div at bounding box center [365, 183] width 731 height 367
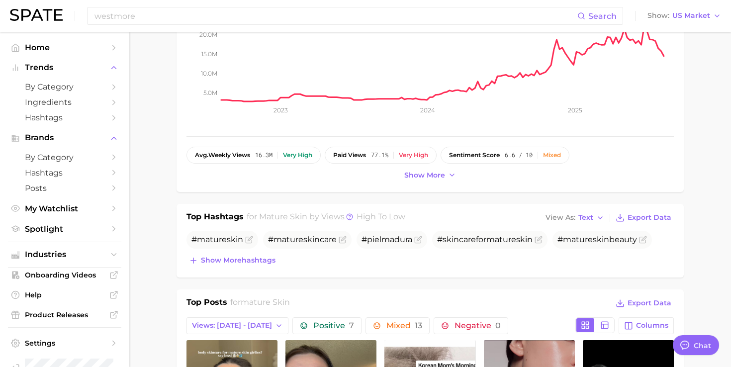
scroll to position [268, 0]
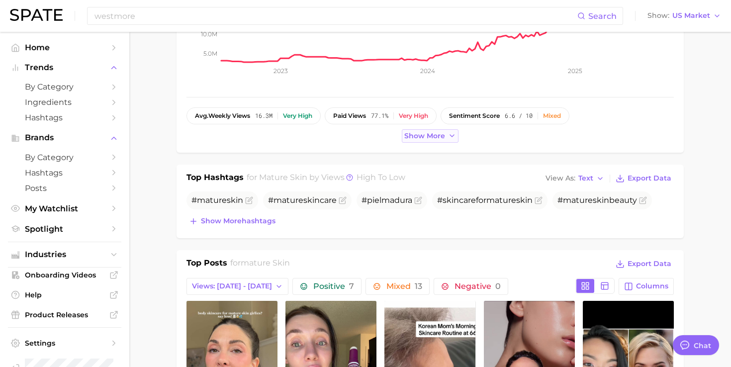
click at [430, 135] on span "Show more" at bounding box center [425, 136] width 41 height 8
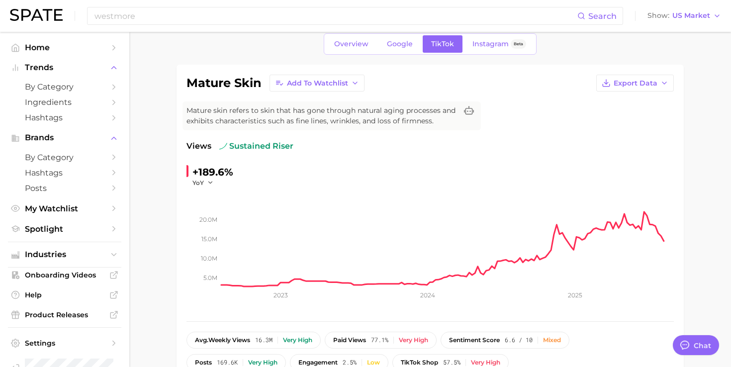
scroll to position [0, 0]
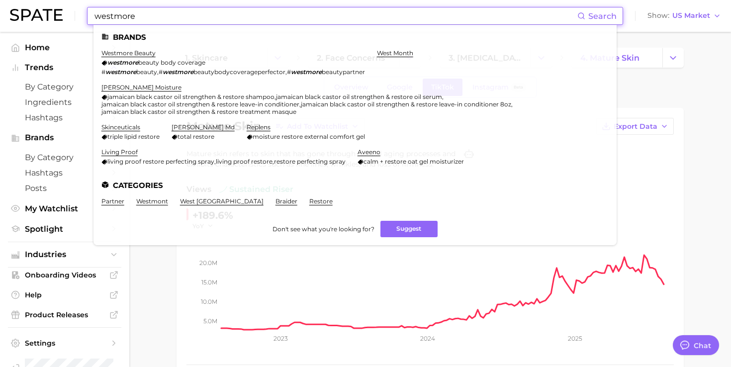
click at [327, 15] on input "westmore" at bounding box center [336, 15] width 484 height 17
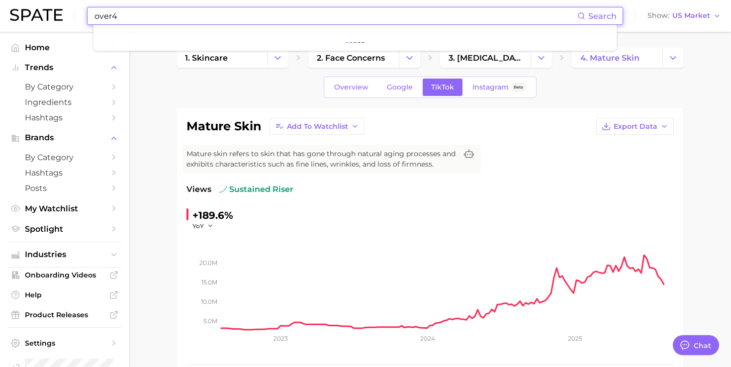
type input "over40"
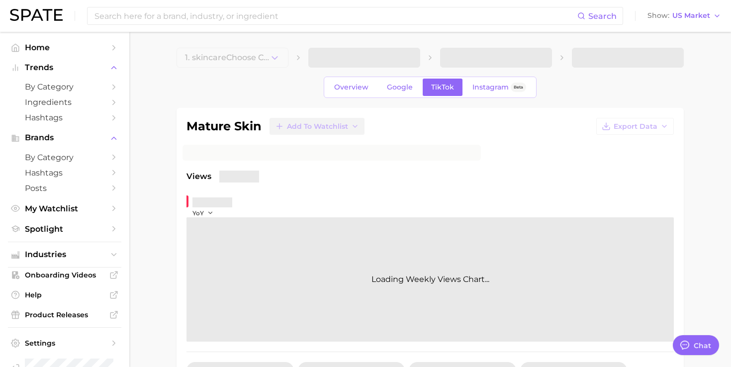
type textarea "x"
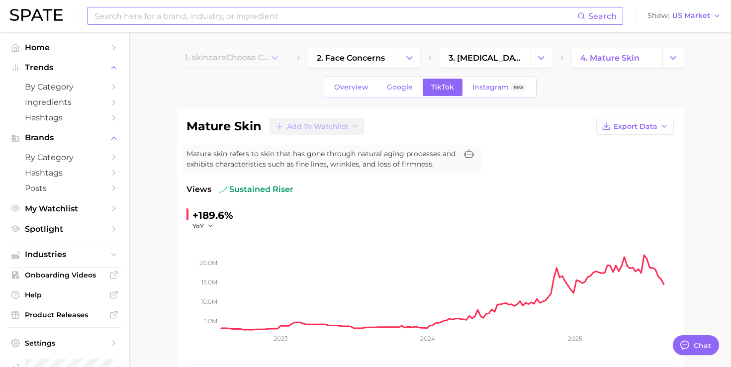
click at [167, 17] on input at bounding box center [336, 15] width 484 height 17
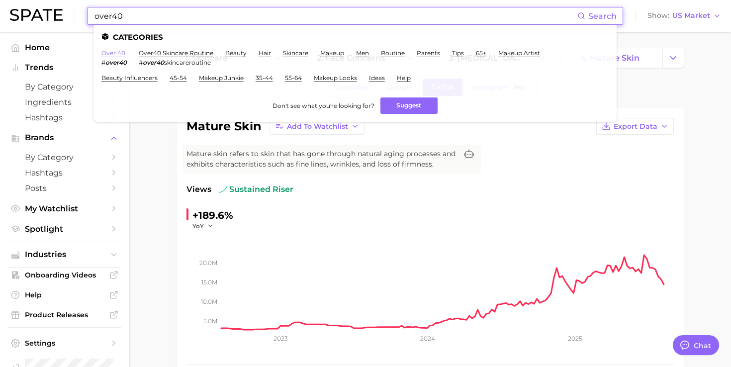
type input "over40"
click at [112, 55] on link "over 40" at bounding box center [114, 52] width 24 height 7
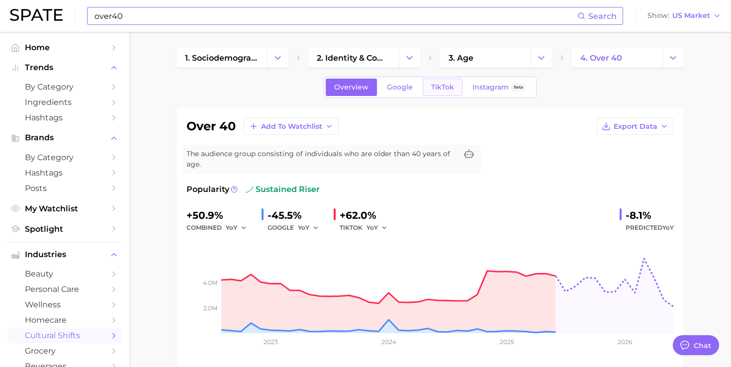
click at [456, 90] on link "TikTok" at bounding box center [443, 87] width 40 height 17
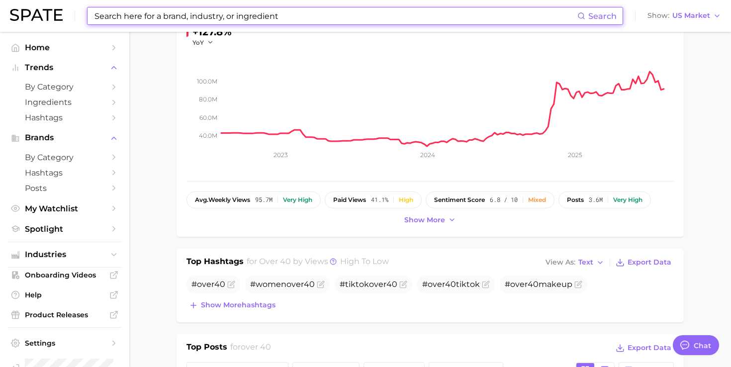
scroll to position [255, 0]
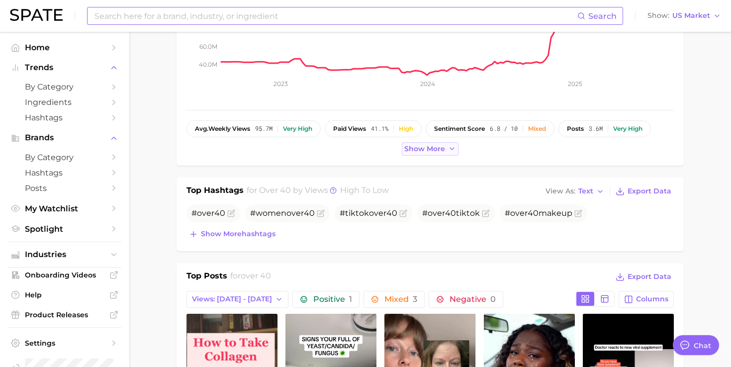
click at [421, 147] on span "Show more" at bounding box center [425, 149] width 41 height 8
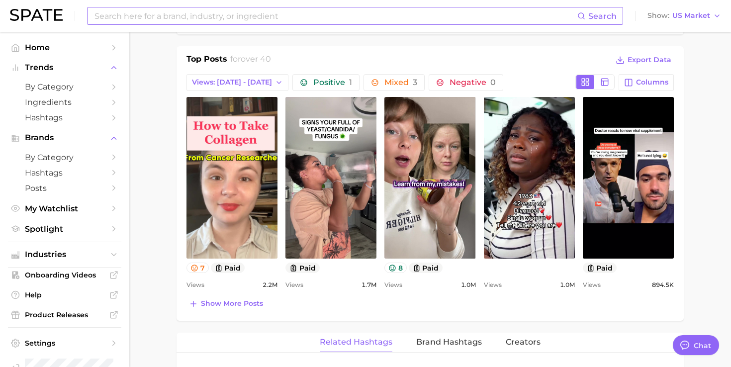
scroll to position [695, 0]
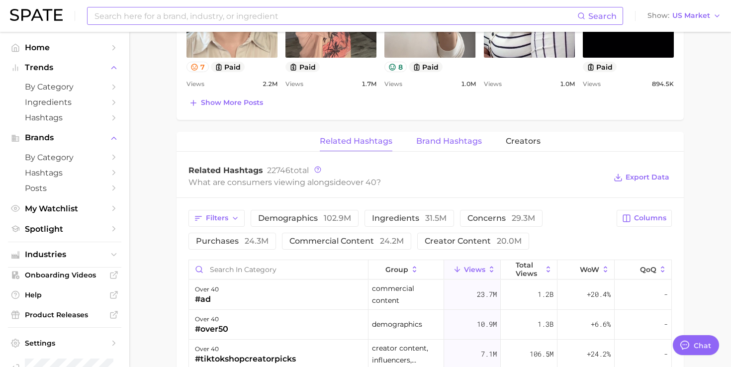
click at [452, 139] on span "Brand Hashtags" at bounding box center [449, 141] width 66 height 9
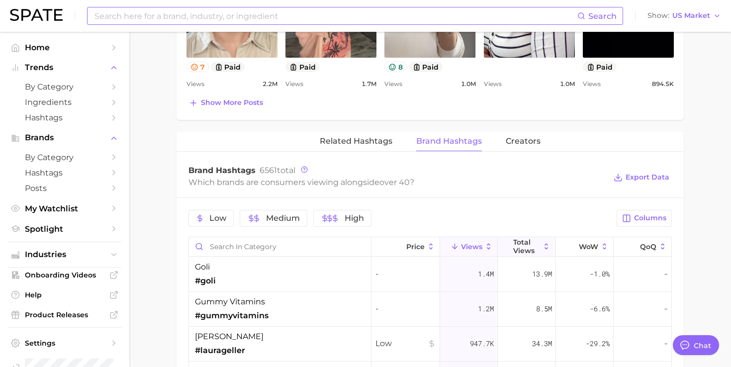
click at [526, 249] on span "Total Views" at bounding box center [527, 246] width 27 height 16
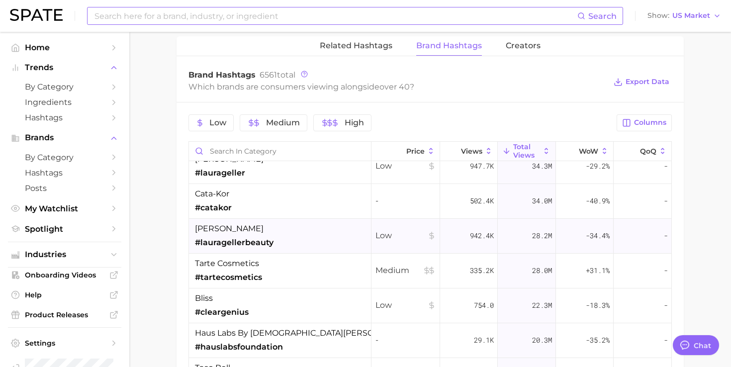
scroll to position [0, 0]
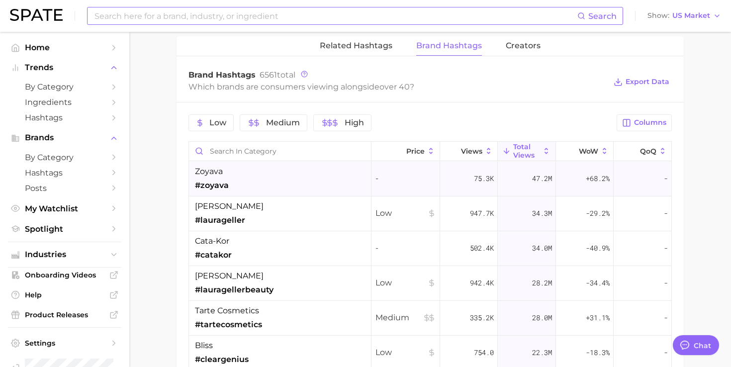
click at [305, 174] on div "[DEMOGRAPHIC_DATA] #[DEMOGRAPHIC_DATA]" at bounding box center [280, 179] width 183 height 35
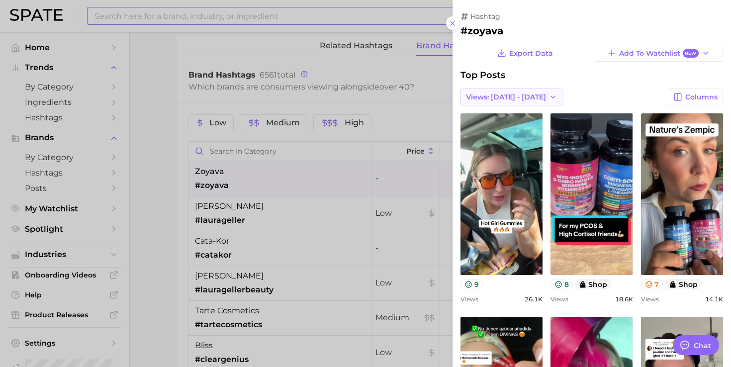
click at [507, 91] on button "Views: [DATE] - [DATE]" at bounding box center [512, 97] width 102 height 17
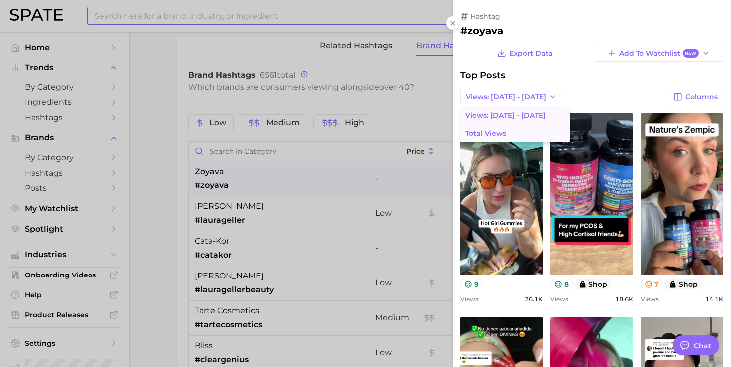
click at [486, 133] on span "Total Views" at bounding box center [486, 133] width 41 height 8
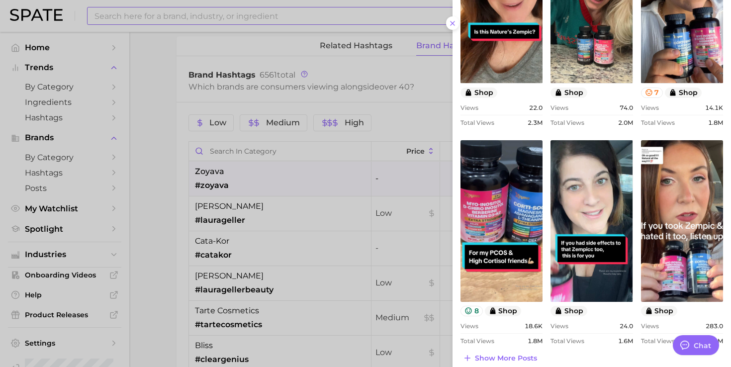
scroll to position [411, 0]
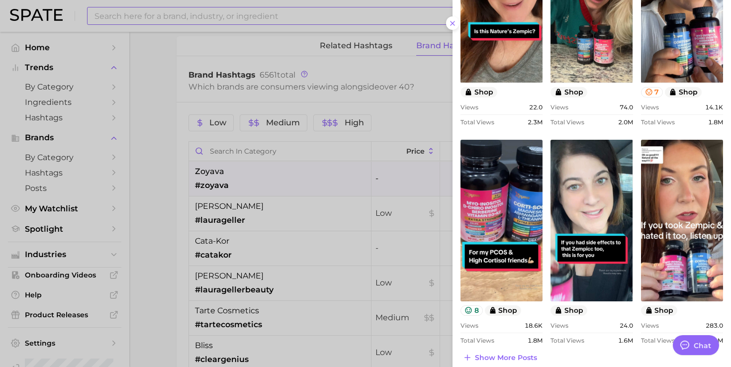
click at [325, 251] on div at bounding box center [365, 183] width 731 height 367
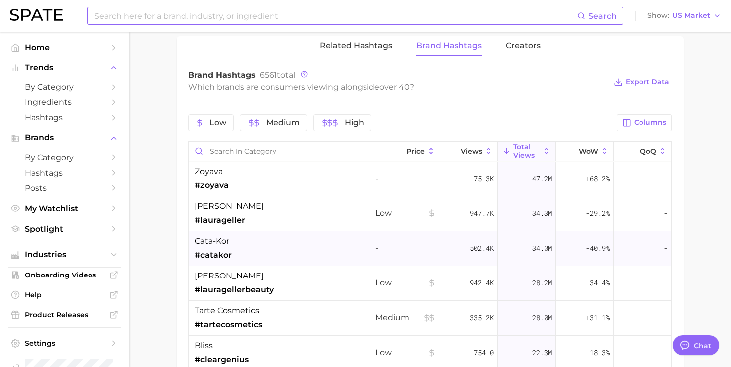
click at [292, 249] on div "cata-kor #catakor" at bounding box center [280, 248] width 183 height 35
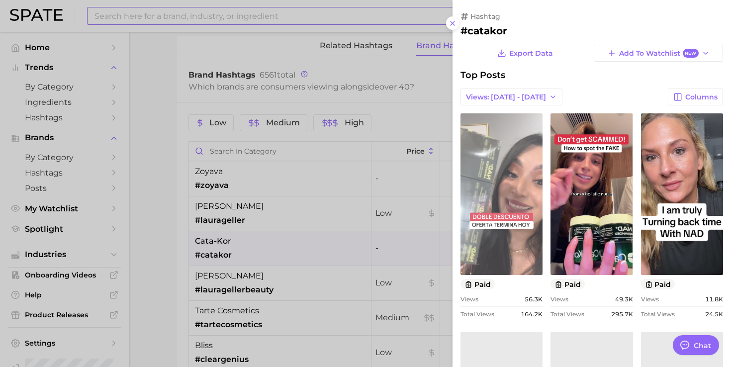
scroll to position [0, 0]
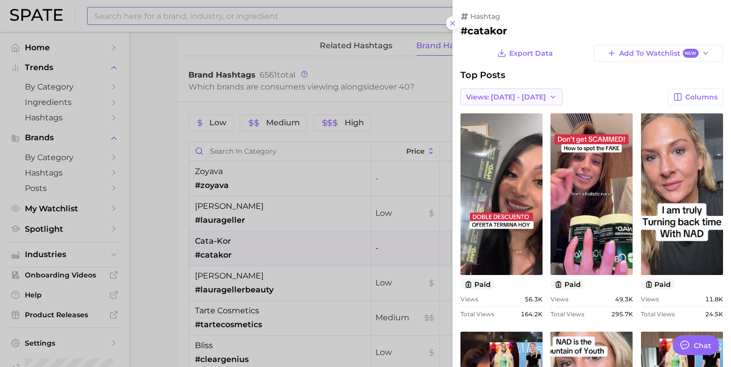
click at [513, 94] on span "Views: [DATE] - [DATE]" at bounding box center [506, 97] width 80 height 8
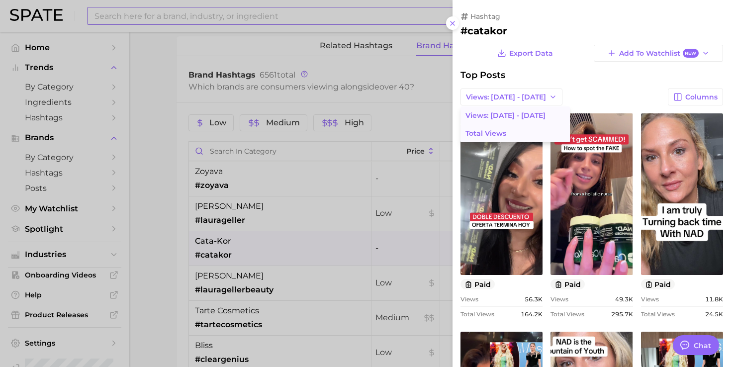
click at [492, 135] on span "Total Views" at bounding box center [486, 133] width 41 height 8
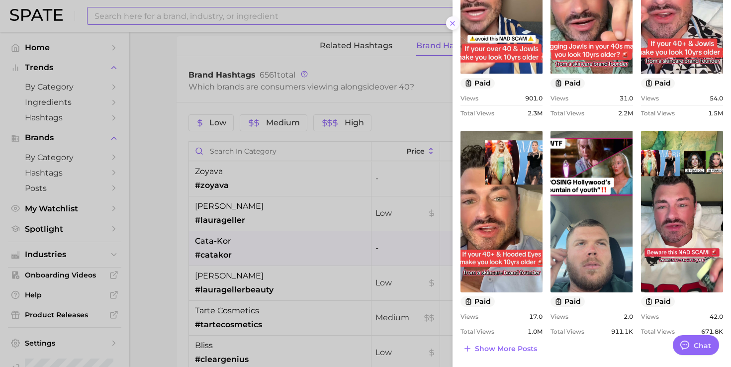
click at [454, 26] on icon at bounding box center [453, 23] width 8 height 8
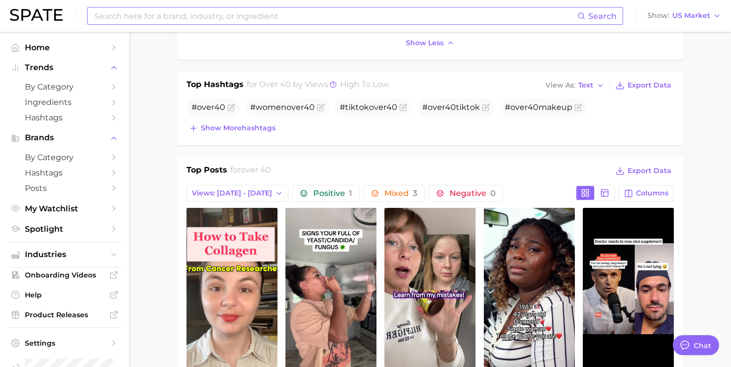
scroll to position [387, 0]
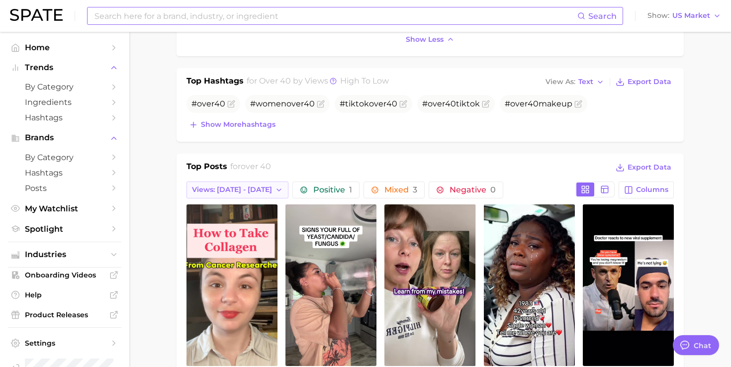
click at [248, 194] on span "Views: [DATE] - [DATE]" at bounding box center [232, 190] width 80 height 8
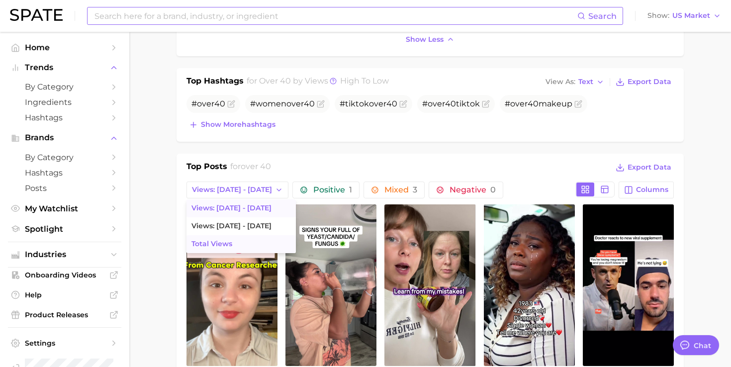
click at [255, 248] on button "Total Views" at bounding box center [241, 244] width 109 height 18
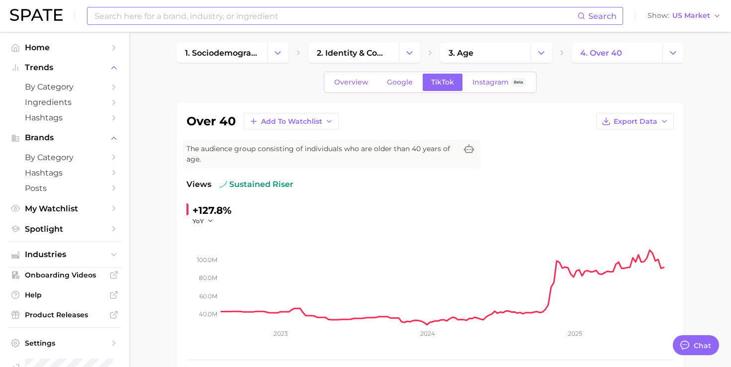
scroll to position [0, 0]
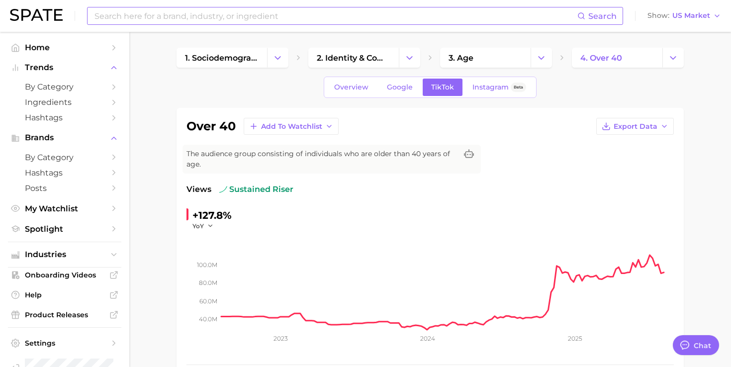
click at [344, 176] on div "over 40 Add to Watchlist Export Data The audience group consisting of individua…" at bounding box center [431, 275] width 488 height 315
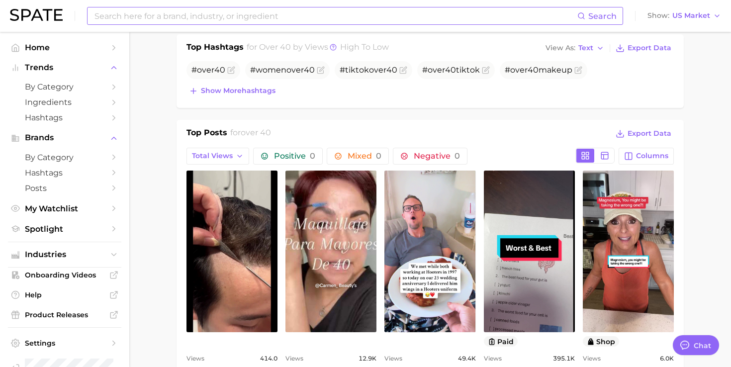
scroll to position [422, 0]
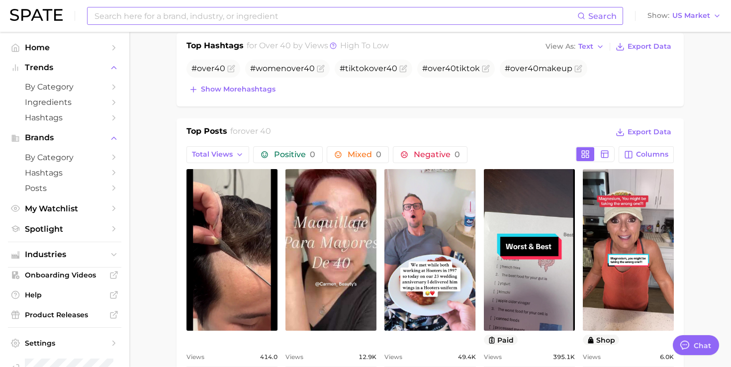
click at [182, 127] on div "Top Posts for over 40 Export Data Total Views Positive 0 Mixed 0 Negative 0 Col…" at bounding box center [431, 265] width 508 height 294
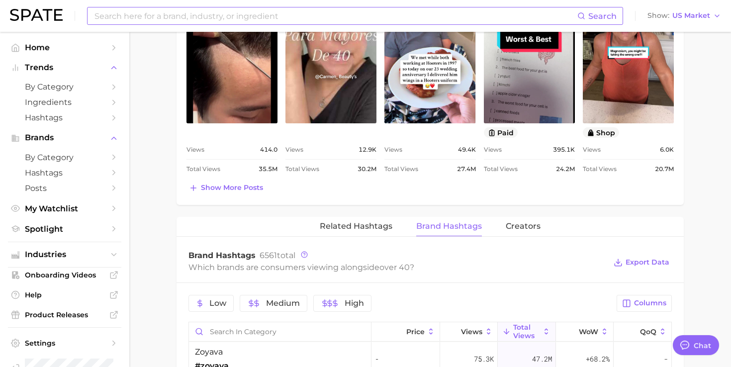
scroll to position [630, 0]
